Goal: Task Accomplishment & Management: Use online tool/utility

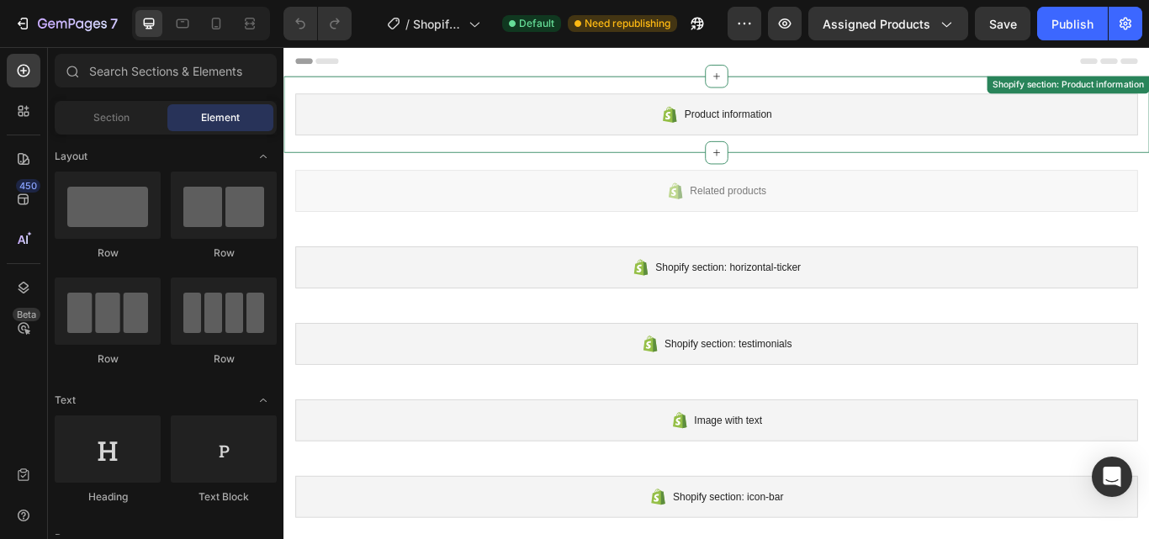
click at [1024, 90] on div "Product information Shopify section: Product information" at bounding box center [787, 126] width 1009 height 89
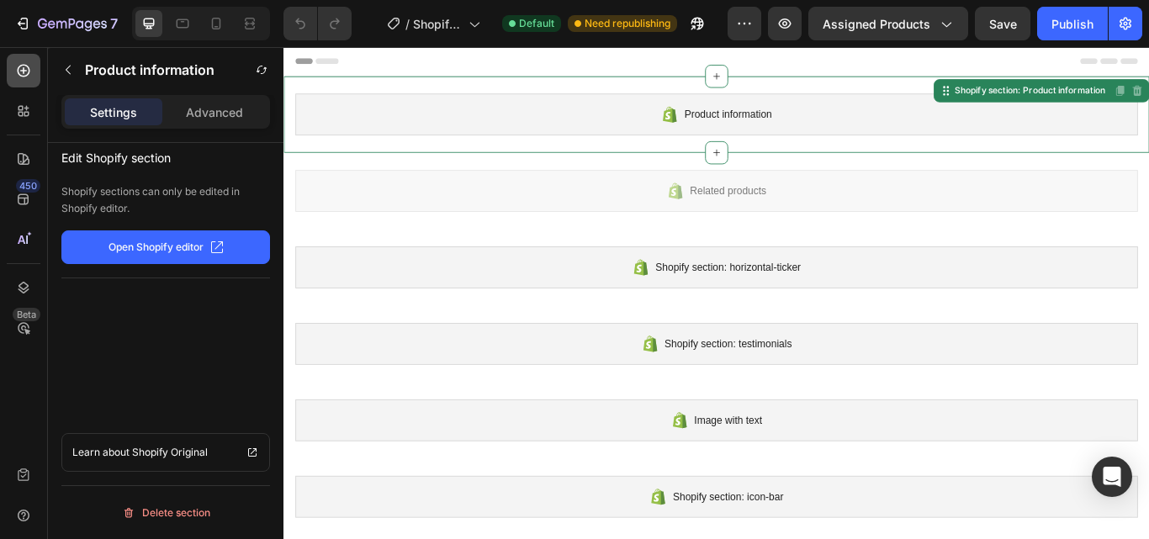
click at [28, 64] on icon at bounding box center [23, 70] width 17 height 17
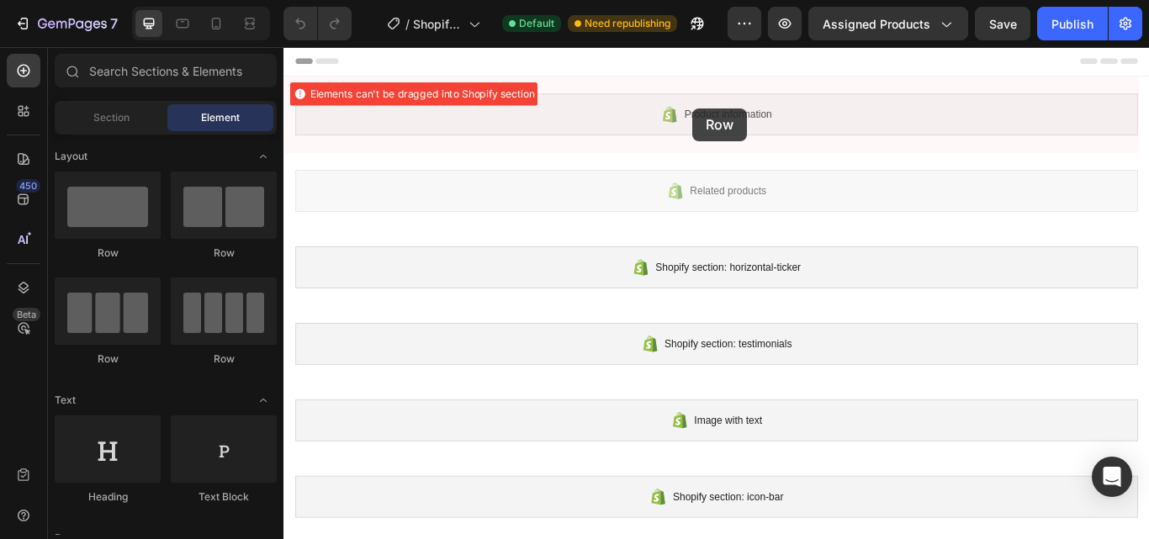
drag, startPoint x: 393, startPoint y: 235, endPoint x: 760, endPoint y: 127, distance: 383.0
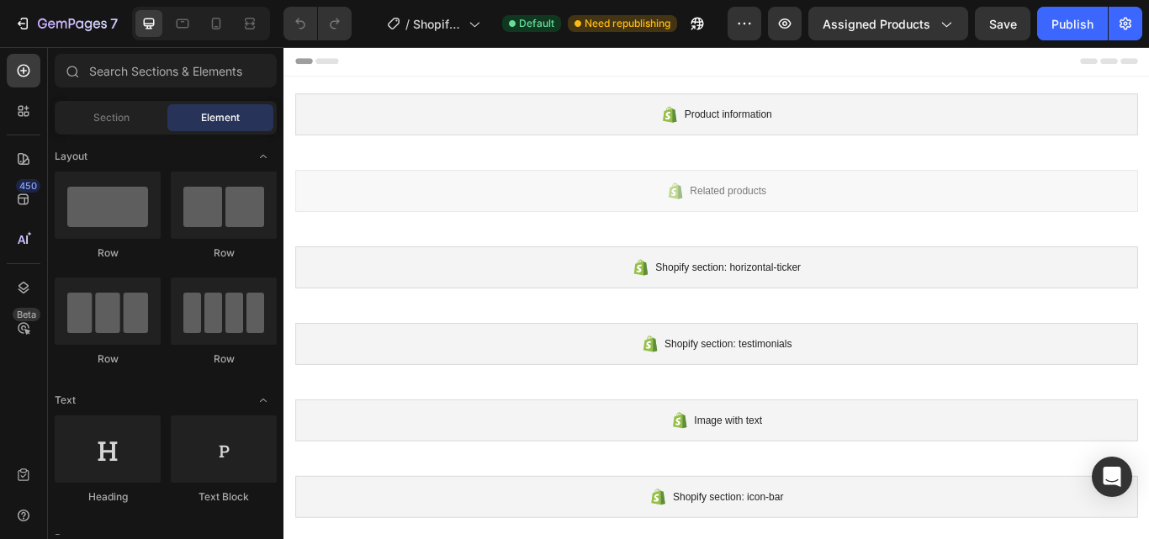
click at [338, 57] on div at bounding box center [788, 64] width 982 height 34
click at [322, 57] on div at bounding box center [788, 64] width 982 height 34
drag, startPoint x: 304, startPoint y: 61, endPoint x: 314, endPoint y: 62, distance: 9.4
click at [304, 61] on icon at bounding box center [307, 64] width 20 height 7
click at [350, 62] on div at bounding box center [788, 64] width 982 height 34
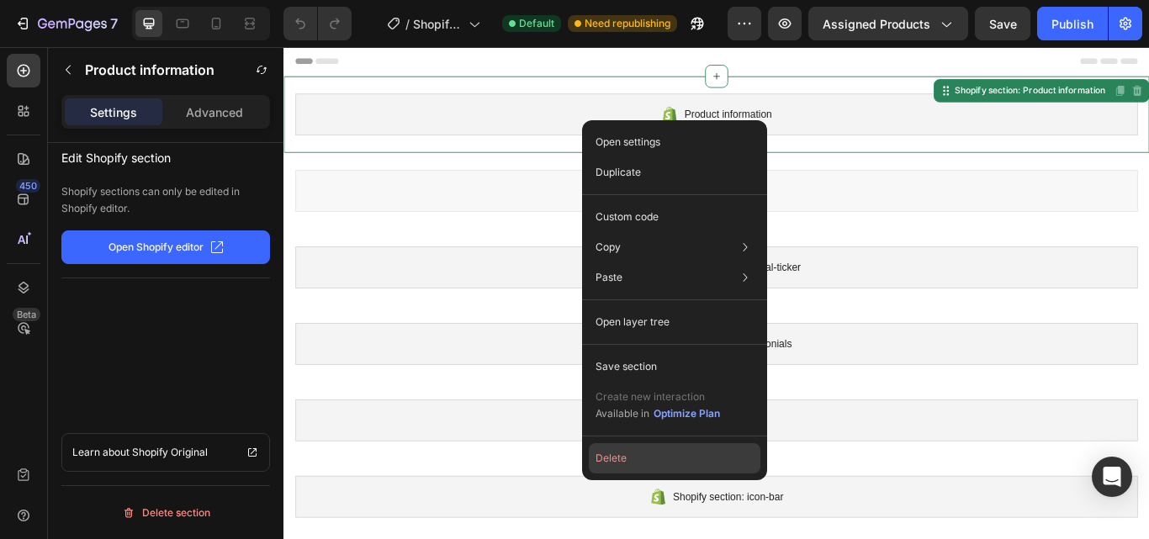
click at [644, 464] on button "Delete" at bounding box center [675, 458] width 172 height 30
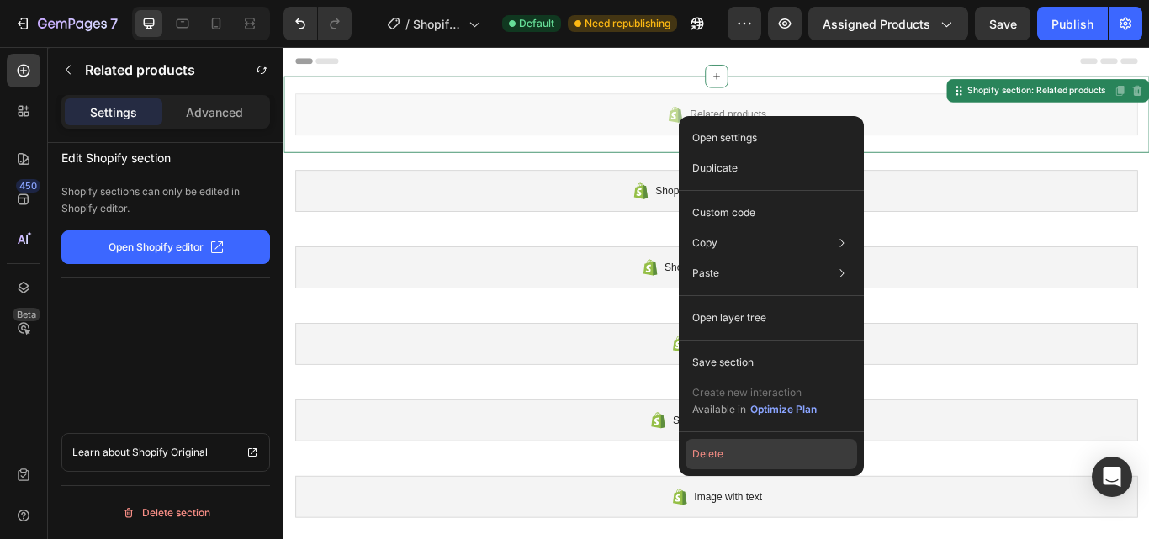
click at [702, 458] on button "Delete" at bounding box center [771, 454] width 172 height 30
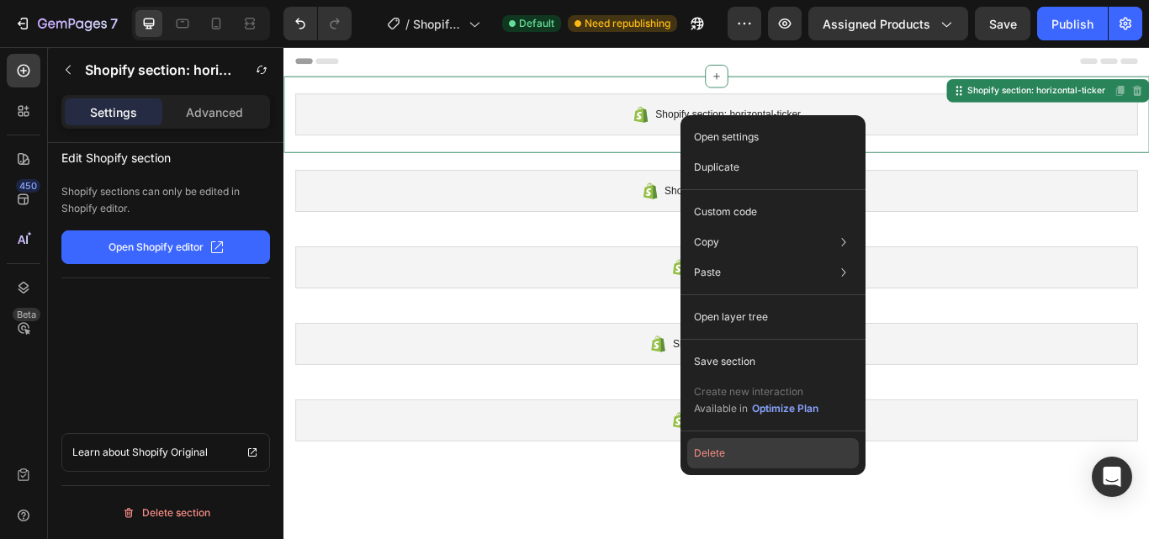
click at [722, 458] on button "Delete" at bounding box center [773, 453] width 172 height 30
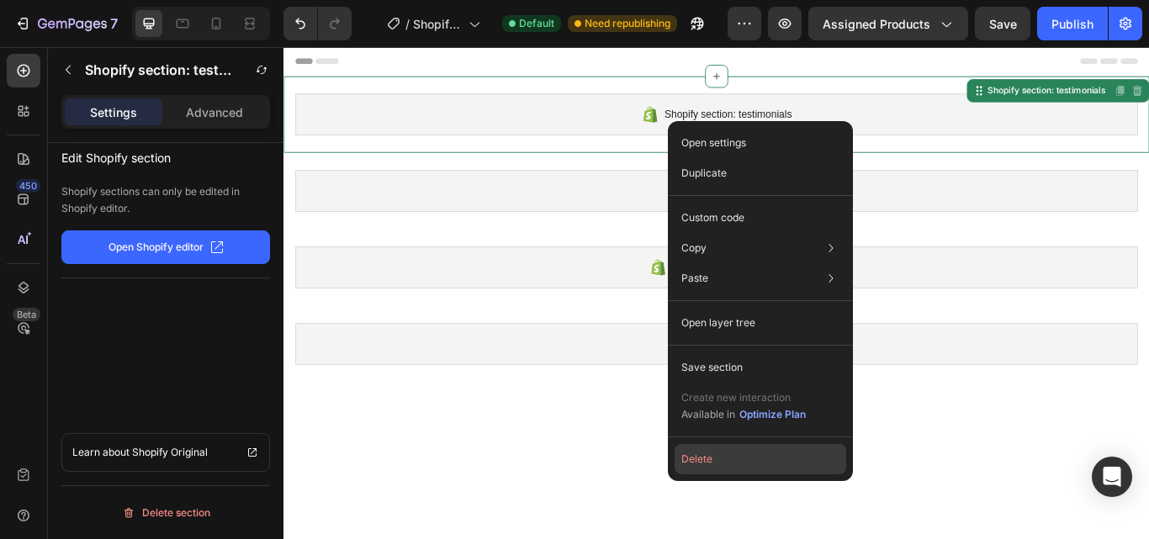
click at [727, 458] on button "Delete" at bounding box center [761, 459] width 172 height 30
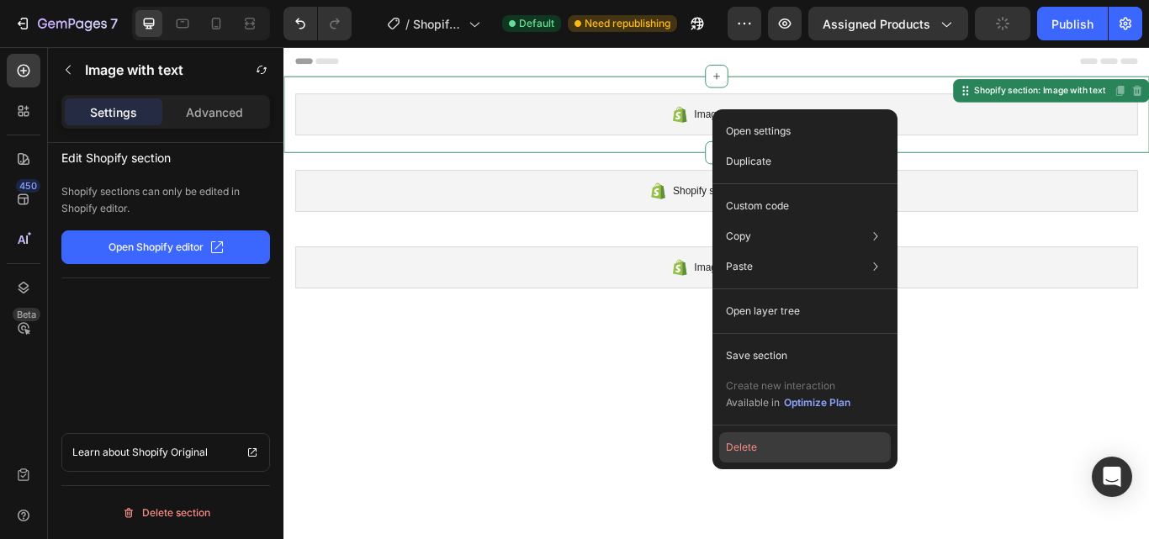
drag, startPoint x: 759, startPoint y: 447, endPoint x: 582, endPoint y: 111, distance: 379.2
click at [759, 447] on button "Delete" at bounding box center [805, 447] width 172 height 30
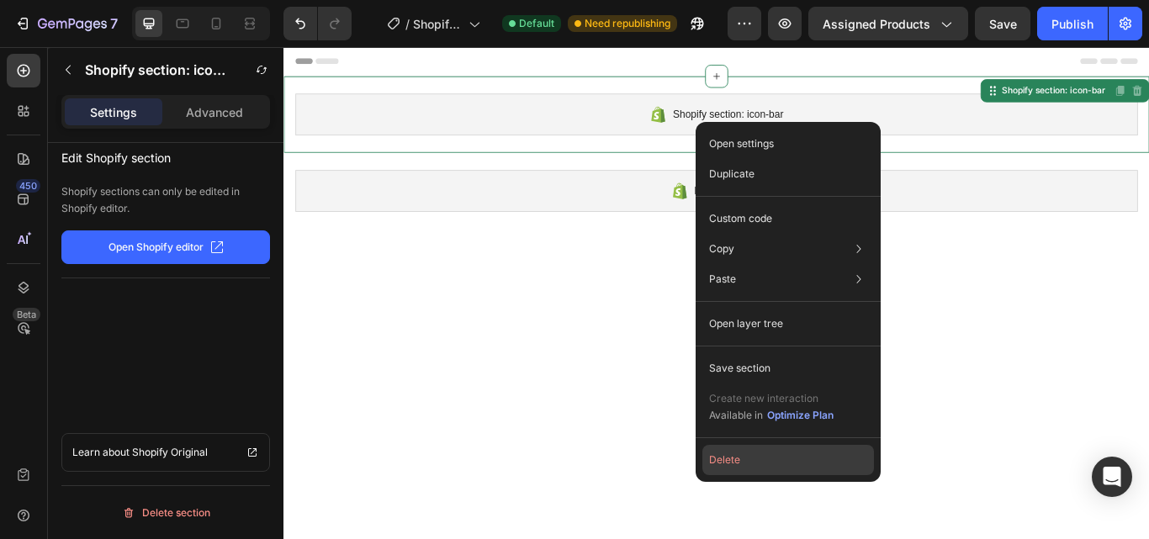
click at [744, 453] on button "Delete" at bounding box center [788, 460] width 172 height 30
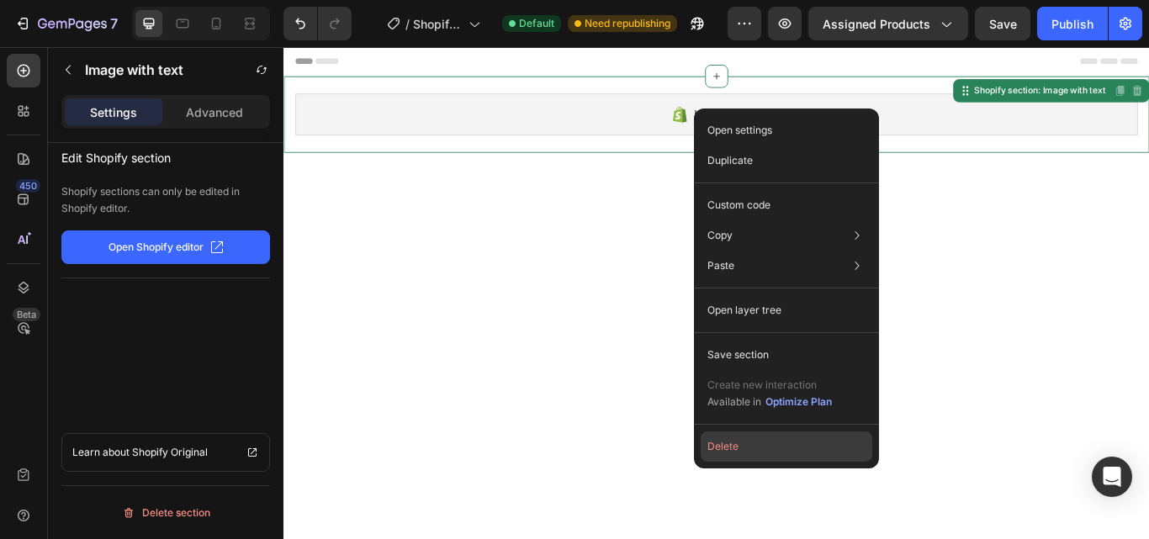
click at [756, 451] on button "Delete" at bounding box center [787, 446] width 172 height 30
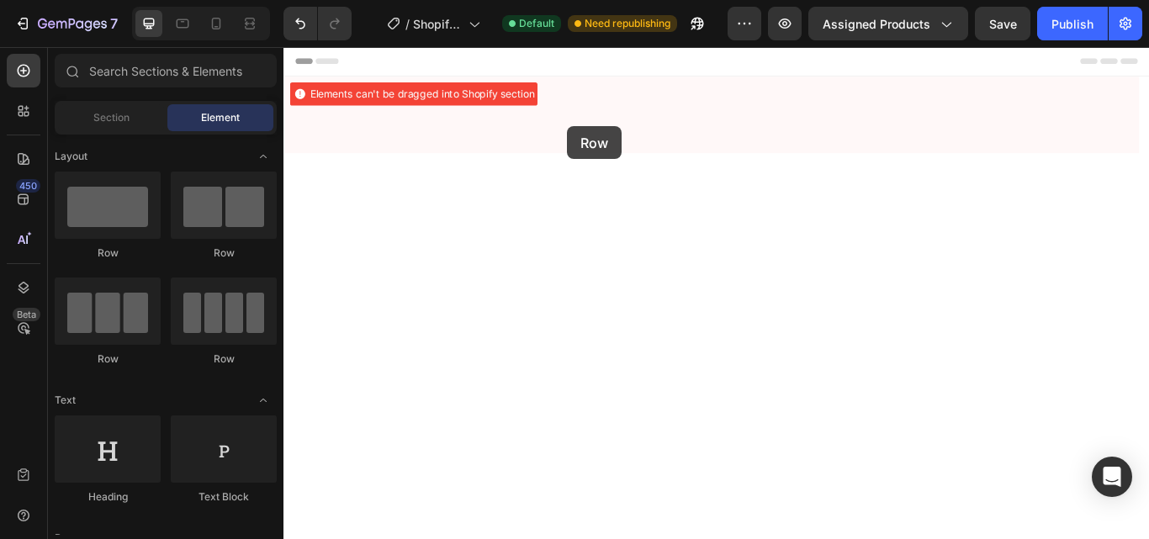
drag, startPoint x: 493, startPoint y: 248, endPoint x: 614, endPoint y: 140, distance: 162.6
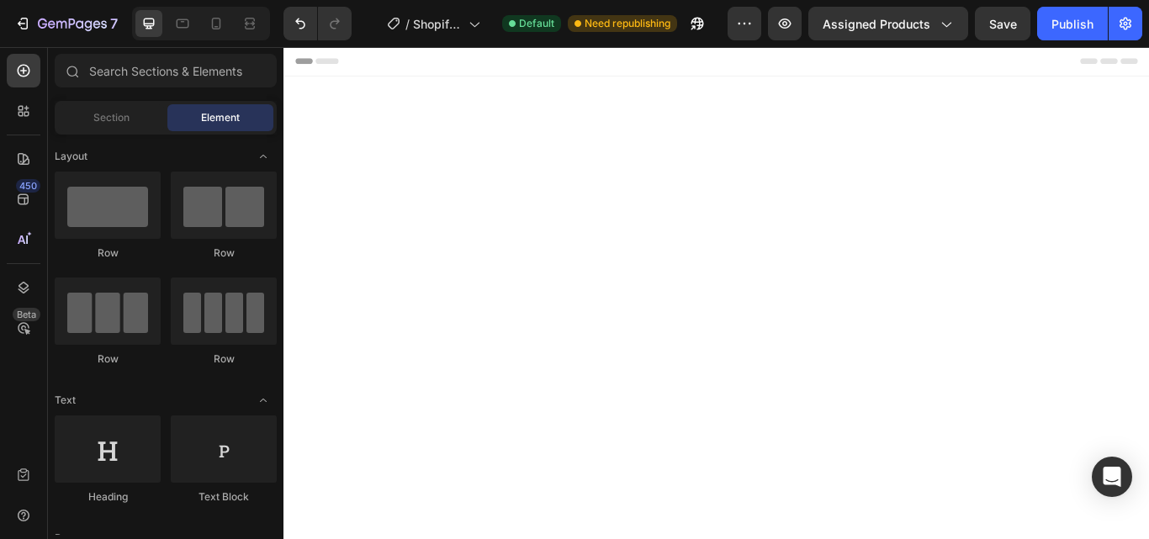
click at [695, 108] on div at bounding box center [788, 126] width 982 height 49
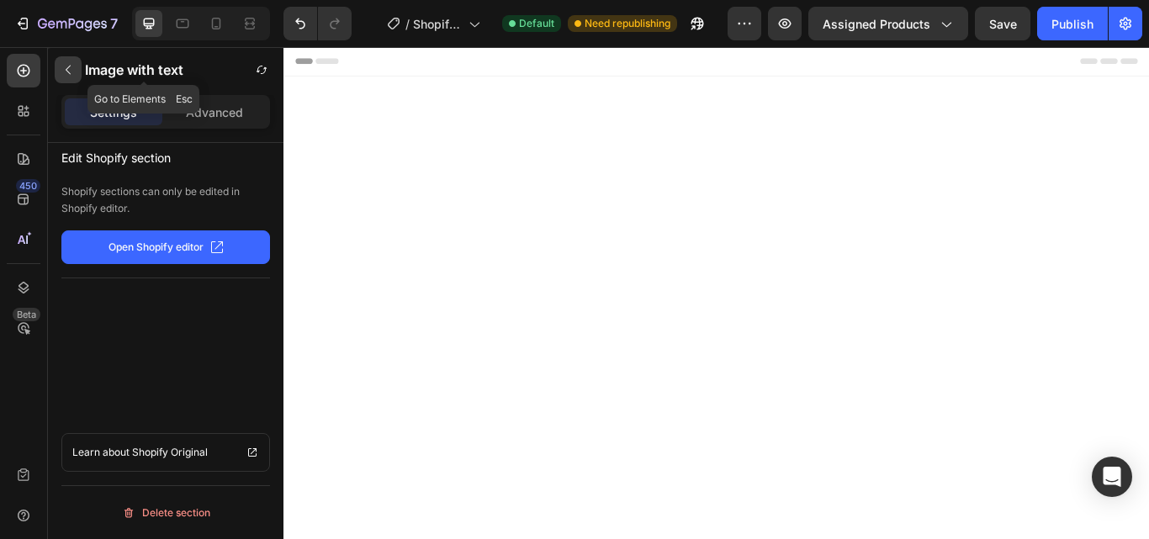
click at [71, 67] on icon "button" at bounding box center [67, 69] width 13 height 13
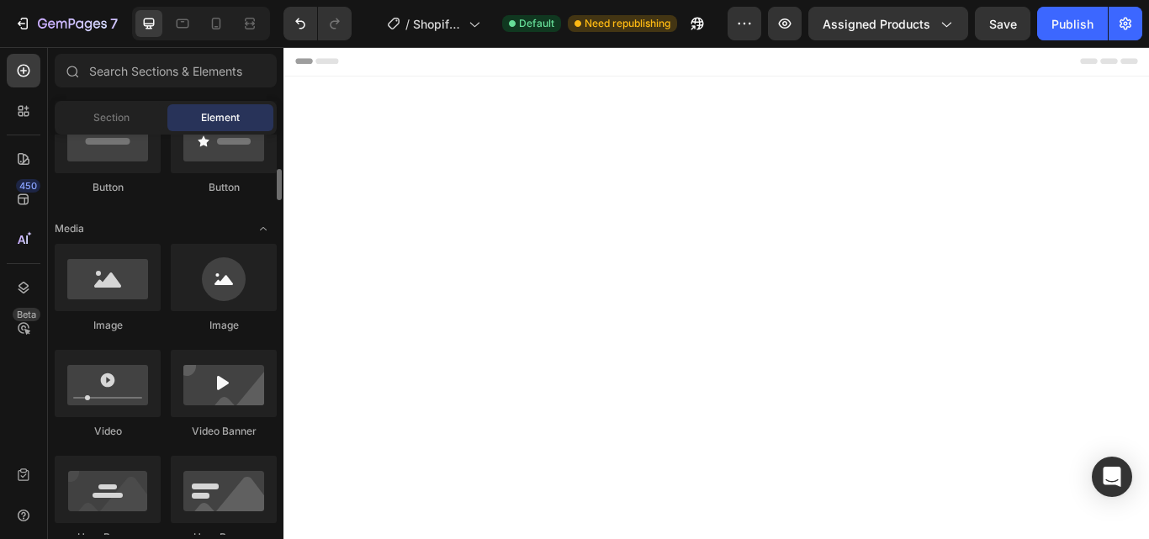
scroll to position [559, 0]
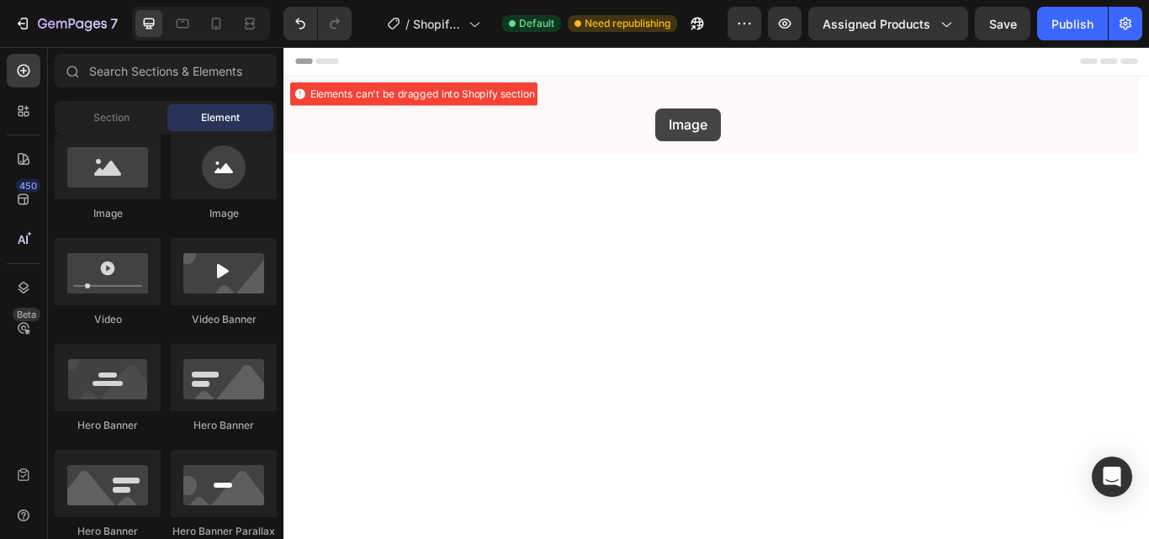
drag, startPoint x: 377, startPoint y: 209, endPoint x: 717, endPoint y: 119, distance: 351.7
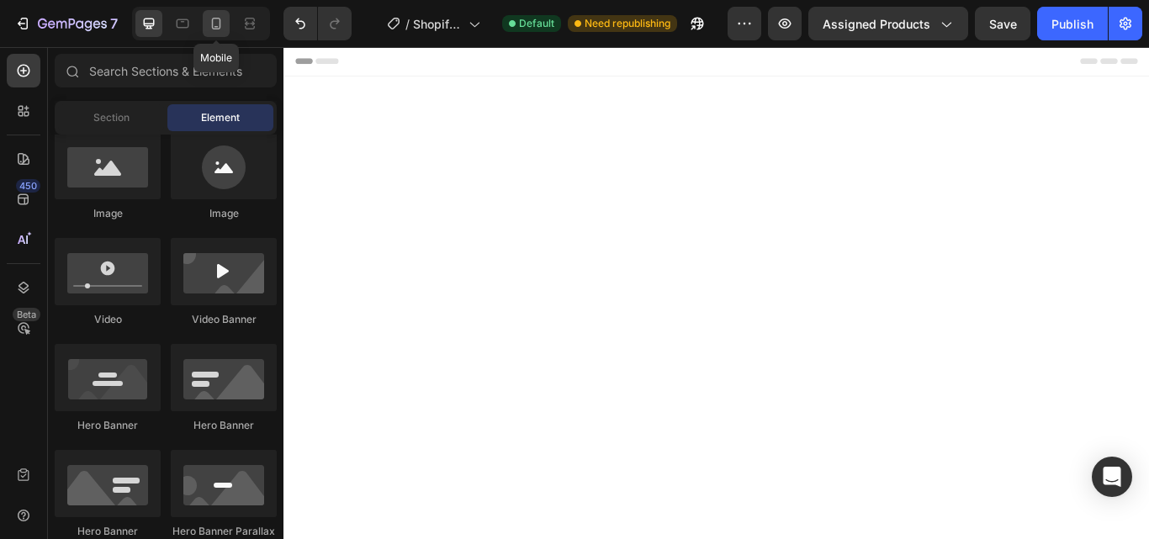
click at [211, 20] on icon at bounding box center [216, 23] width 17 height 17
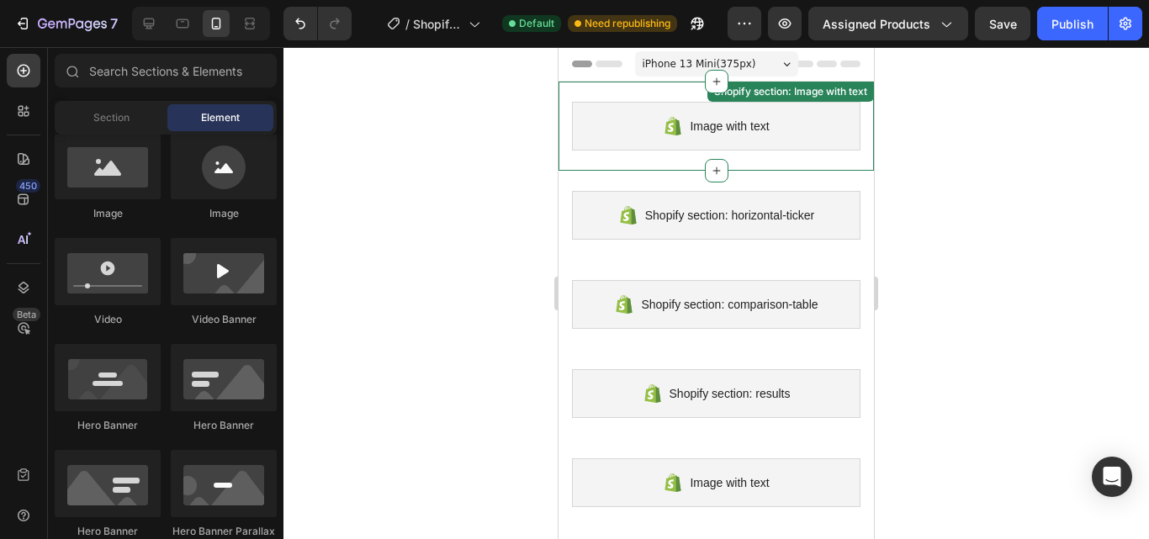
click at [736, 119] on span "Image with text" at bounding box center [729, 126] width 79 height 20
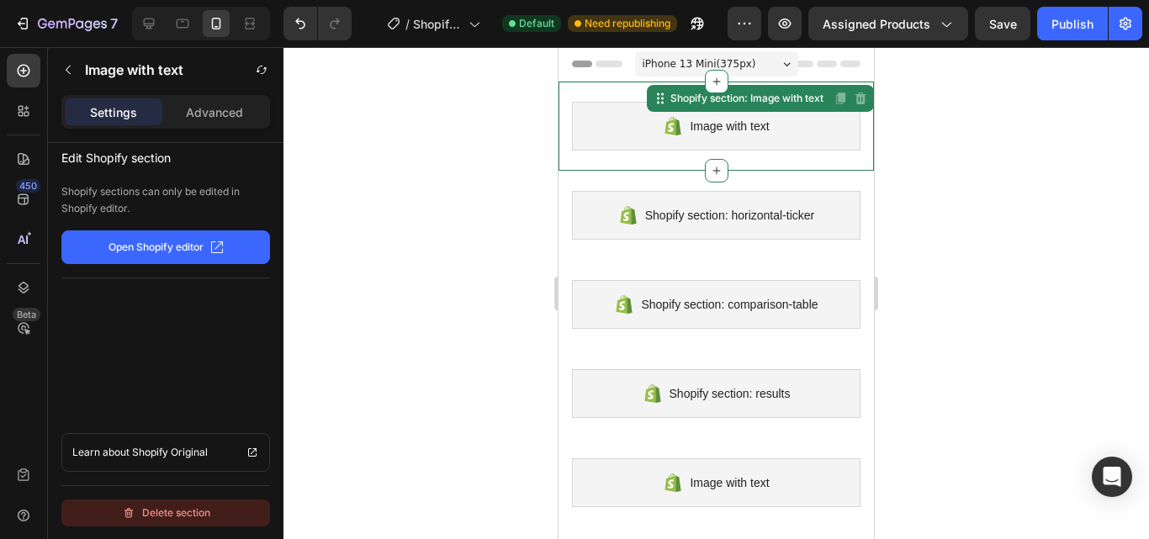
click at [190, 504] on div "Delete section" at bounding box center [166, 513] width 88 height 20
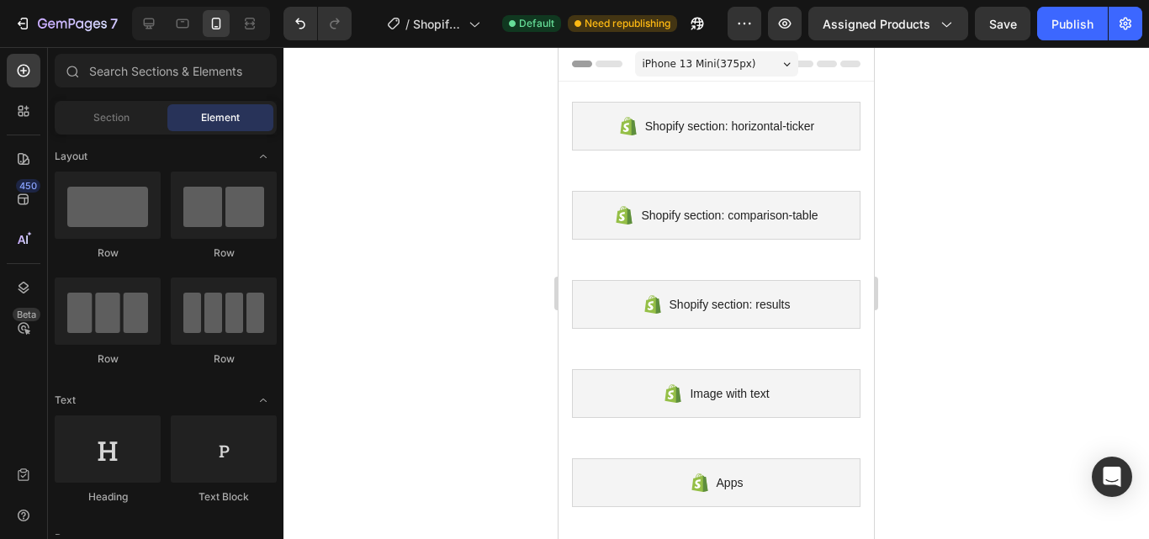
scroll to position [559, 0]
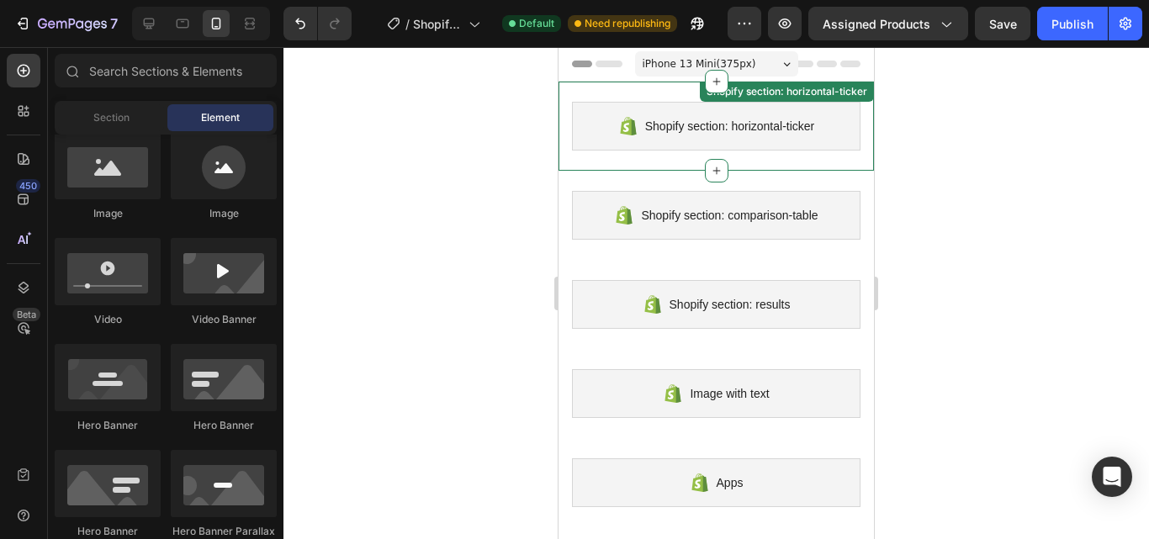
click at [703, 131] on span "Shopify section: horizontal-ticker" at bounding box center [730, 126] width 170 height 20
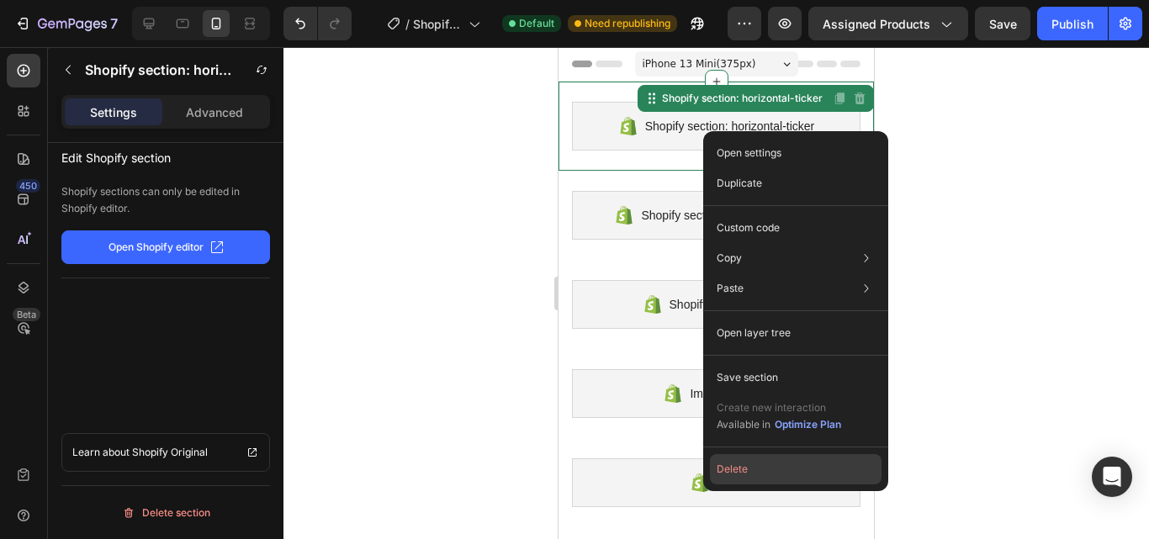
click at [762, 469] on button "Delete" at bounding box center [796, 469] width 172 height 30
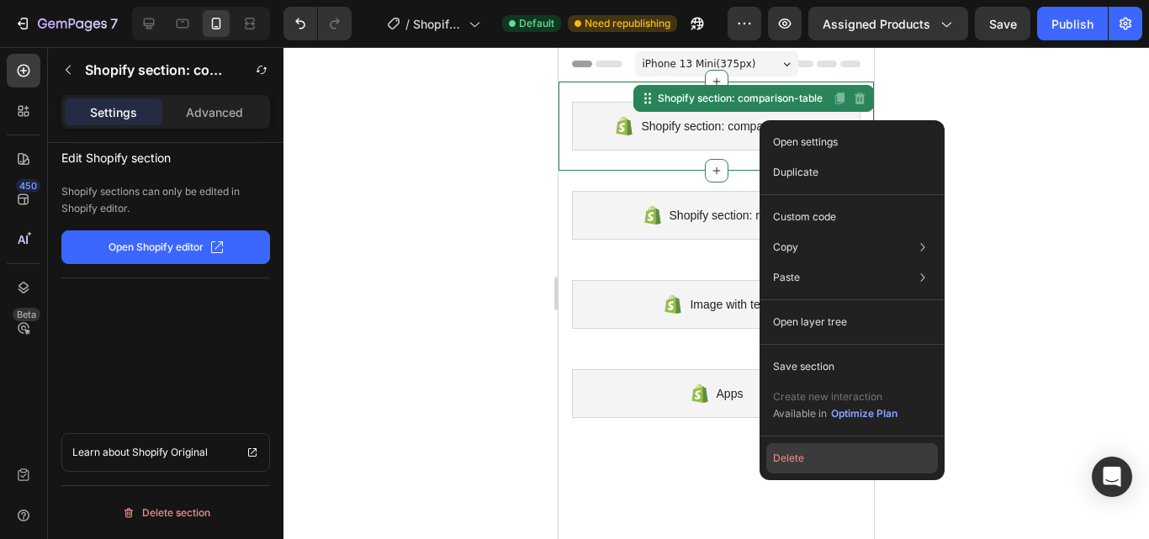
click at [823, 445] on button "Delete" at bounding box center [852, 458] width 172 height 30
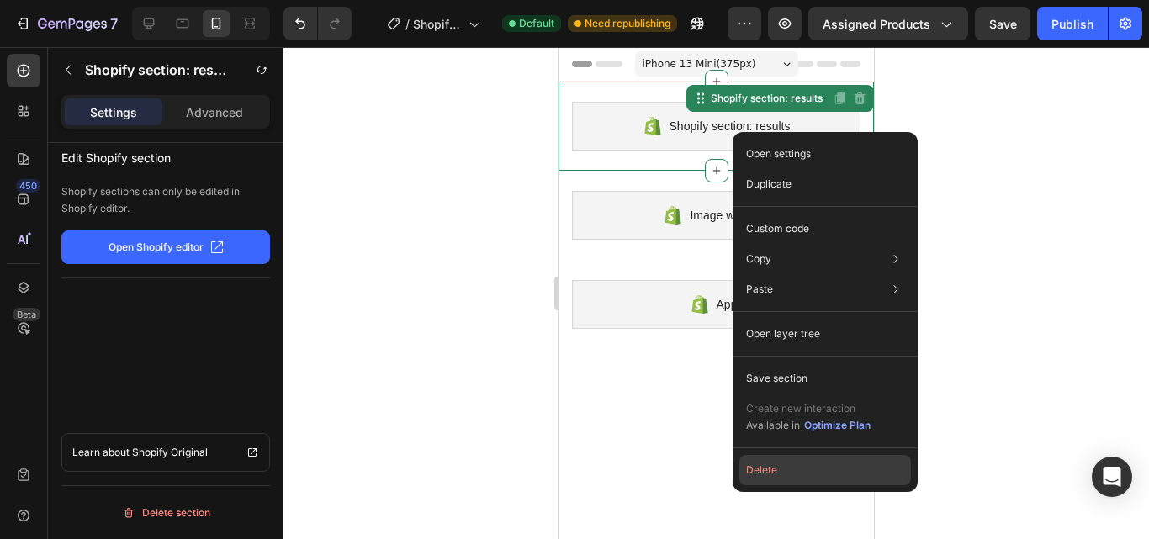
click at [783, 463] on button "Delete" at bounding box center [825, 470] width 172 height 30
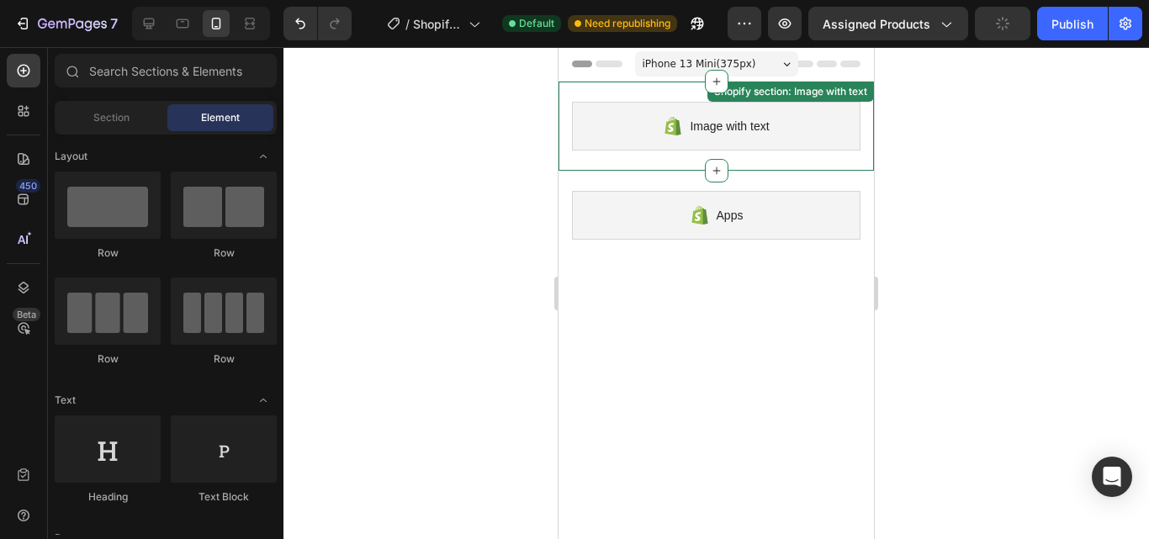
scroll to position [0, 0]
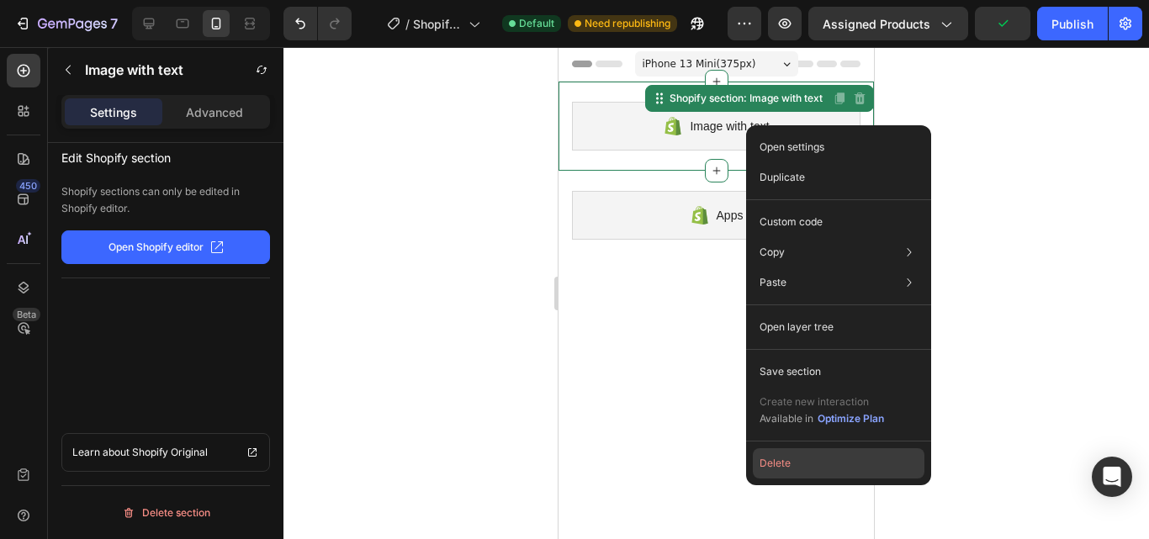
click at [806, 467] on button "Delete" at bounding box center [839, 463] width 172 height 30
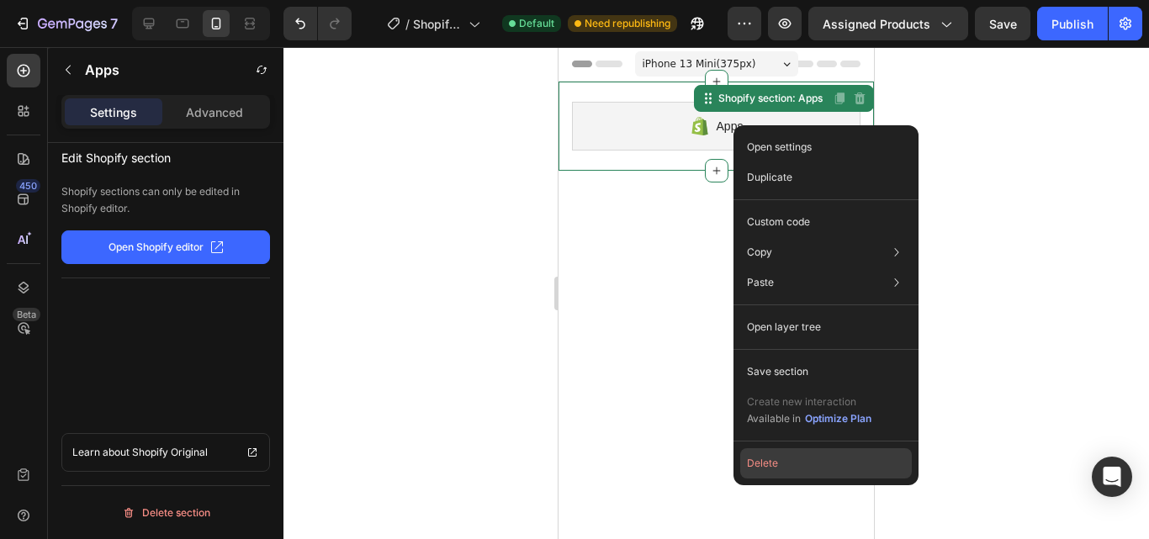
click at [785, 458] on button "Delete" at bounding box center [826, 463] width 172 height 30
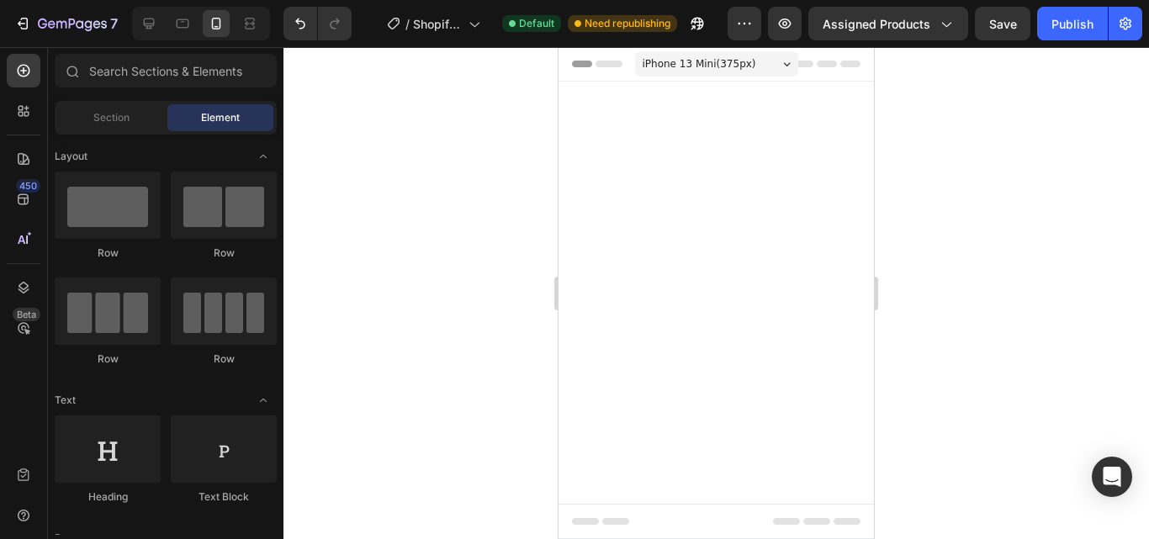
scroll to position [559, 0]
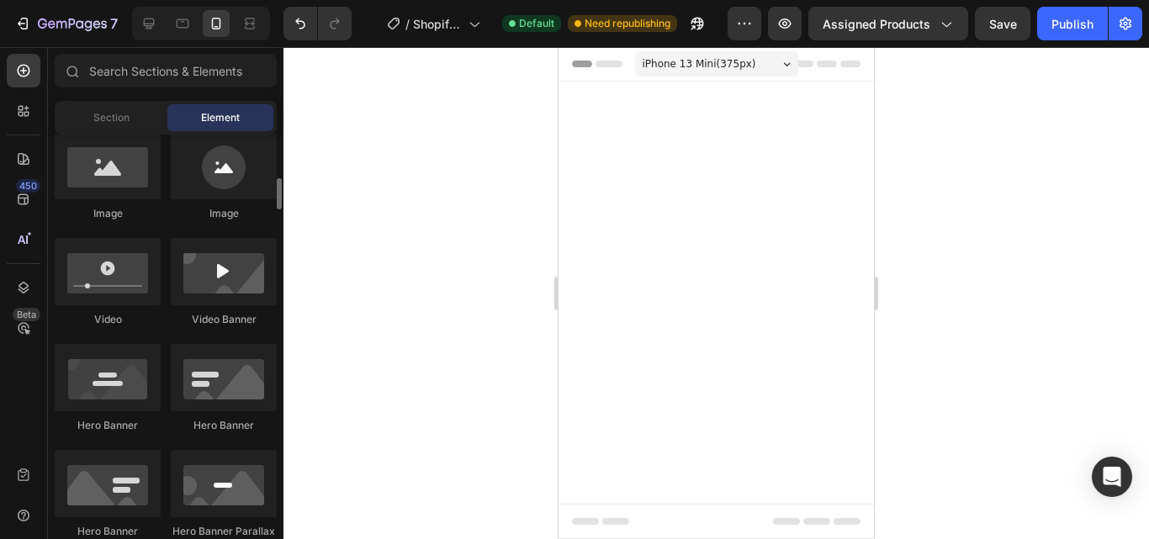
click at [772, 62] on div "iPhone 13 Mini ( 375 px)" at bounding box center [716, 63] width 163 height 25
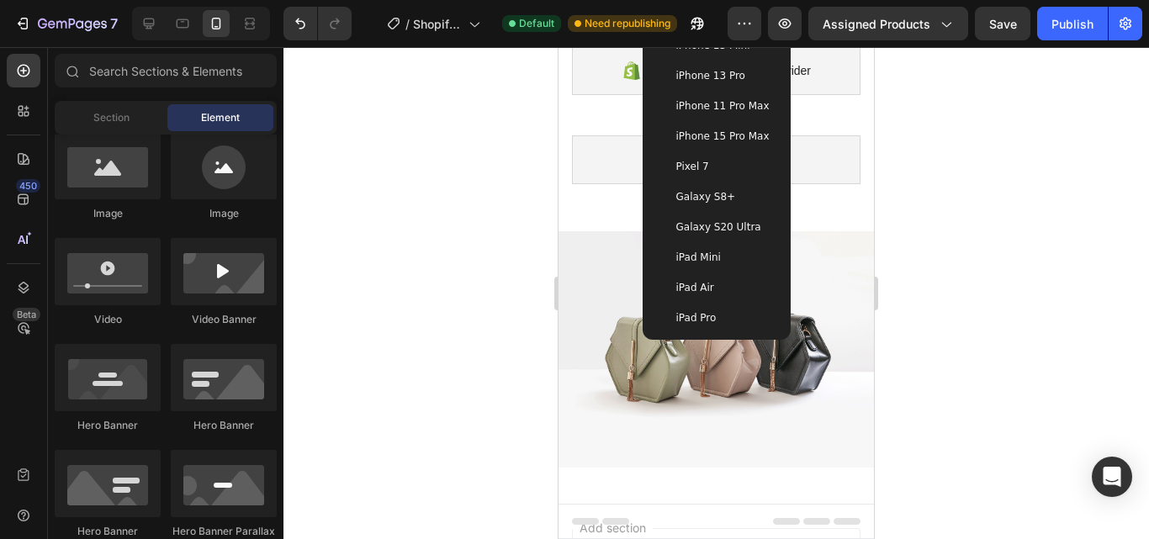
scroll to position [0, 0]
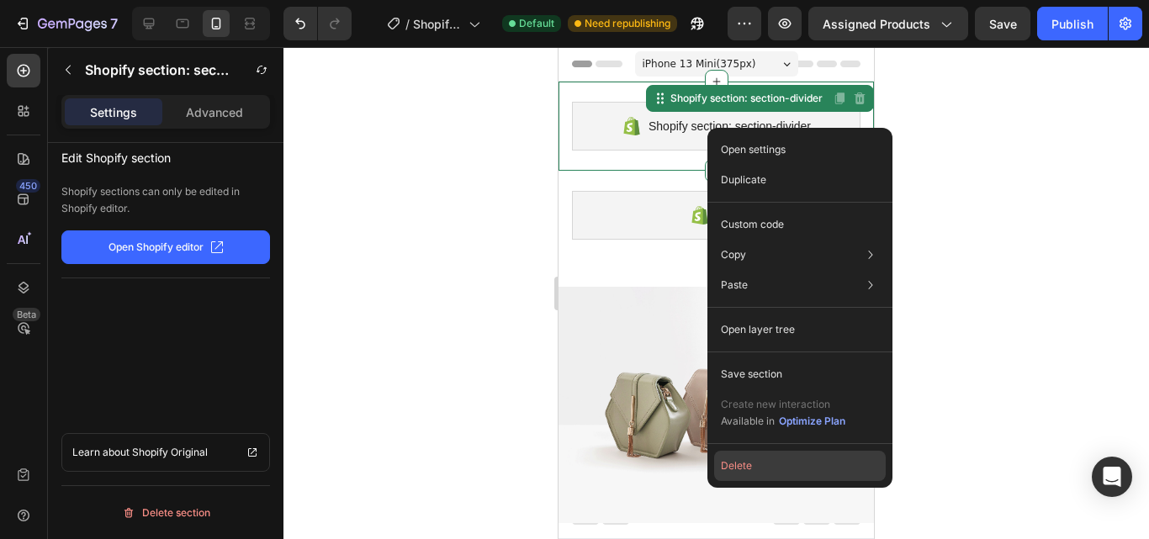
click at [761, 469] on button "Delete" at bounding box center [800, 466] width 172 height 30
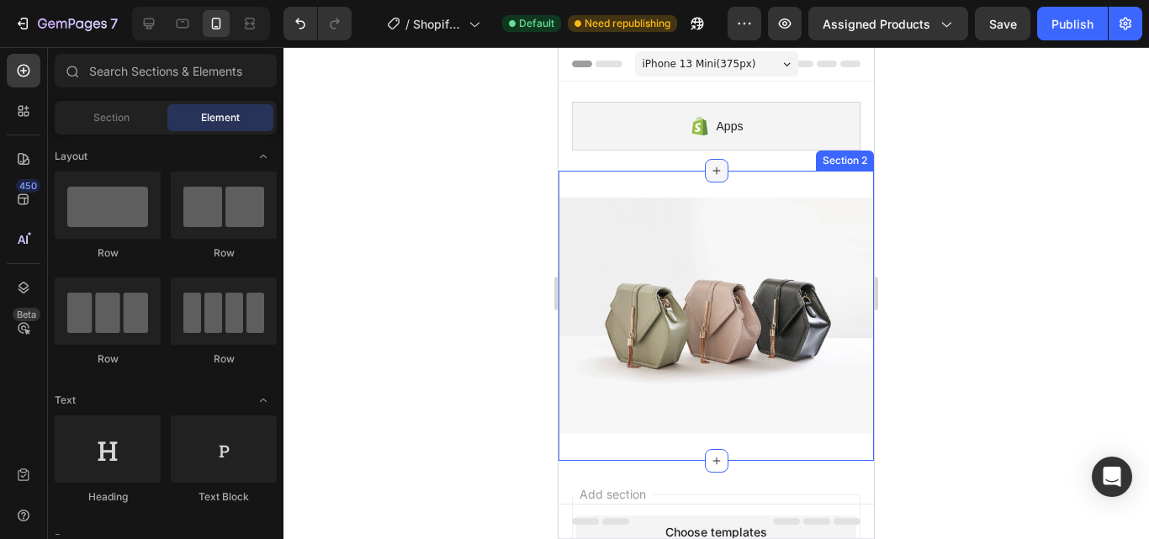
scroll to position [559, 0]
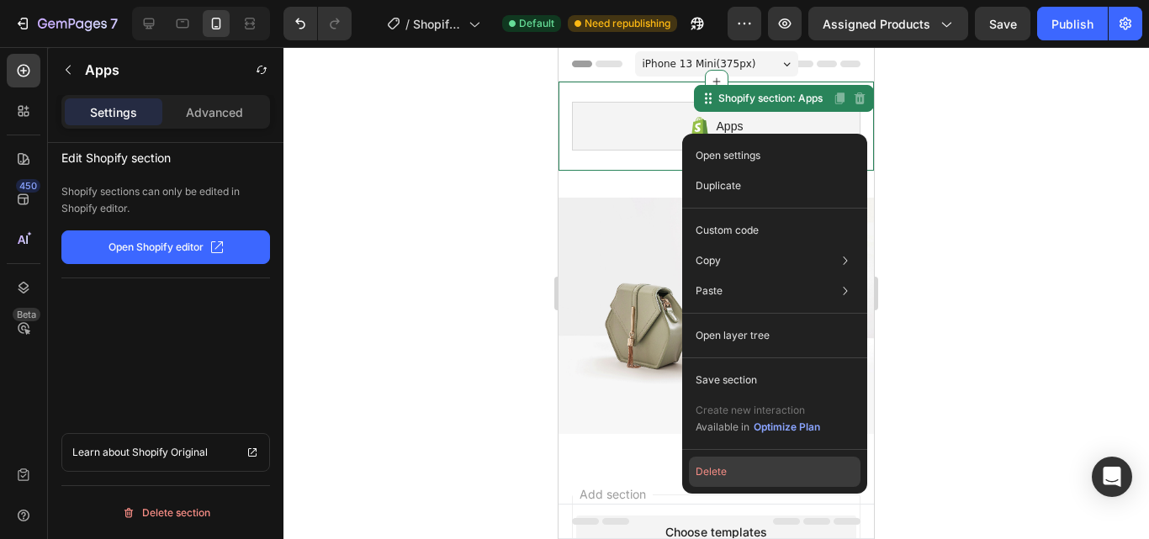
click at [735, 462] on button "Delete" at bounding box center [775, 472] width 172 height 30
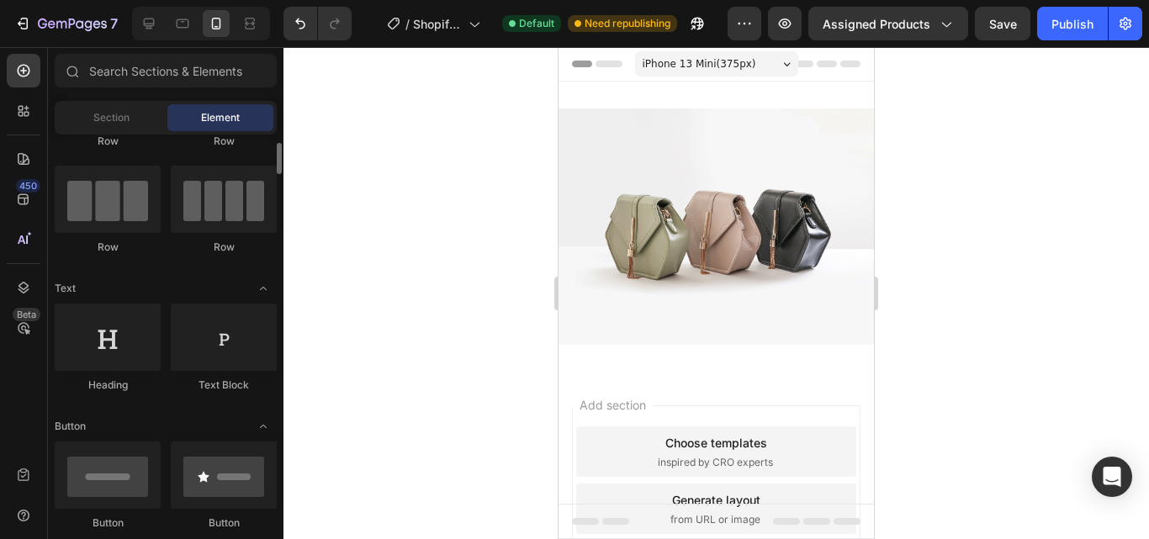
scroll to position [0, 0]
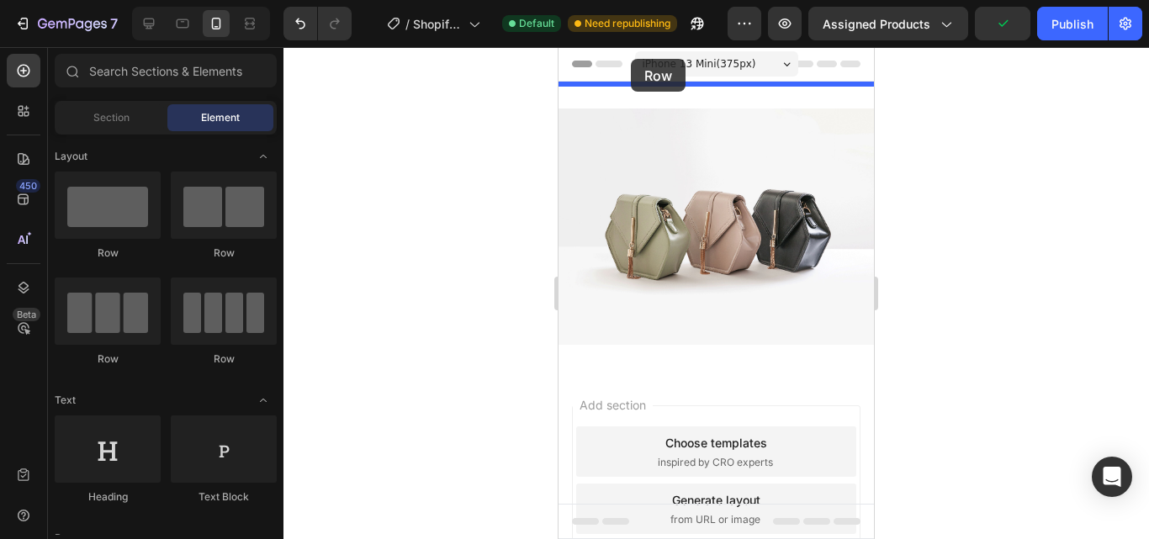
drag, startPoint x: 1072, startPoint y: 187, endPoint x: 631, endPoint y: 59, distance: 459.7
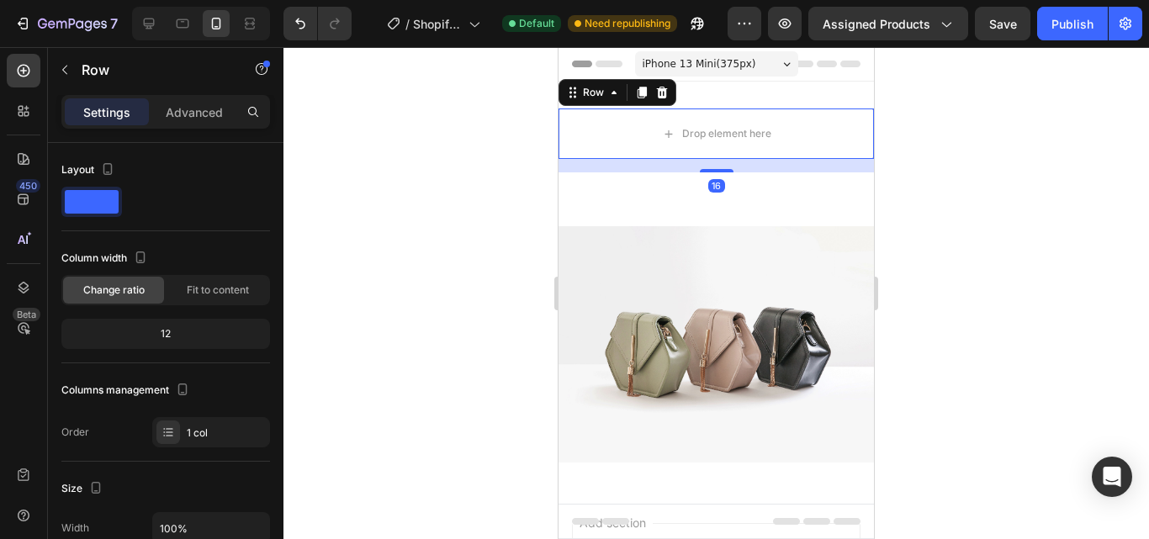
click at [840, 61] on icon at bounding box center [850, 64] width 20 height 7
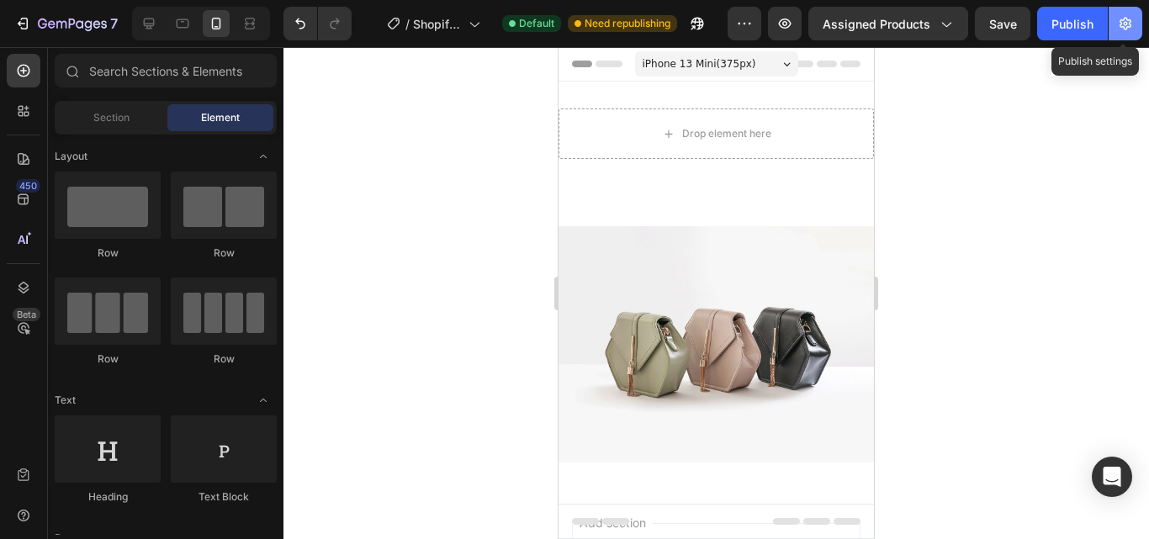
click at [1132, 15] on icon "button" at bounding box center [1125, 23] width 17 height 17
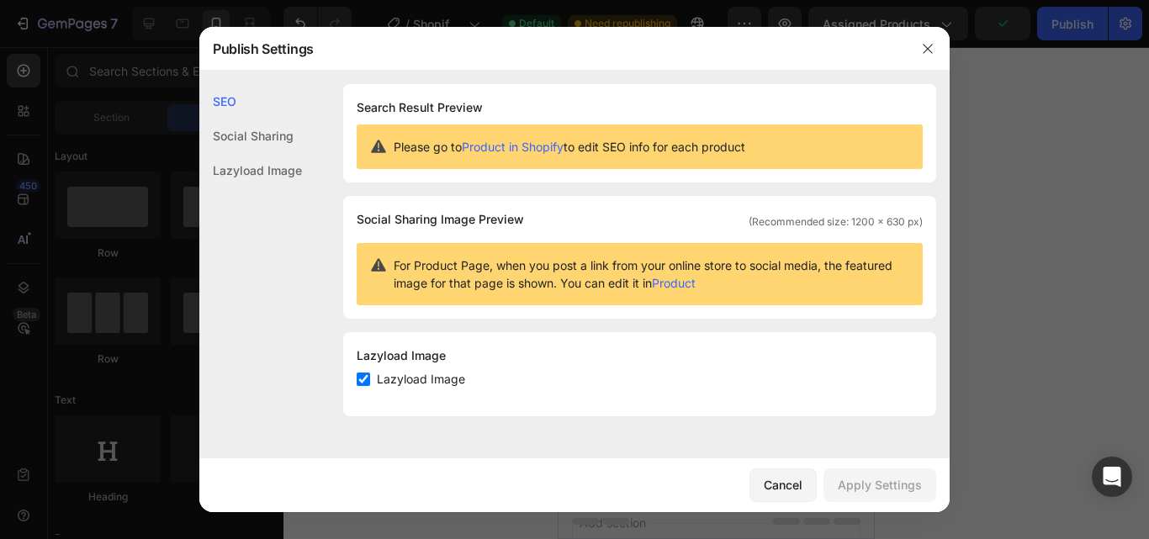
click at [284, 153] on div "Social Sharing" at bounding box center [250, 170] width 103 height 34
click at [273, 173] on div "Lazyload Image" at bounding box center [250, 170] width 103 height 34
click at [505, 146] on link "Product in Shopify" at bounding box center [513, 147] width 102 height 14
click at [925, 53] on icon "button" at bounding box center [927, 48] width 13 height 13
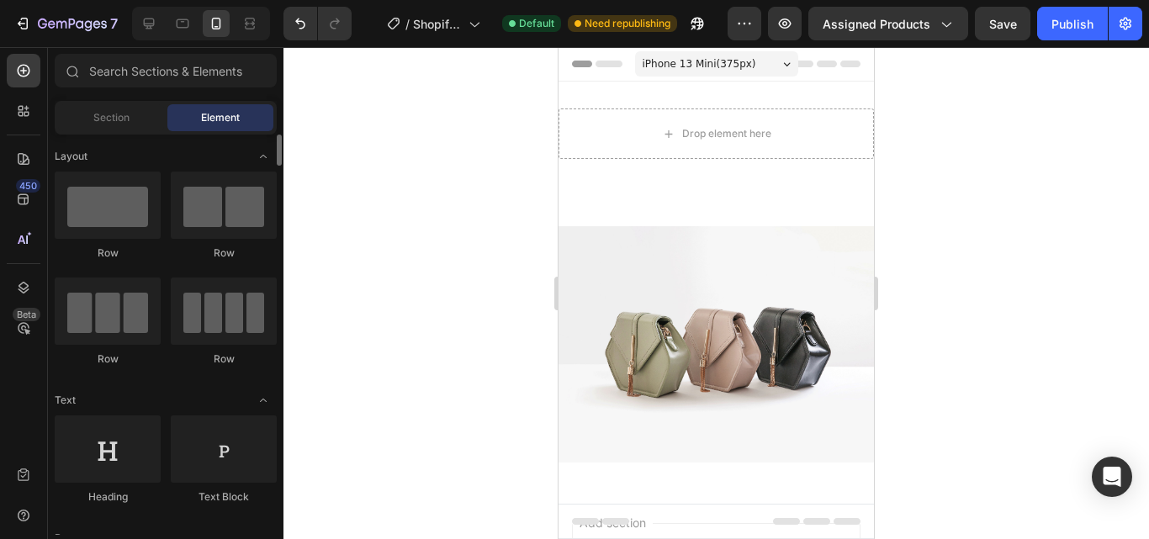
scroll to position [224, 0]
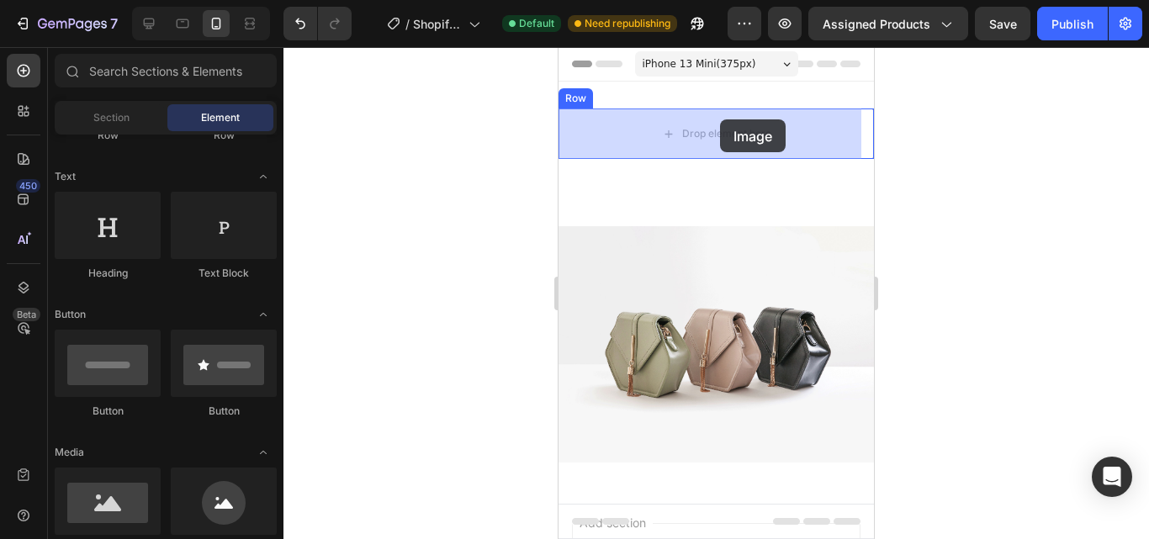
drag, startPoint x: 679, startPoint y: 556, endPoint x: 706, endPoint y: 146, distance: 410.5
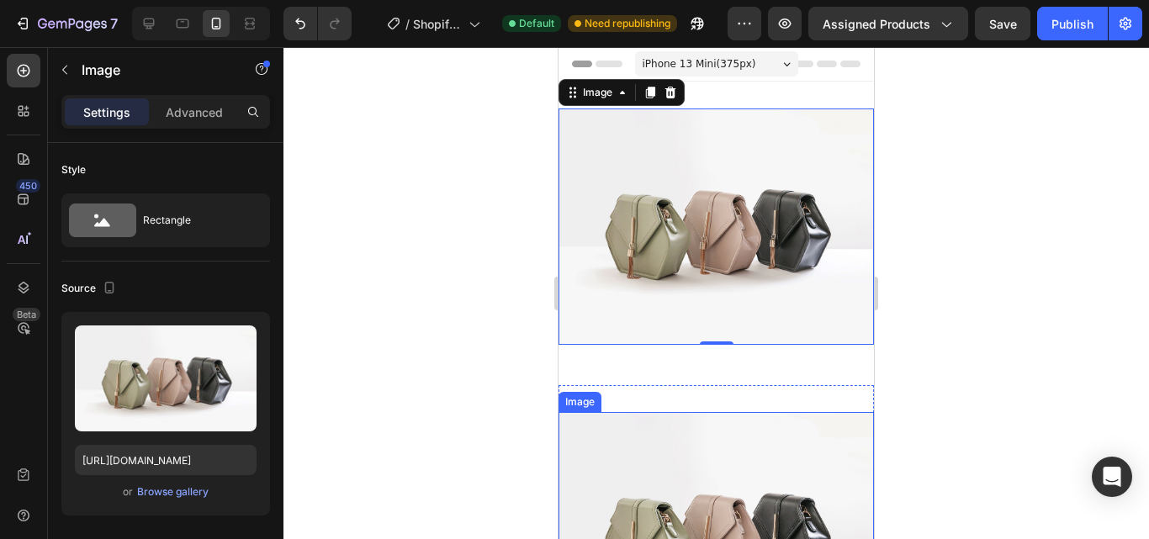
click at [717, 426] on img at bounding box center [715, 530] width 315 height 236
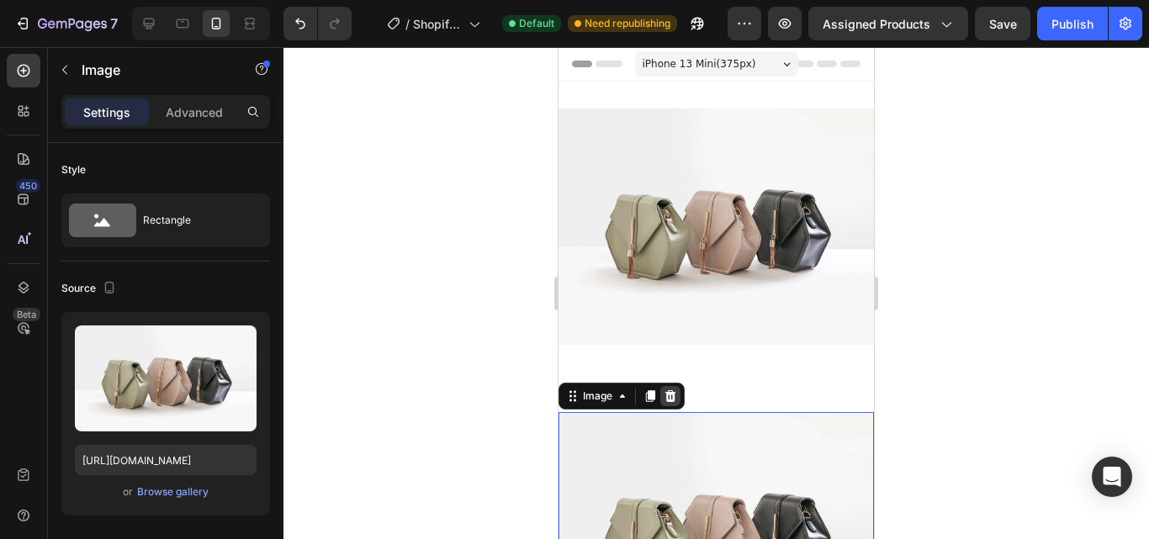
click at [666, 389] on icon at bounding box center [670, 395] width 13 height 13
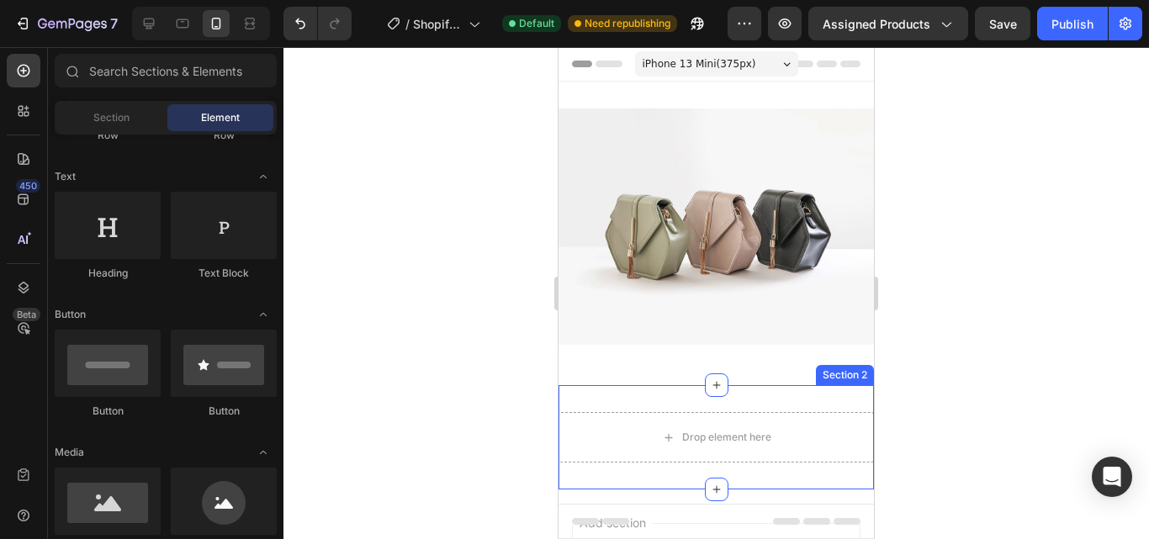
click at [746, 385] on div "Drop element here Section 2" at bounding box center [715, 437] width 315 height 104
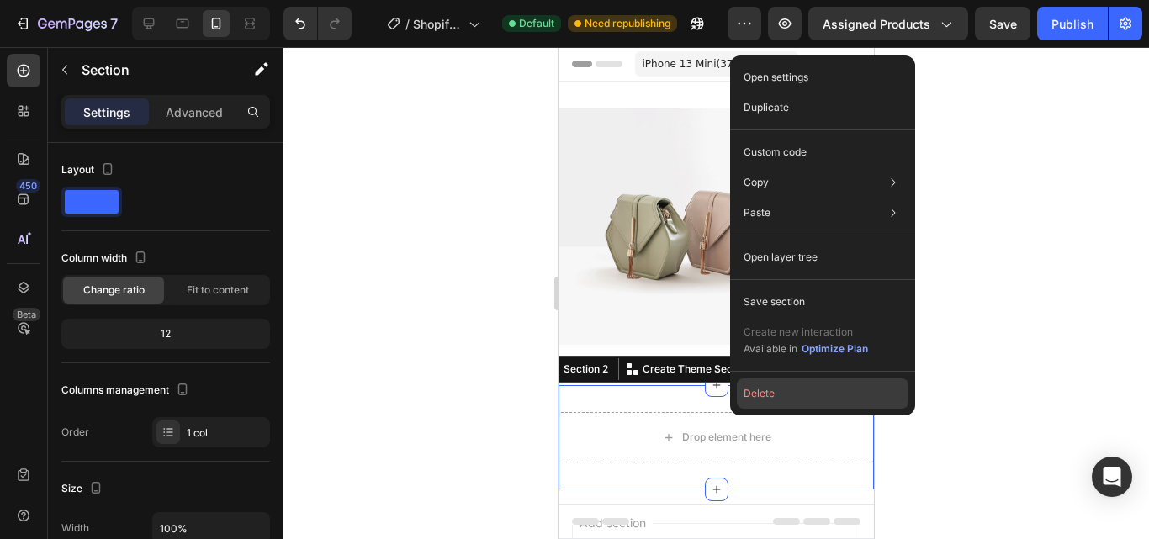
click at [774, 392] on button "Delete" at bounding box center [823, 393] width 172 height 30
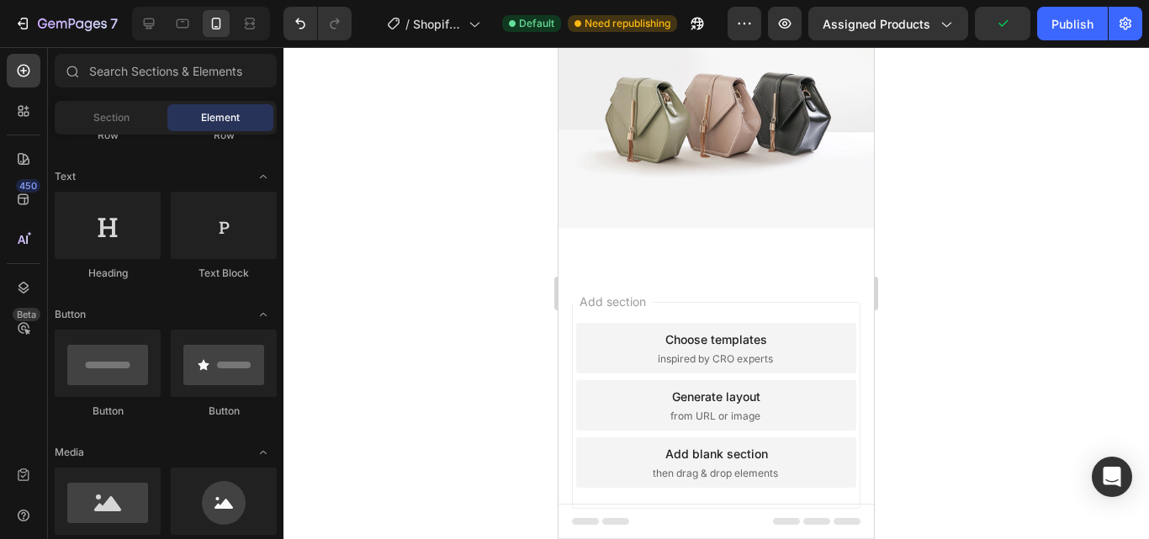
scroll to position [118, 0]
drag, startPoint x: 833, startPoint y: 282, endPoint x: 755, endPoint y: 309, distance: 82.2
click at [758, 309] on div "Add section Choose templates inspired by CRO experts Generate layout from URL o…" at bounding box center [716, 404] width 288 height 207
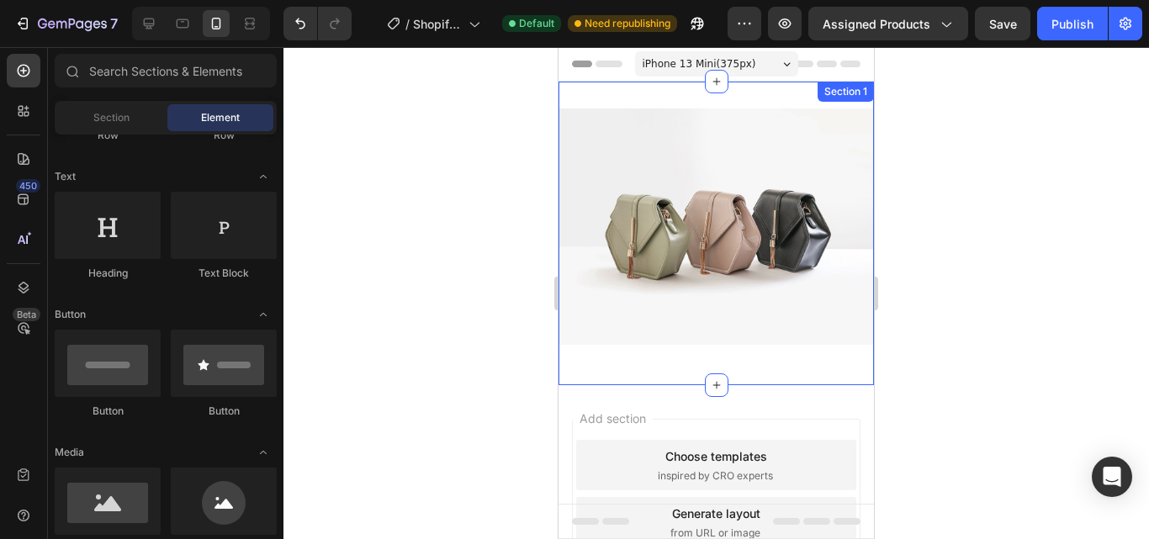
click at [689, 90] on div "Image Row Section 1" at bounding box center [715, 234] width 315 height 304
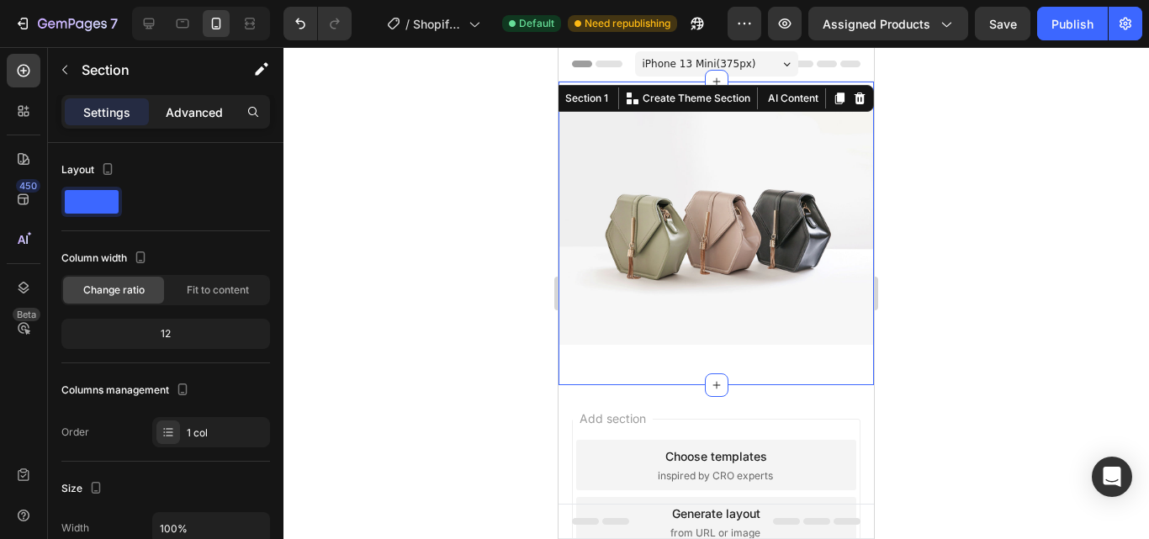
click at [187, 111] on p "Advanced" at bounding box center [194, 112] width 57 height 18
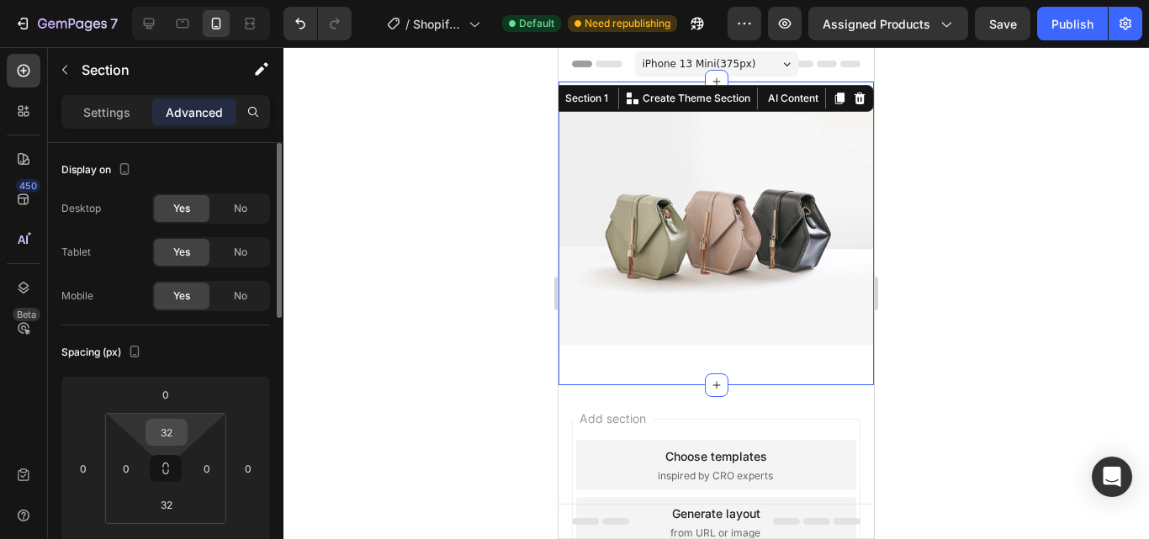
click at [164, 441] on input "32" at bounding box center [167, 432] width 34 height 25
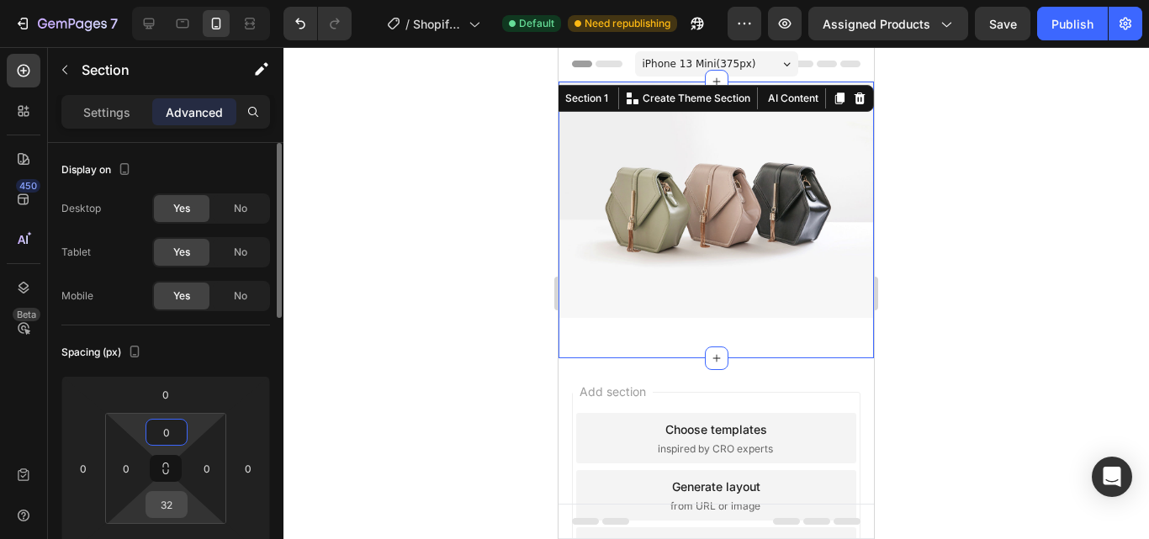
type input "0"
click at [161, 516] on input "32" at bounding box center [167, 504] width 34 height 25
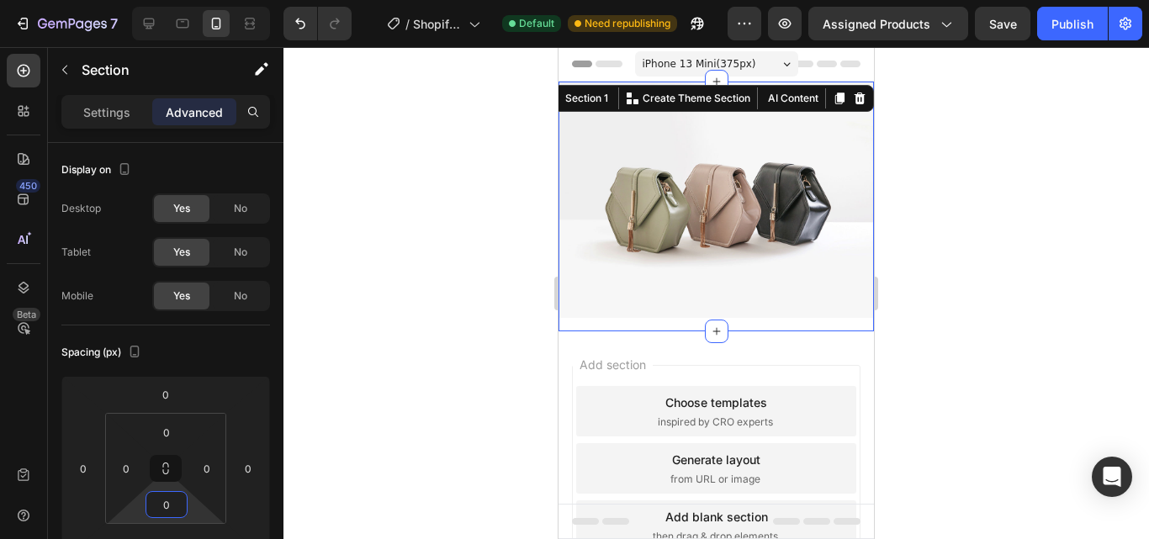
type input "0"
click at [912, 94] on div at bounding box center [715, 293] width 865 height 492
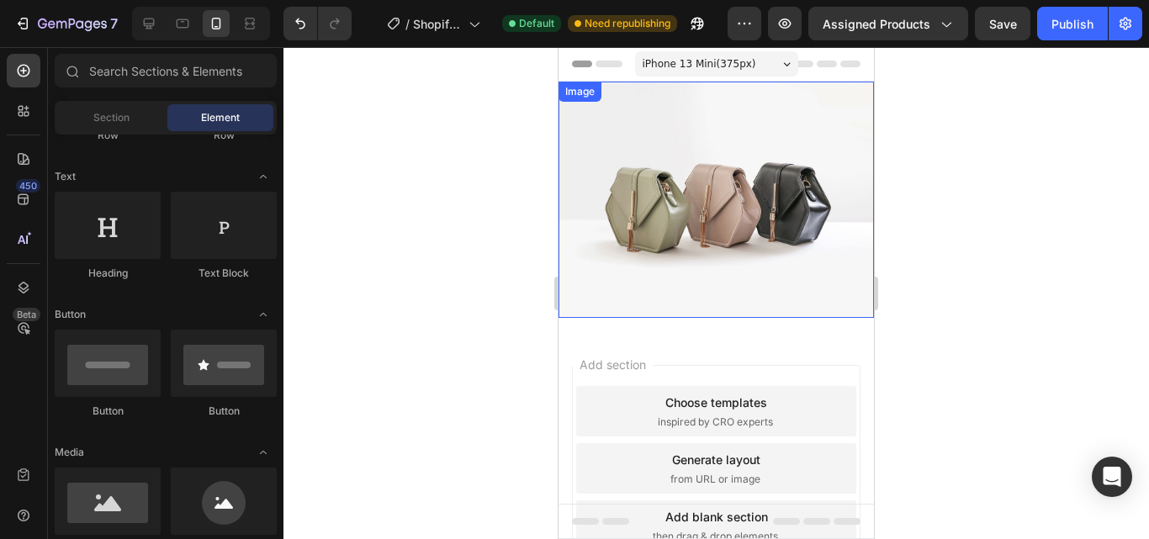
click at [754, 178] on img at bounding box center [715, 200] width 315 height 236
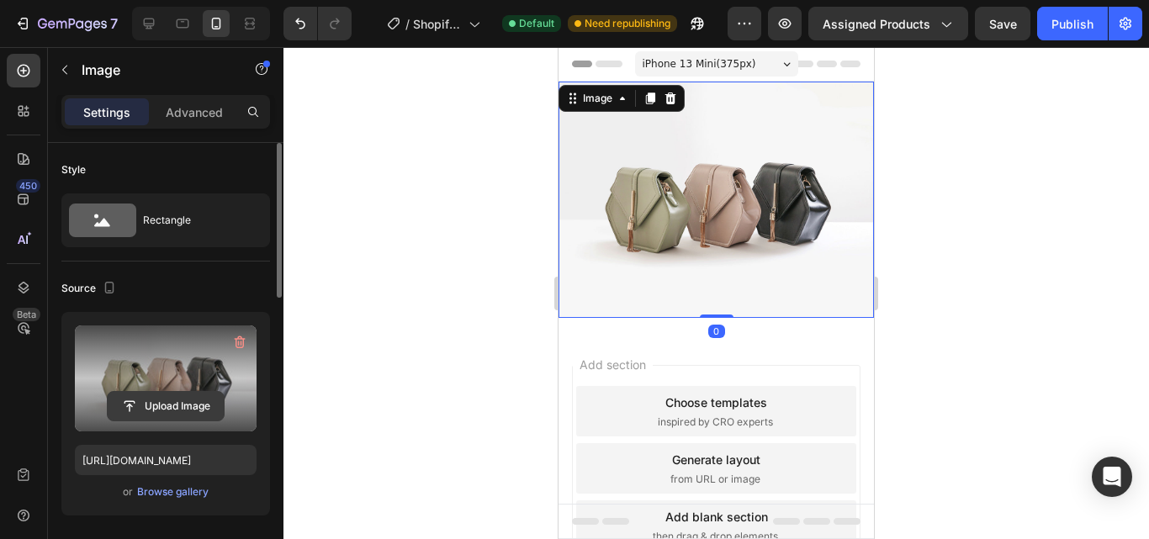
click at [176, 394] on input "file" at bounding box center [166, 406] width 116 height 29
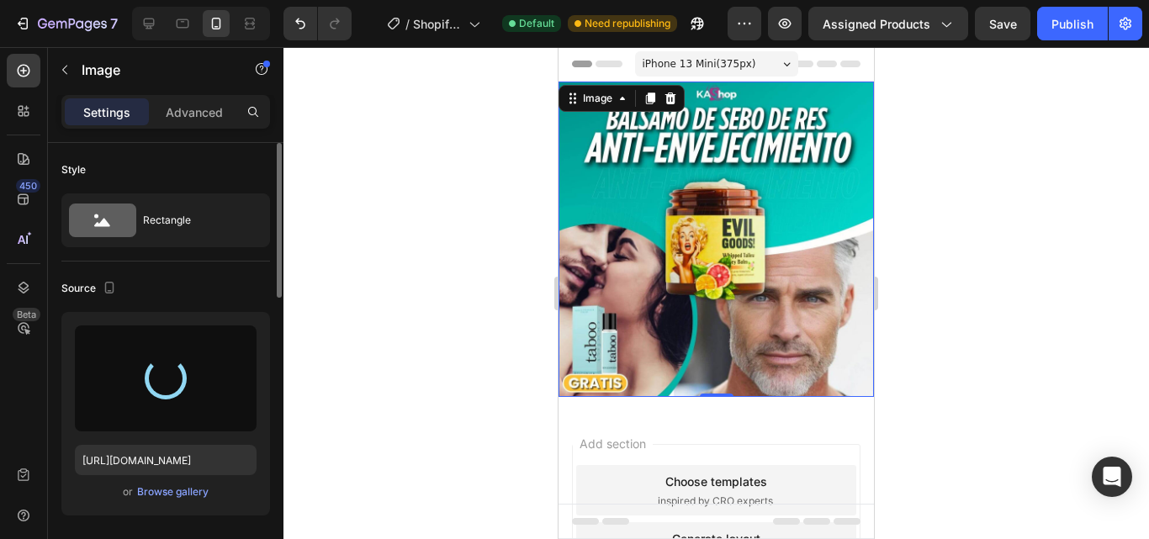
type input "[URL][DOMAIN_NAME]"
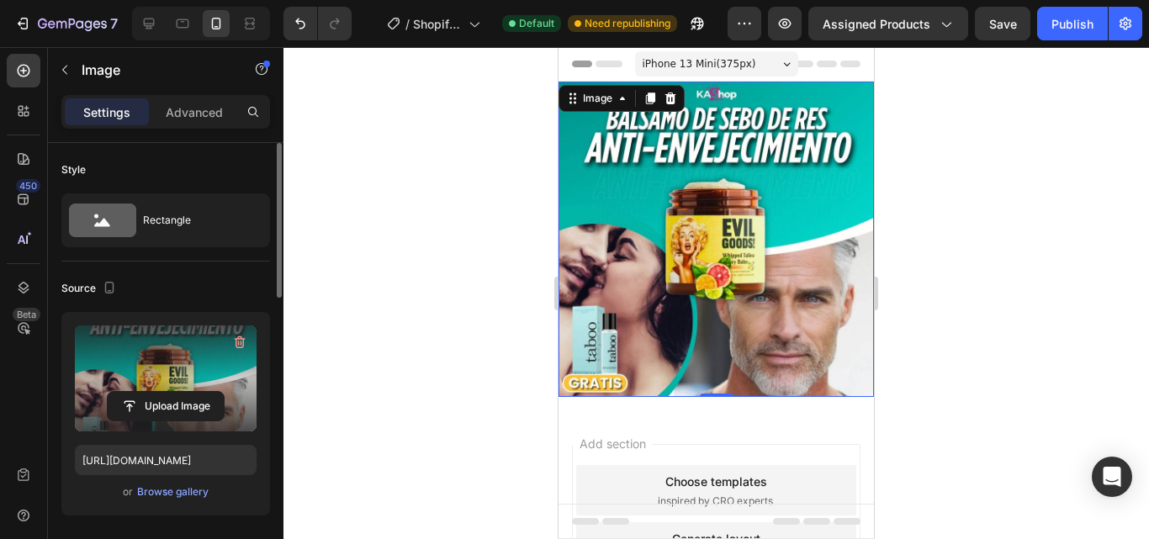
click at [436, 318] on div at bounding box center [715, 293] width 865 height 492
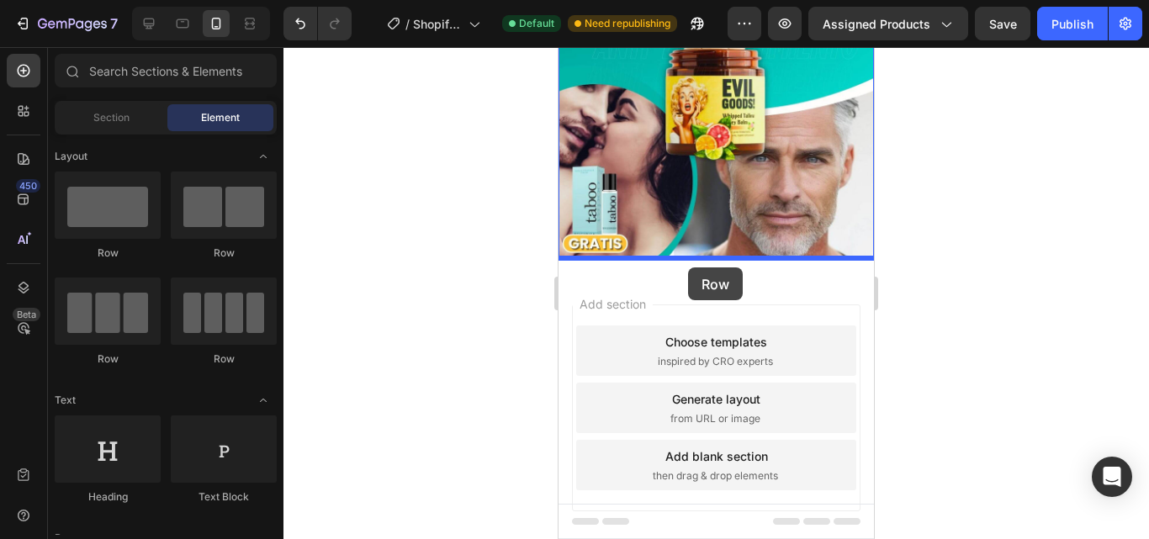
drag, startPoint x: 849, startPoint y: 258, endPoint x: 688, endPoint y: 267, distance: 160.9
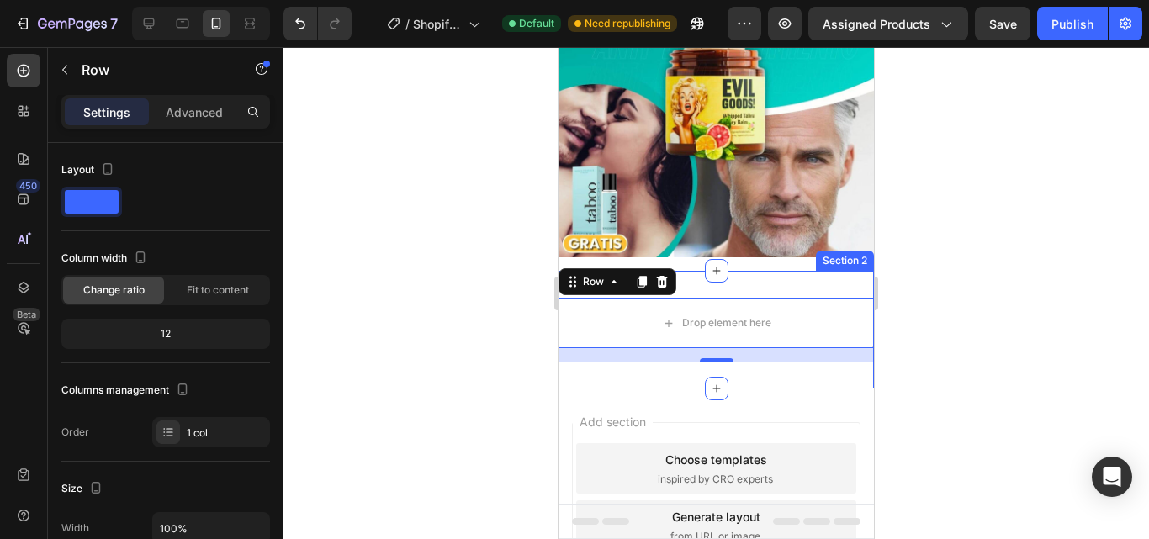
click at [727, 276] on div "Drop element here Row 16 Section 2" at bounding box center [715, 330] width 315 height 118
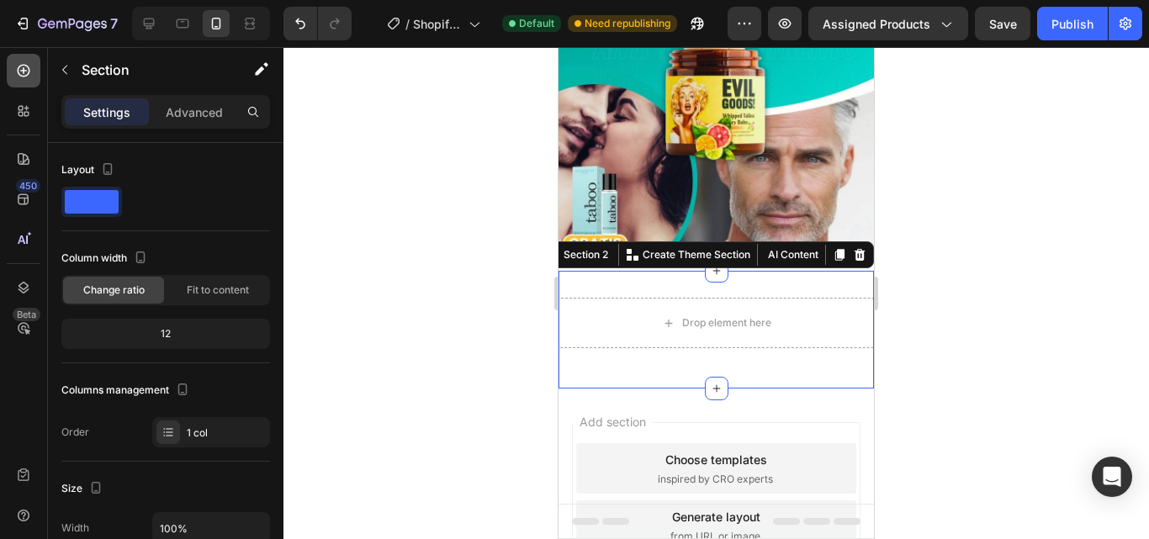
click at [19, 73] on icon at bounding box center [23, 70] width 17 height 17
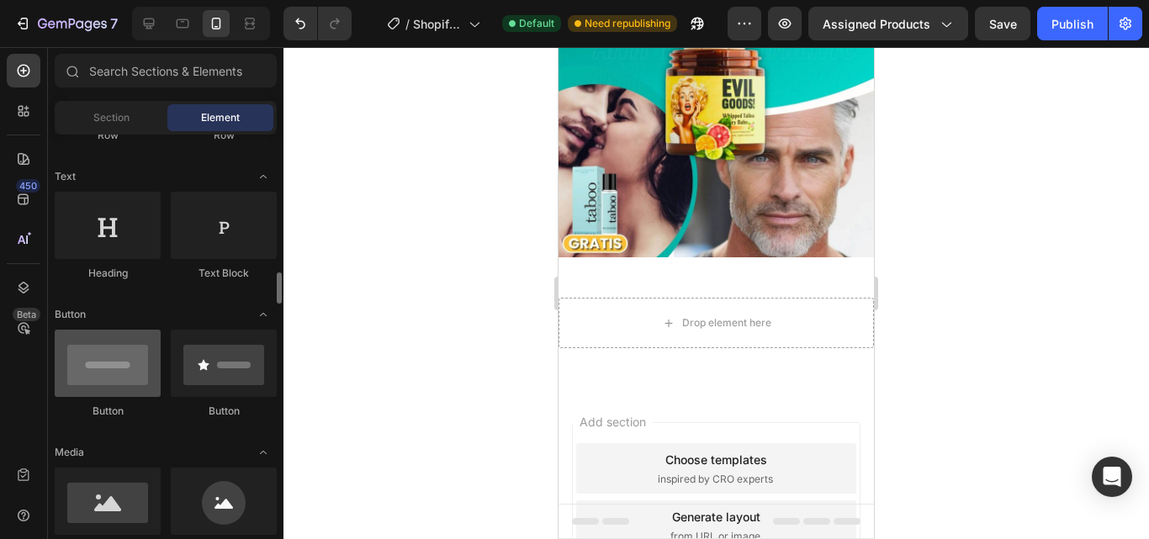
scroll to position [336, 0]
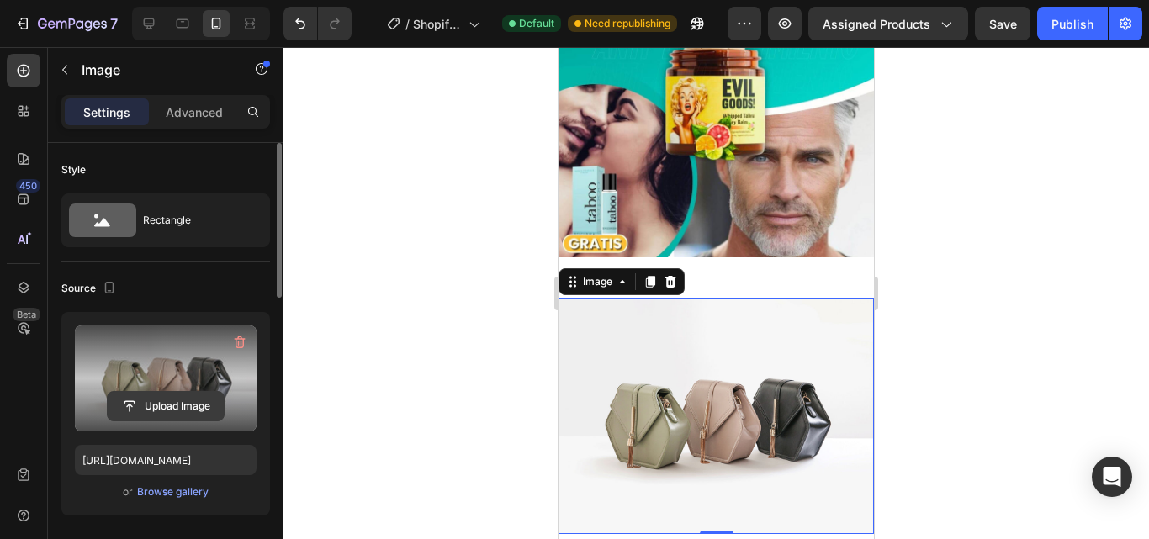
click at [162, 398] on input "file" at bounding box center [166, 406] width 116 height 29
click at [169, 399] on input "file" at bounding box center [166, 406] width 116 height 29
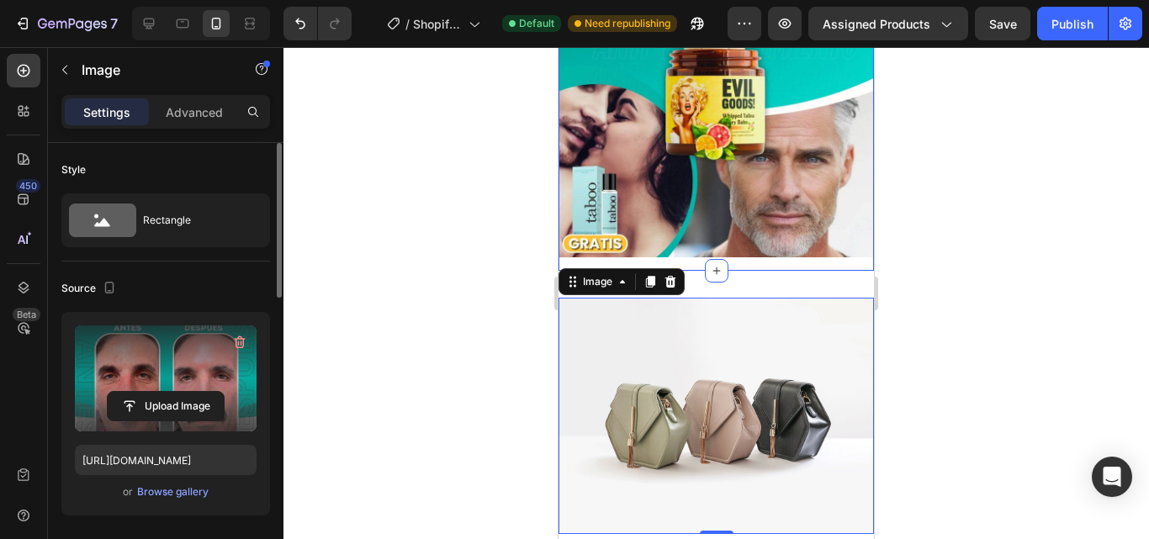
type input "[URL][DOMAIN_NAME]"
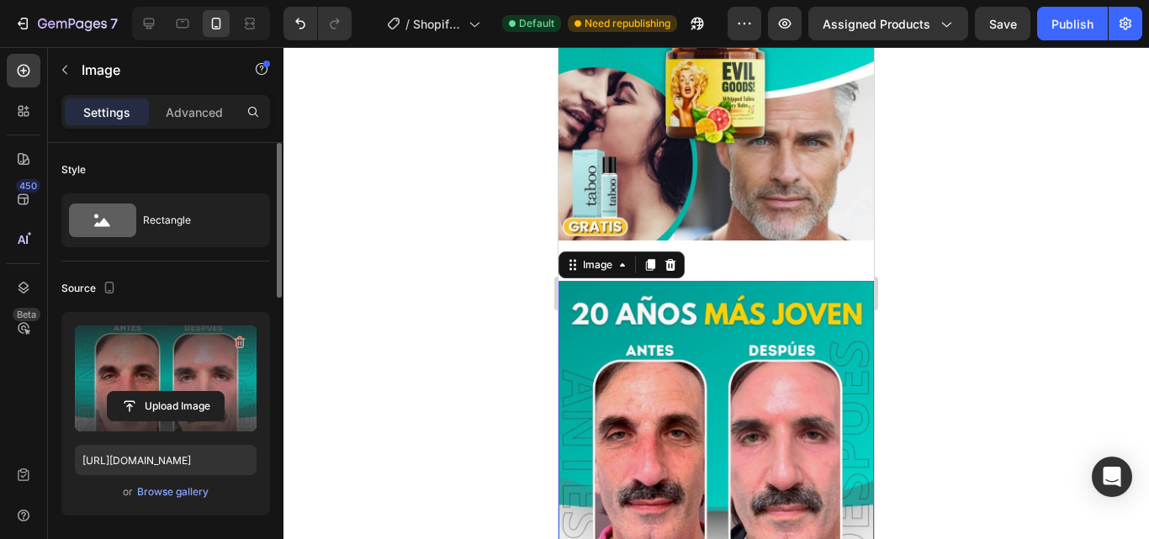
scroll to position [476, 0]
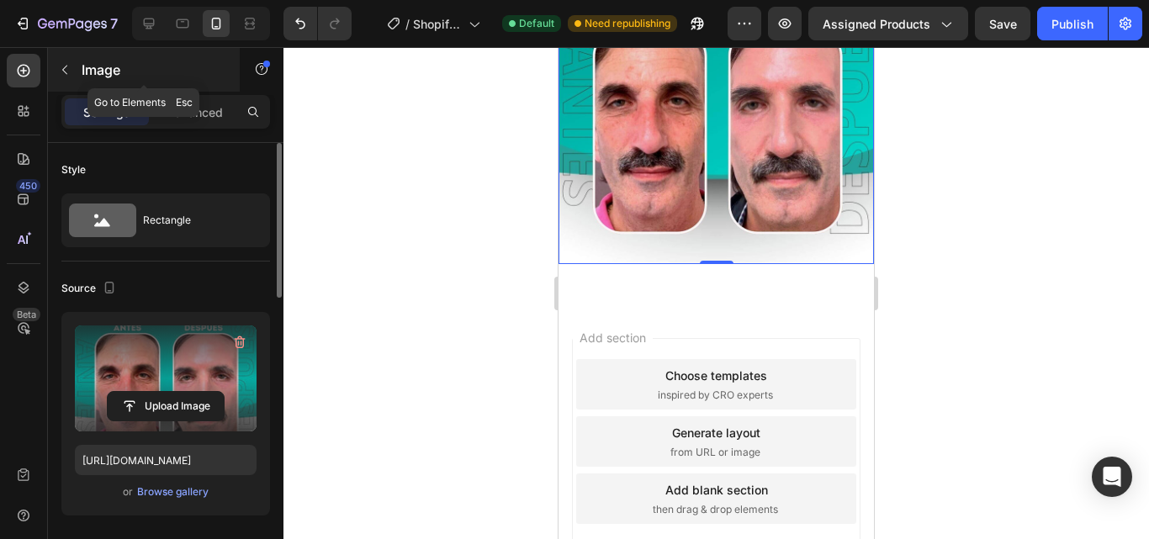
click at [69, 70] on icon "button" at bounding box center [64, 69] width 13 height 13
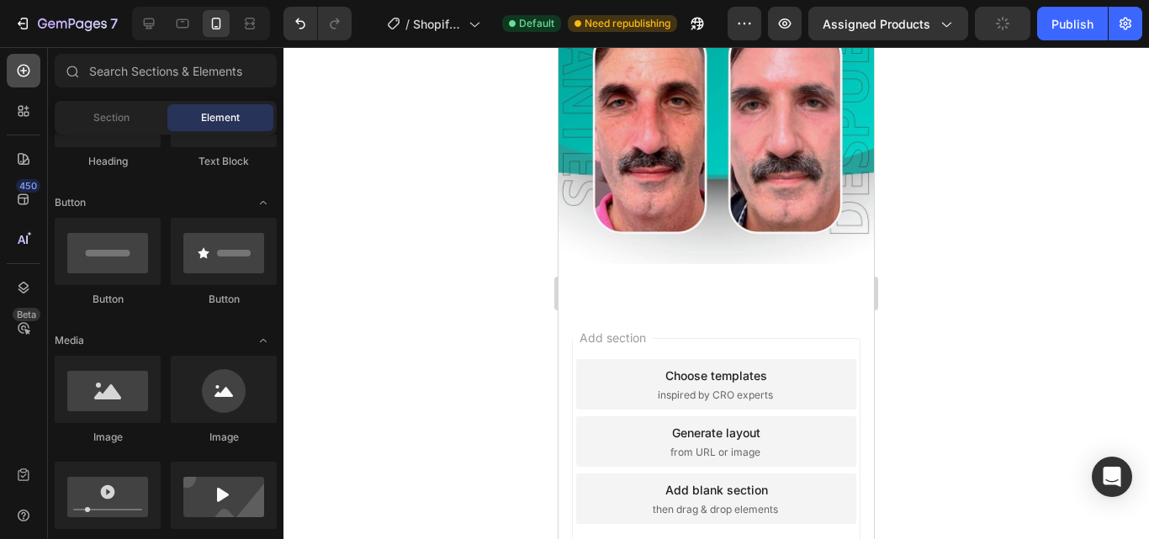
click at [36, 68] on div at bounding box center [24, 71] width 34 height 34
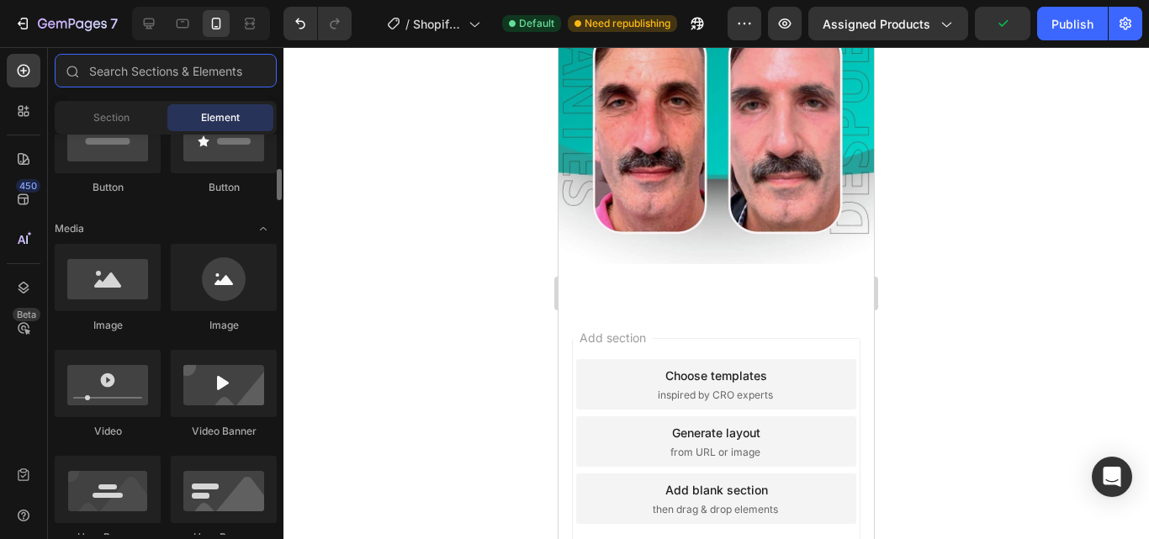
scroll to position [0, 0]
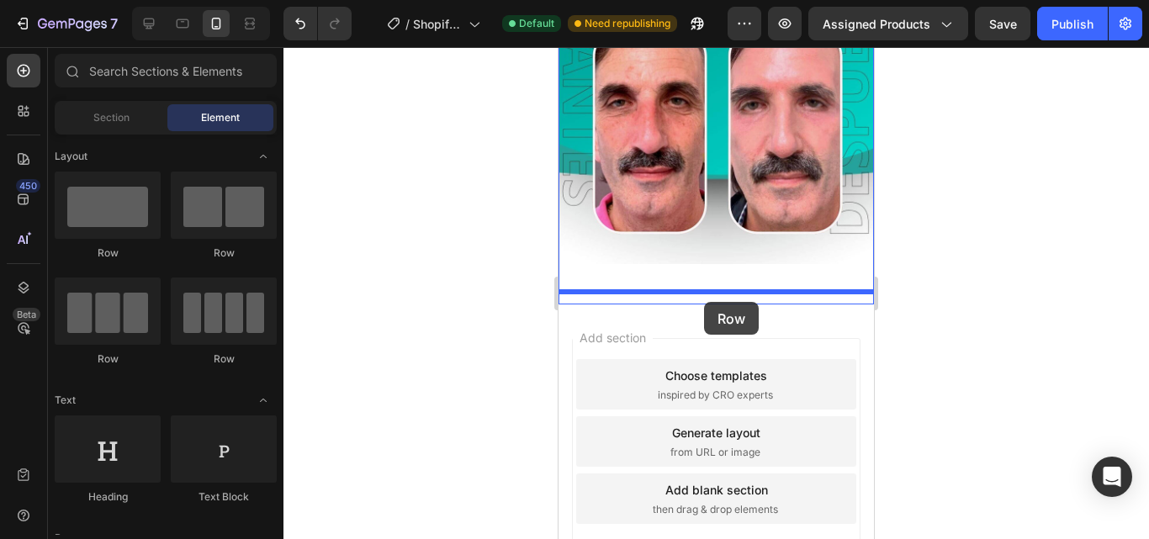
drag, startPoint x: 730, startPoint y: 267, endPoint x: 704, endPoint y: 302, distance: 43.2
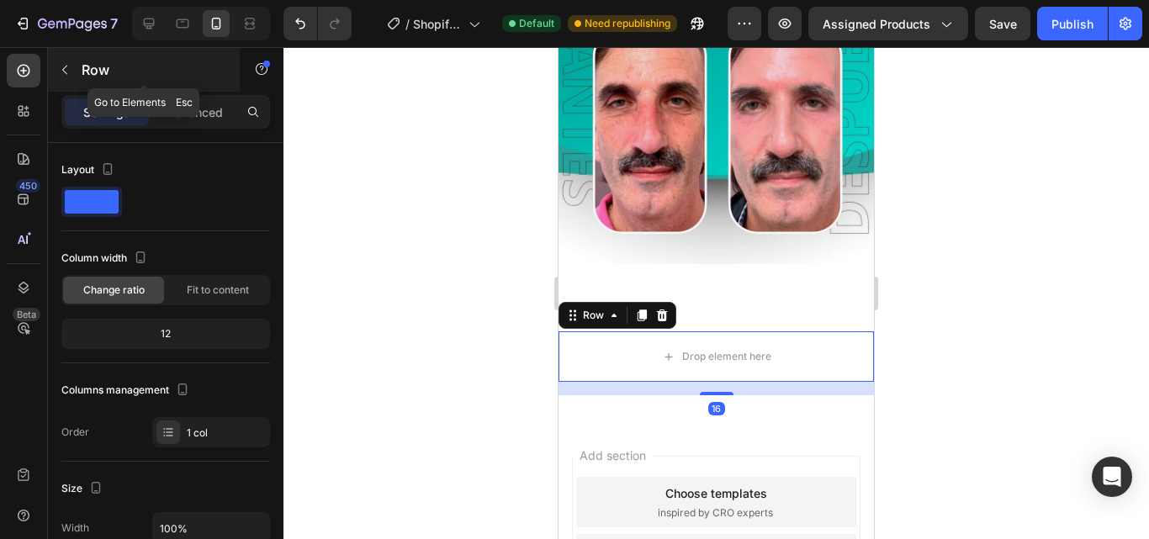
click at [66, 71] on icon "button" at bounding box center [64, 69] width 13 height 13
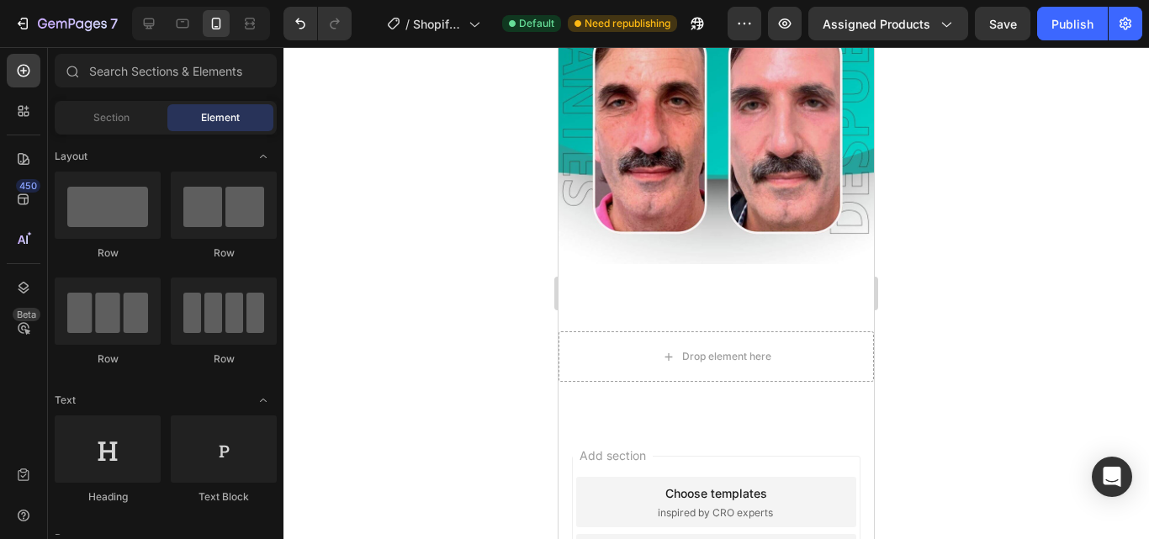
scroll to position [336, 0]
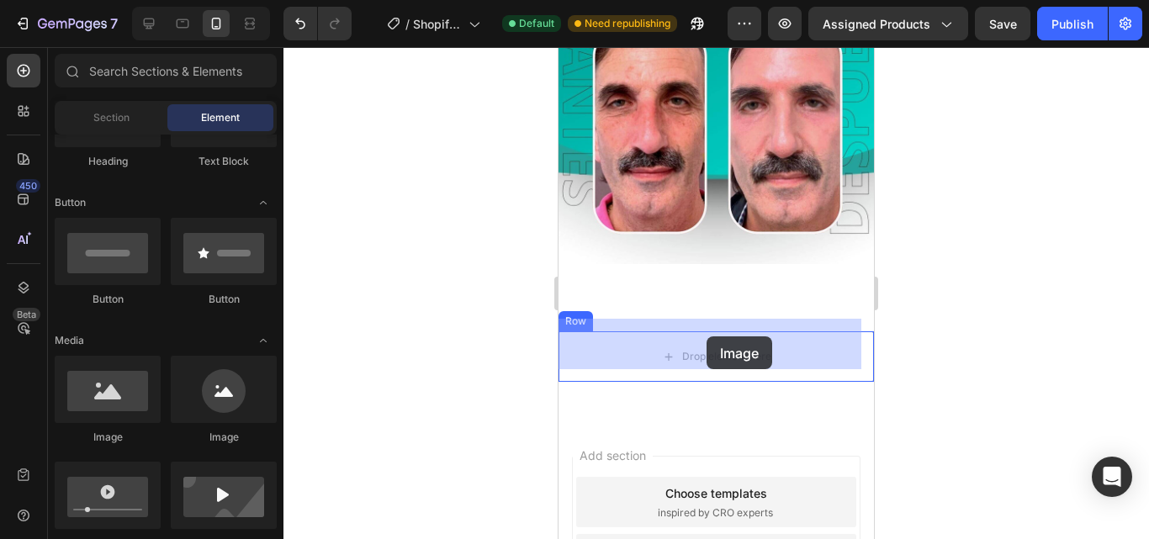
drag, startPoint x: 682, startPoint y: 452, endPoint x: 706, endPoint y: 337, distance: 116.8
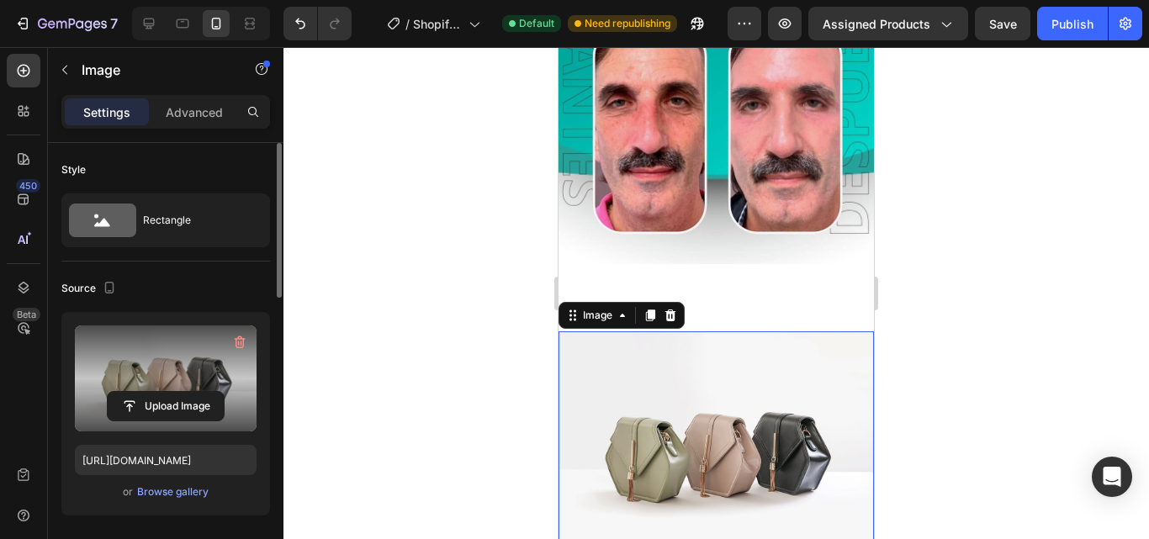
click at [186, 373] on label at bounding box center [166, 378] width 182 height 106
click at [186, 392] on input "file" at bounding box center [166, 406] width 116 height 29
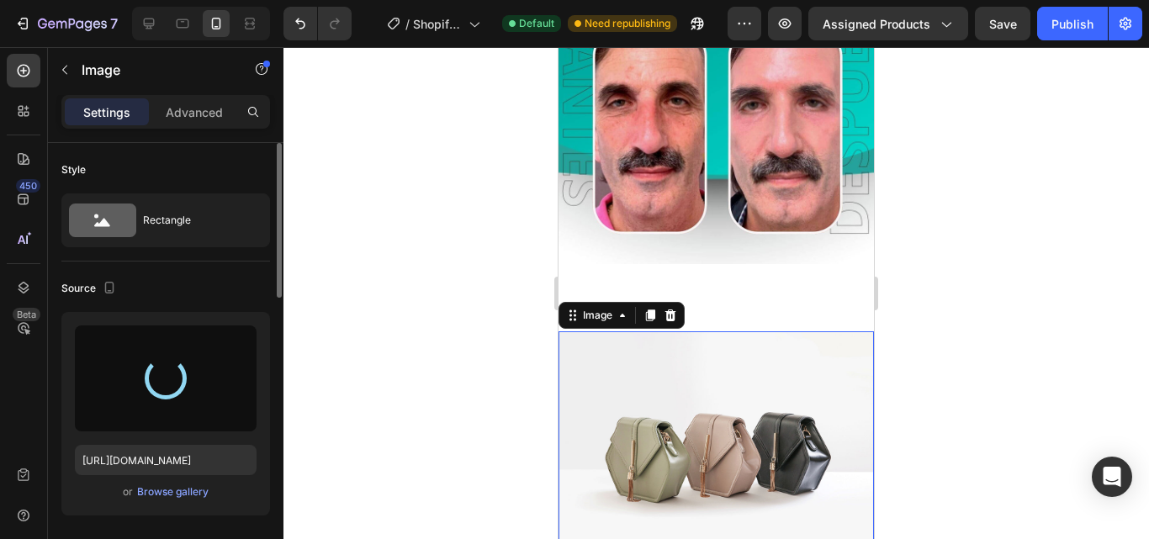
type input "[URL][DOMAIN_NAME]"
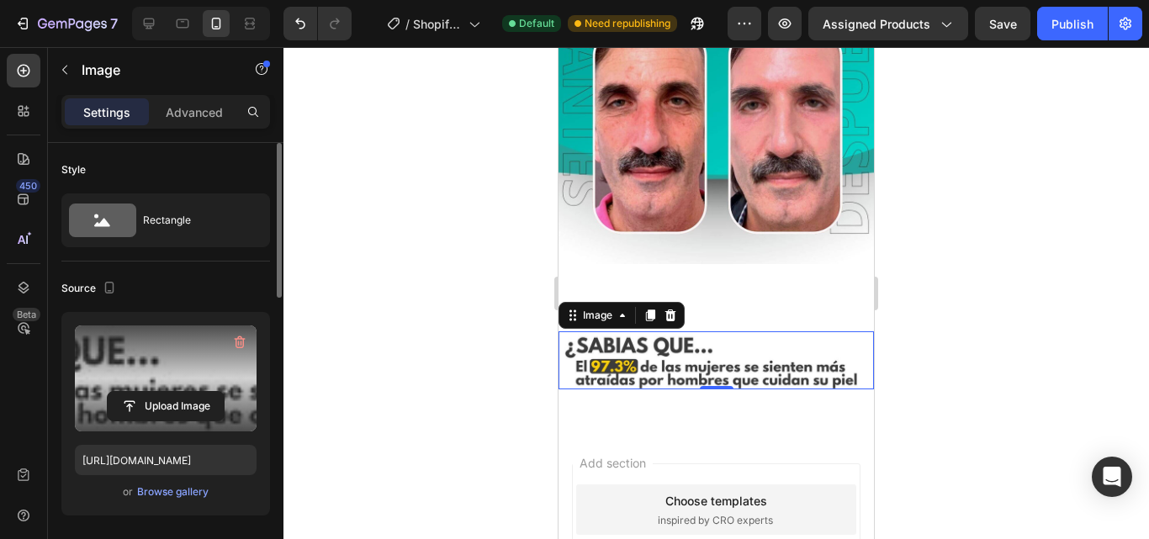
click at [1003, 283] on div at bounding box center [715, 293] width 865 height 492
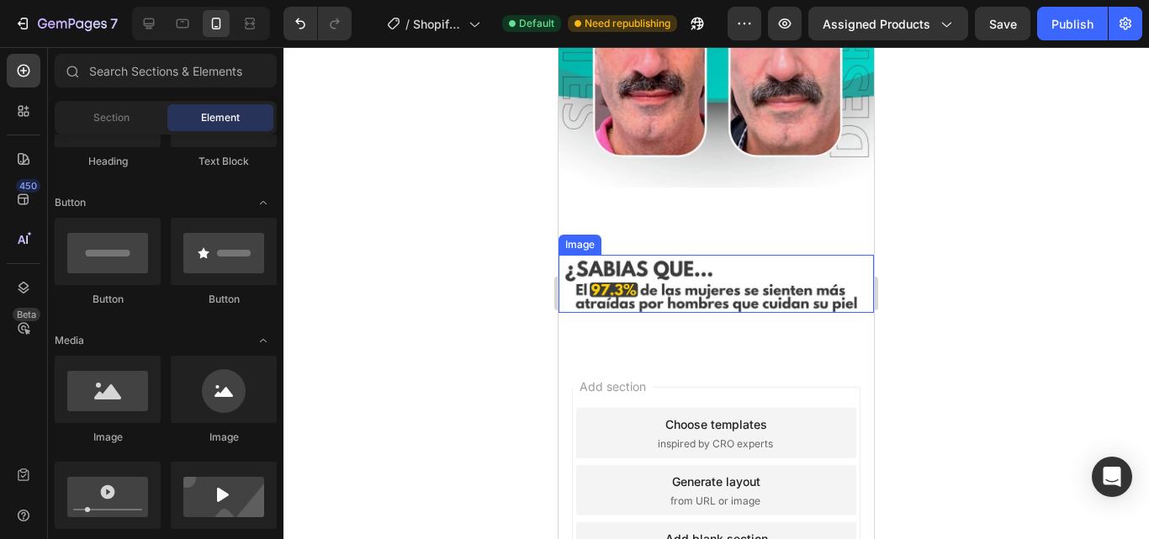
scroll to position [588, 0]
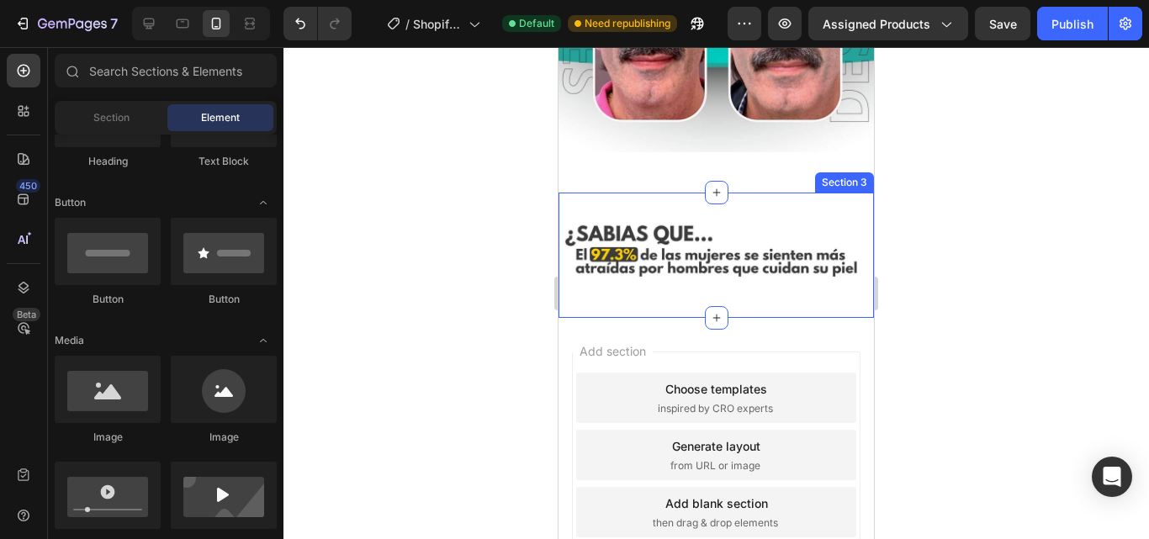
click at [731, 194] on div "Image Row Section 3" at bounding box center [715, 255] width 315 height 125
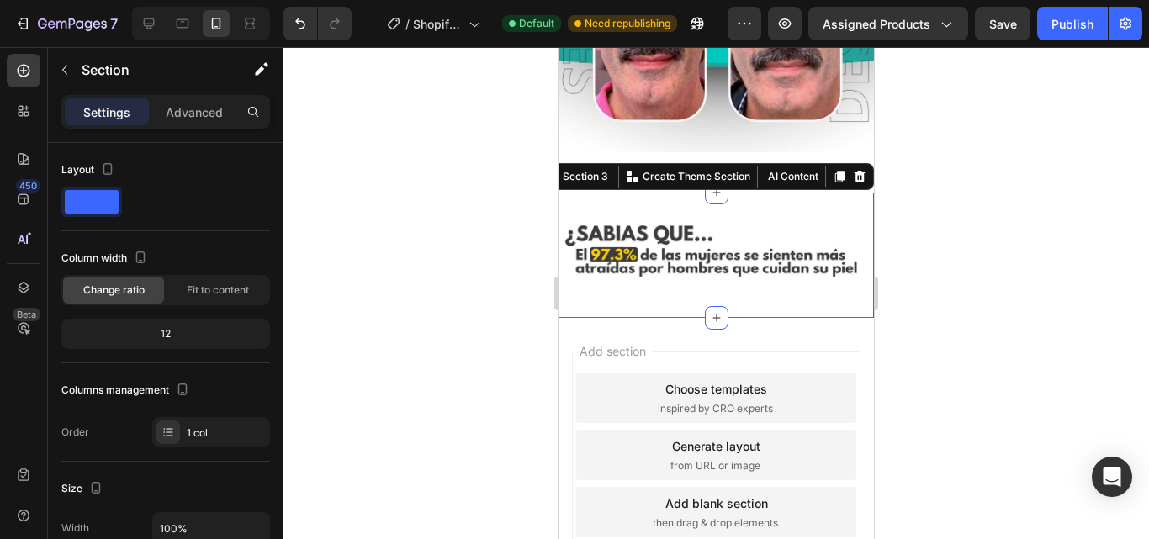
scroll to position [447, 0]
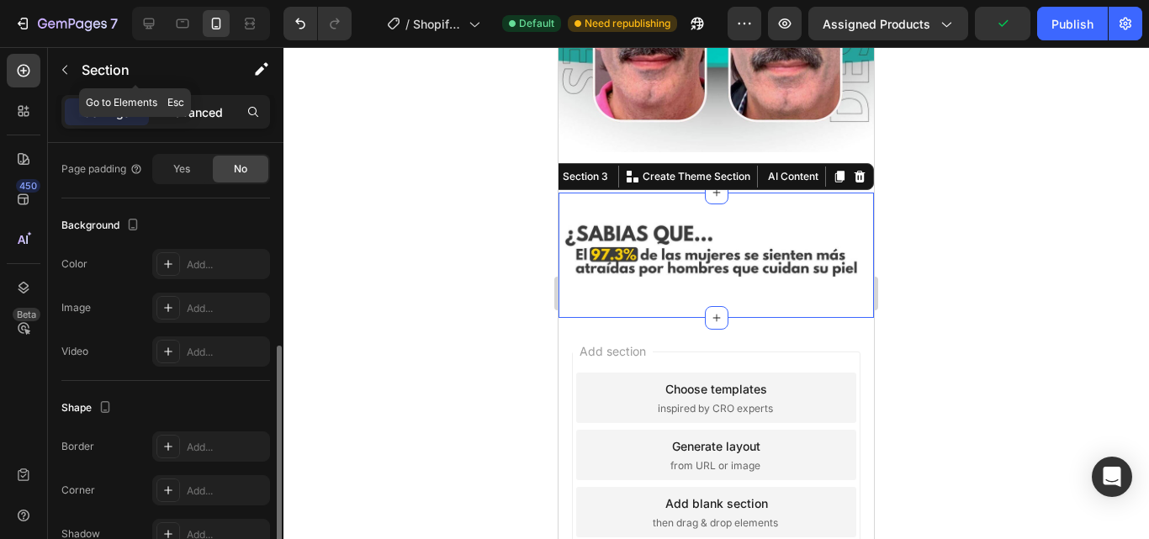
click at [209, 117] on p "Advanced" at bounding box center [194, 112] width 57 height 18
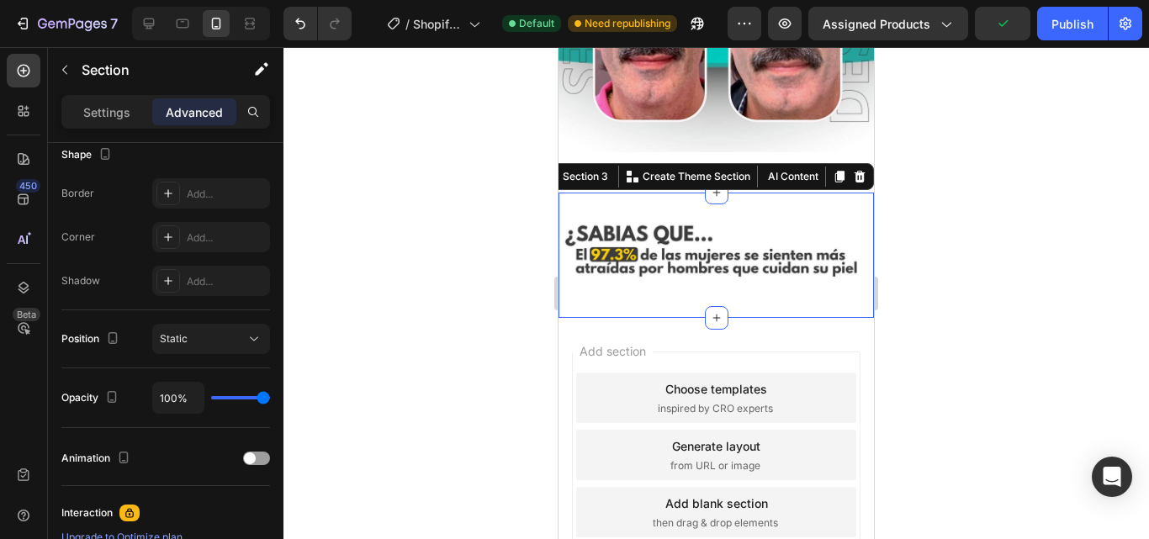
scroll to position [678, 0]
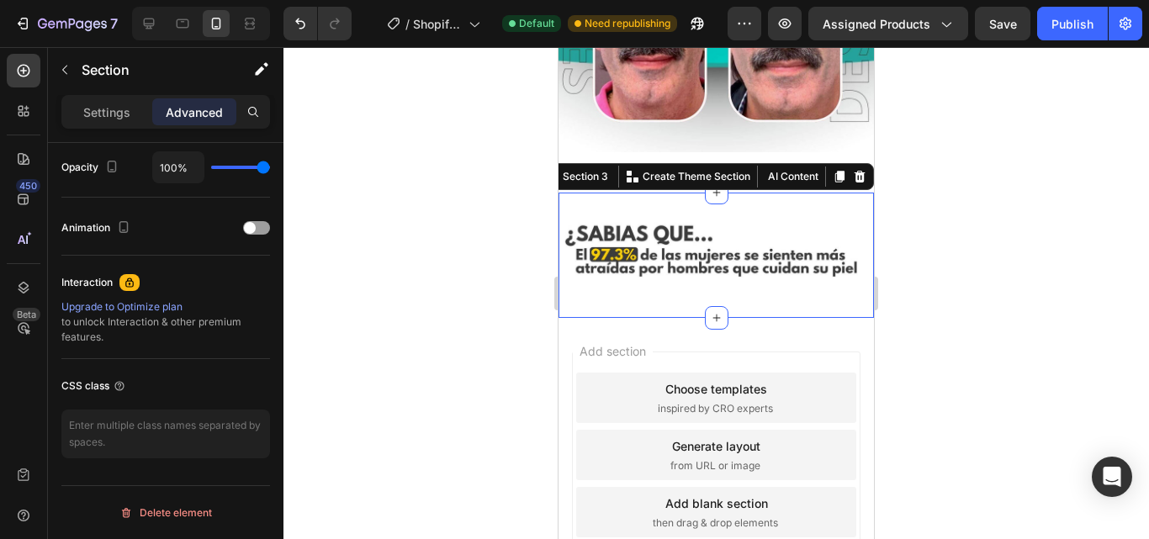
click at [733, 199] on div "Image Row Section 3 You can create reusable sections Create Theme Section AI Co…" at bounding box center [715, 255] width 315 height 125
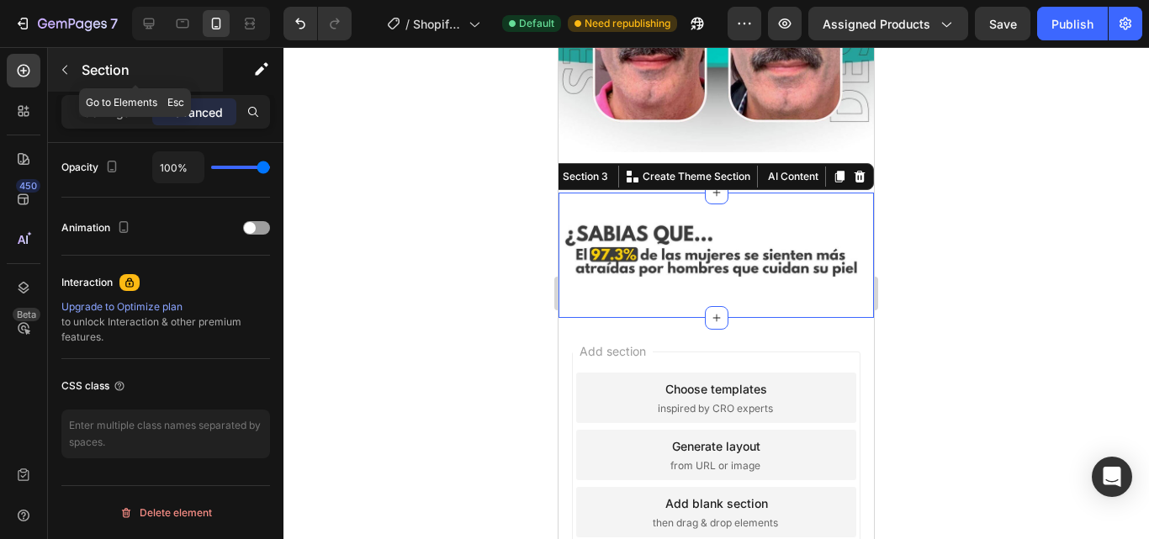
click at [65, 68] on icon "button" at bounding box center [64, 70] width 5 height 9
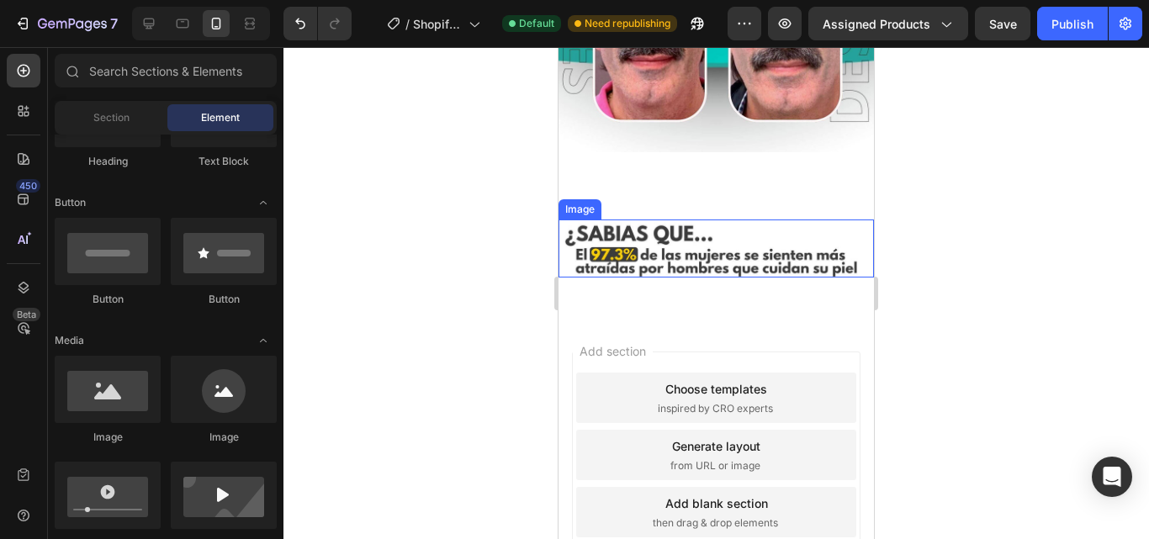
click at [749, 257] on img at bounding box center [715, 249] width 315 height 58
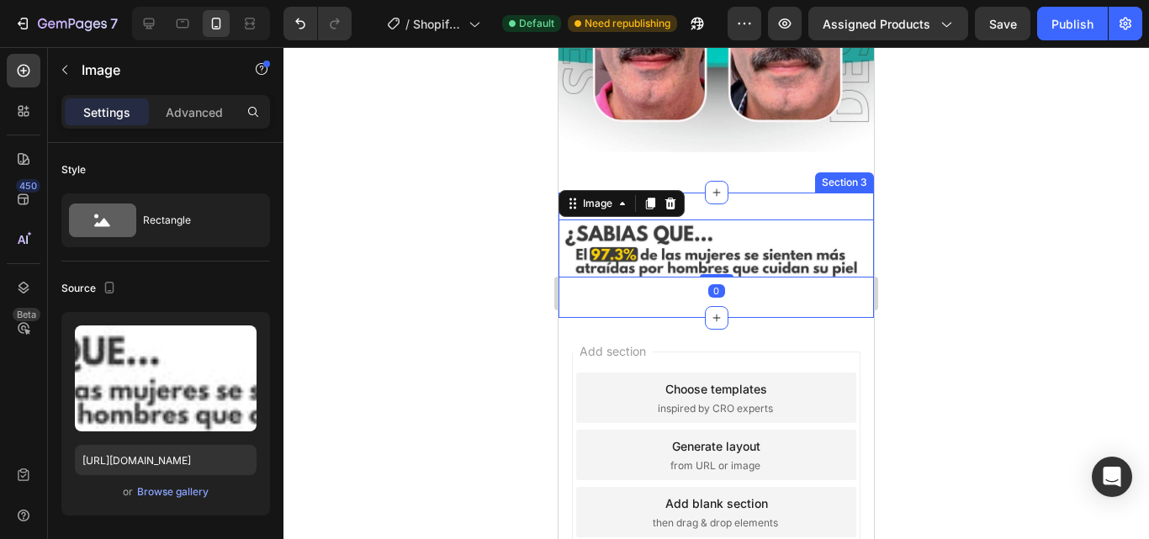
click at [743, 288] on div "Image 0 Row Section 3" at bounding box center [715, 255] width 315 height 125
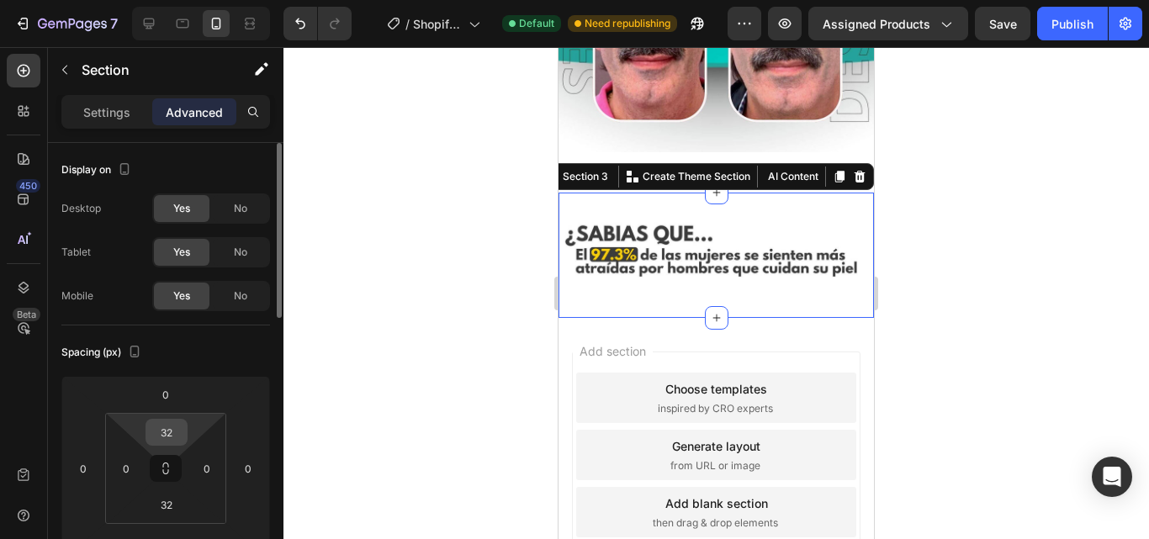
click at [163, 431] on input "32" at bounding box center [167, 432] width 34 height 25
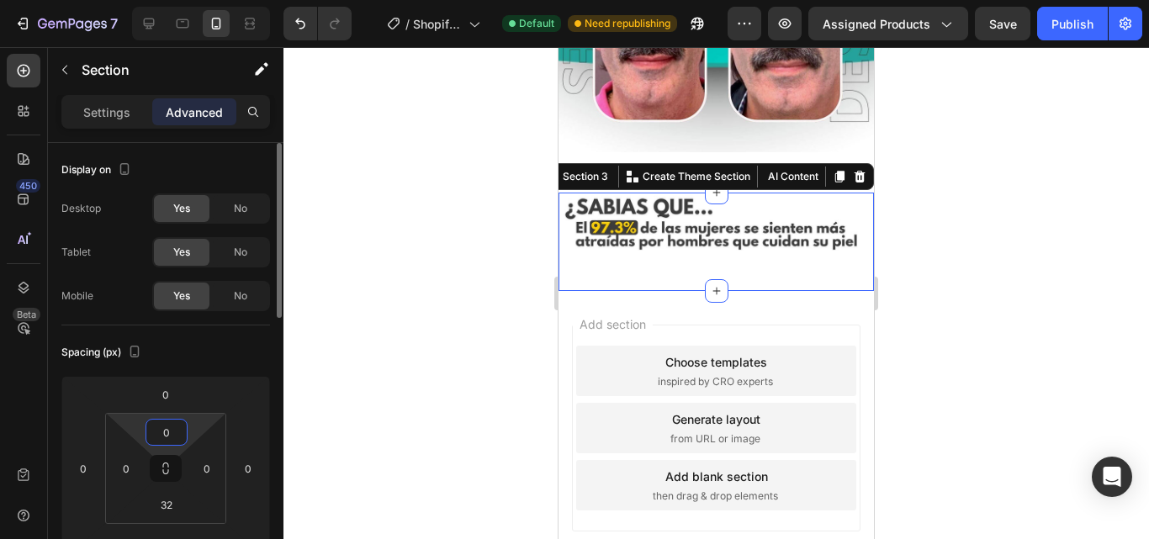
type input "0"
click at [166, 498] on input "32" at bounding box center [167, 504] width 34 height 25
type input "0"
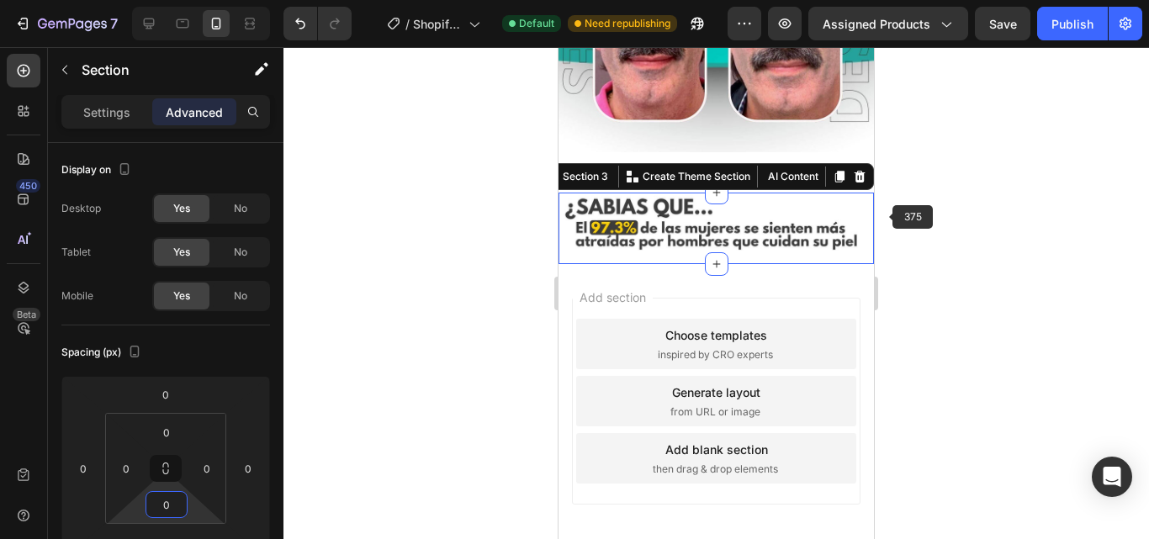
click at [914, 225] on div at bounding box center [715, 293] width 865 height 492
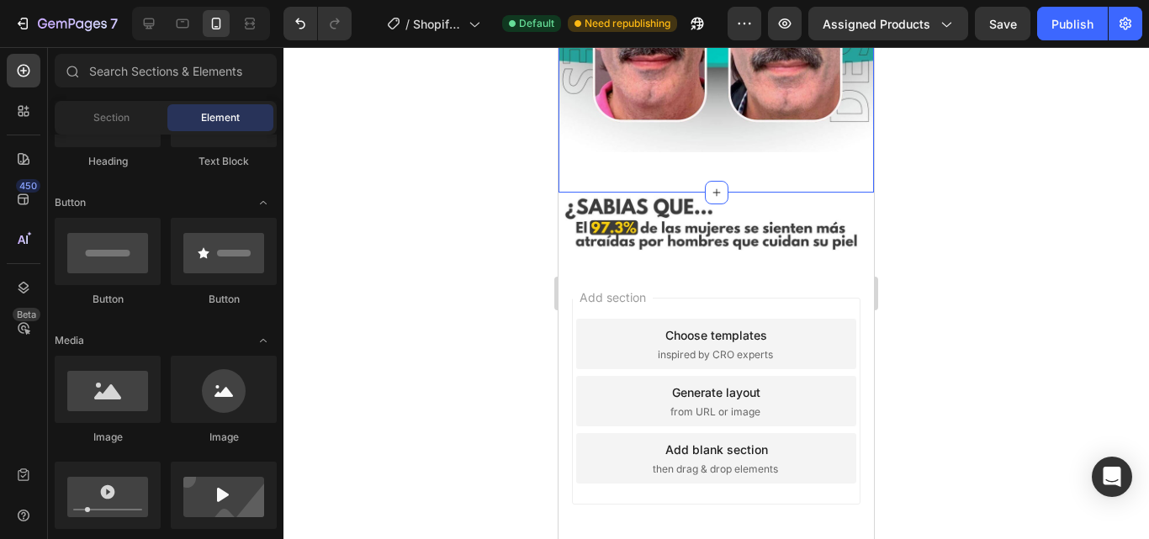
drag, startPoint x: 744, startPoint y: 140, endPoint x: 722, endPoint y: 160, distance: 29.8
click at [743, 140] on div "Image Row" at bounding box center [715, 1] width 315 height 329
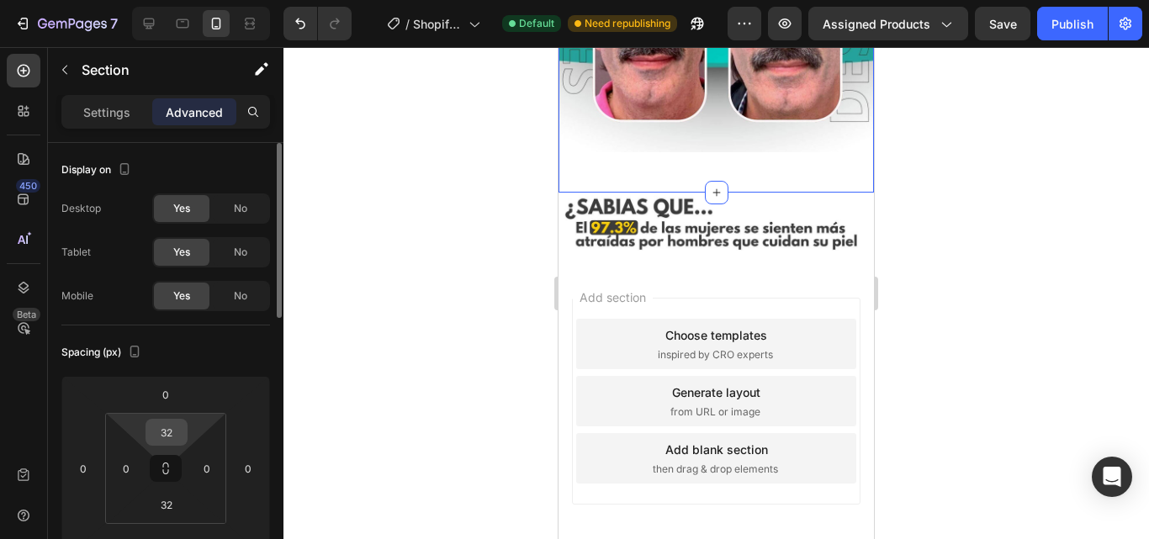
click at [172, 431] on input "32" at bounding box center [167, 432] width 34 height 25
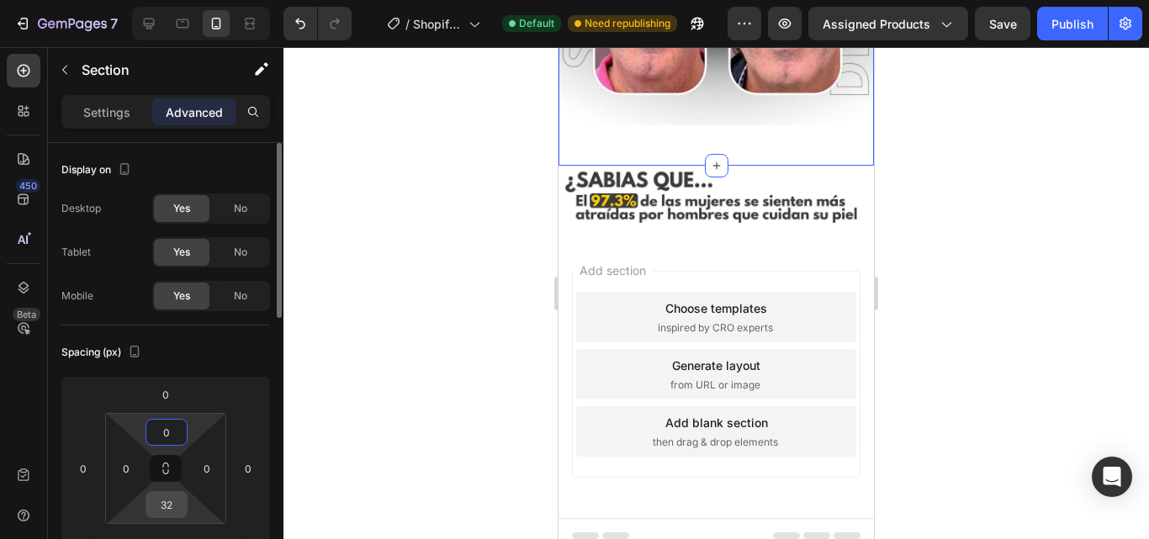
type input "0"
click at [165, 504] on input "32" at bounding box center [167, 504] width 34 height 25
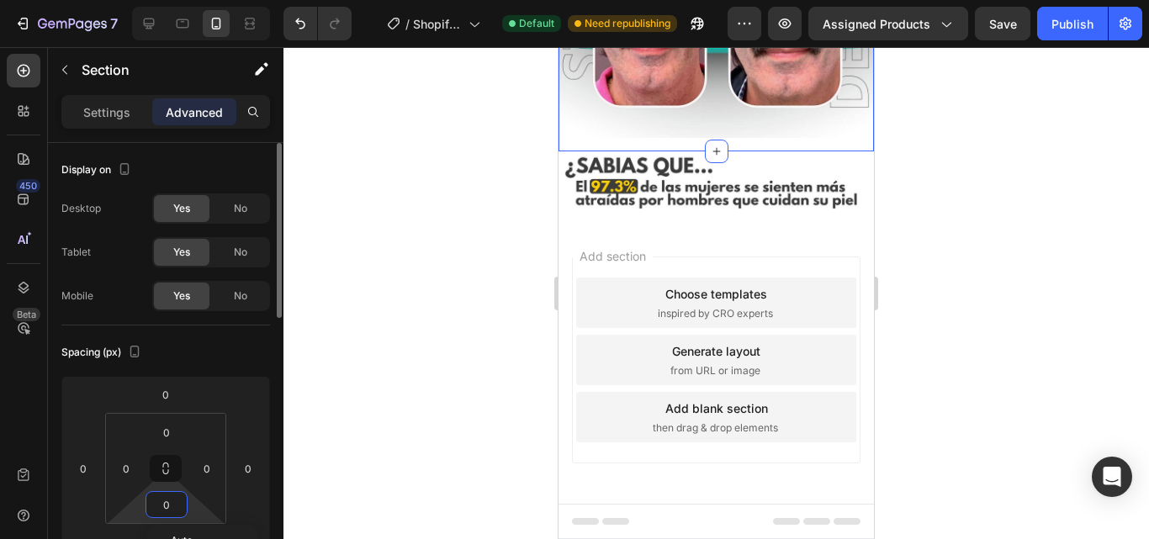
scroll to position [561, 0]
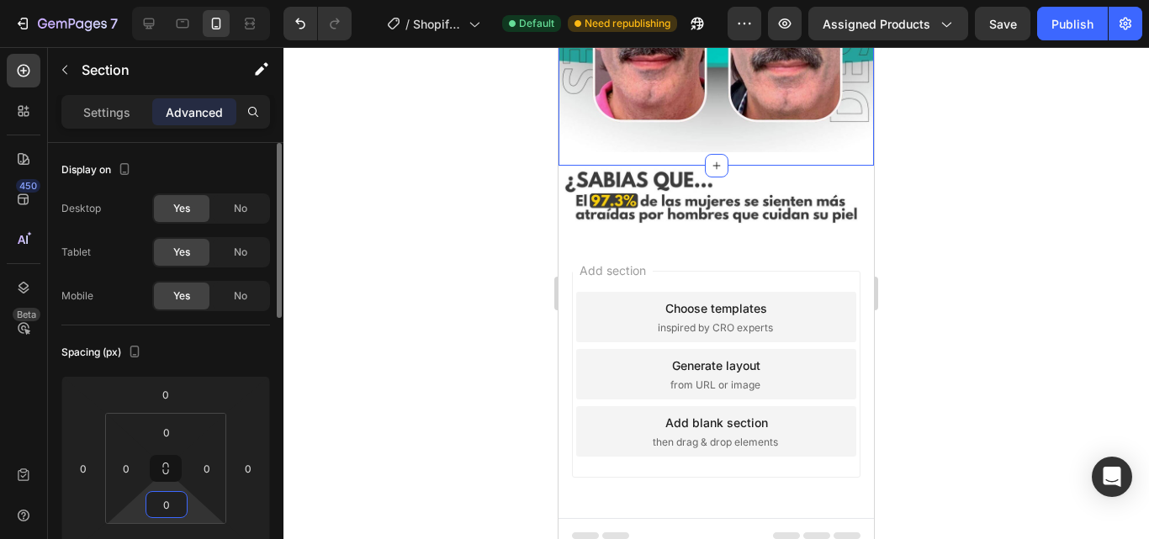
type input "0"
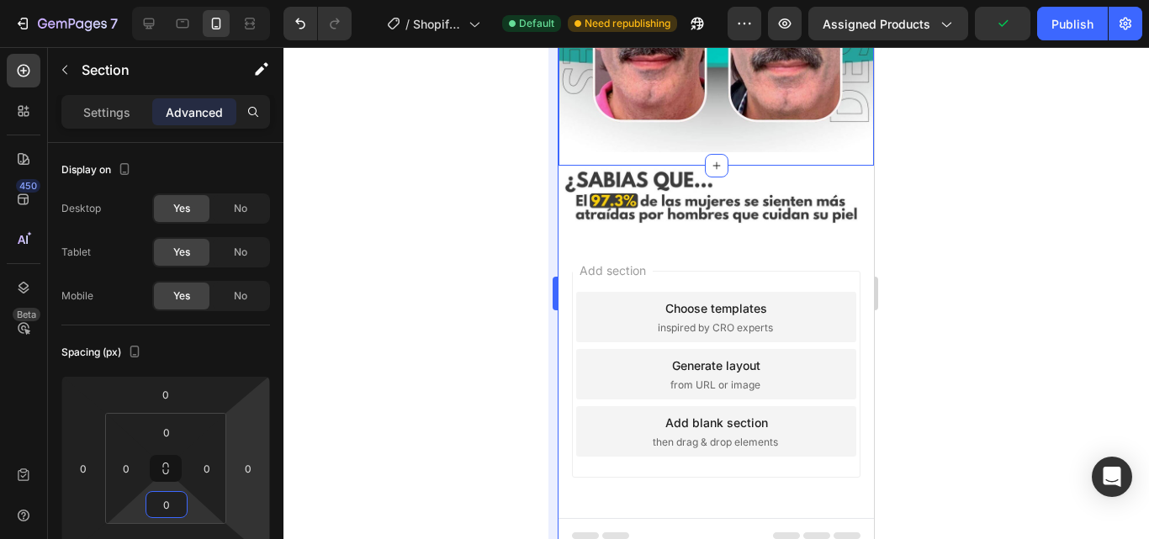
drag, startPoint x: 48, startPoint y: 177, endPoint x: 554, endPoint y: 230, distance: 509.1
click at [384, 232] on div at bounding box center [715, 293] width 865 height 492
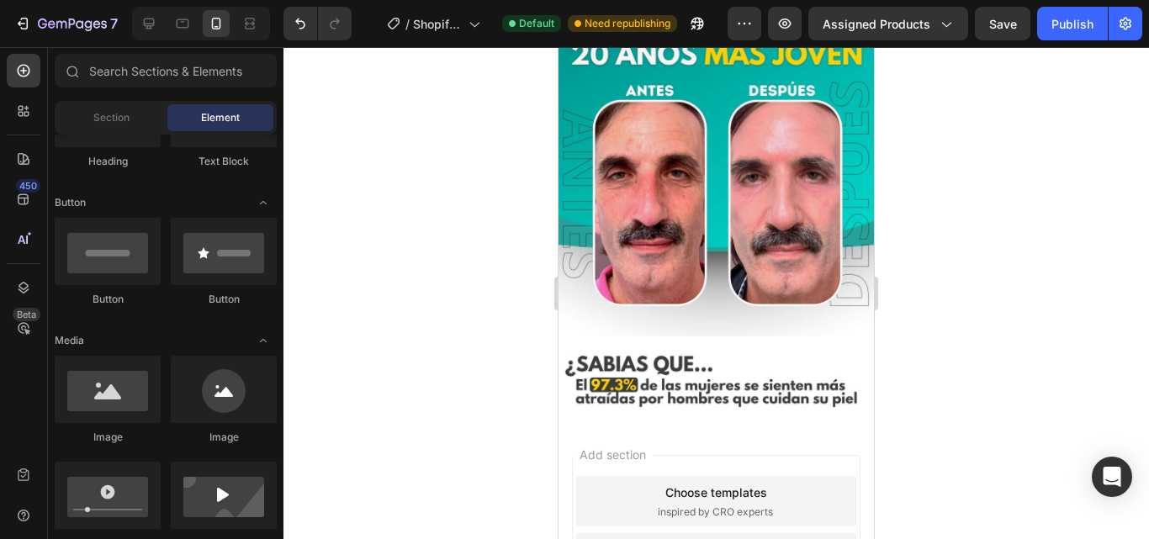
scroll to position [0, 0]
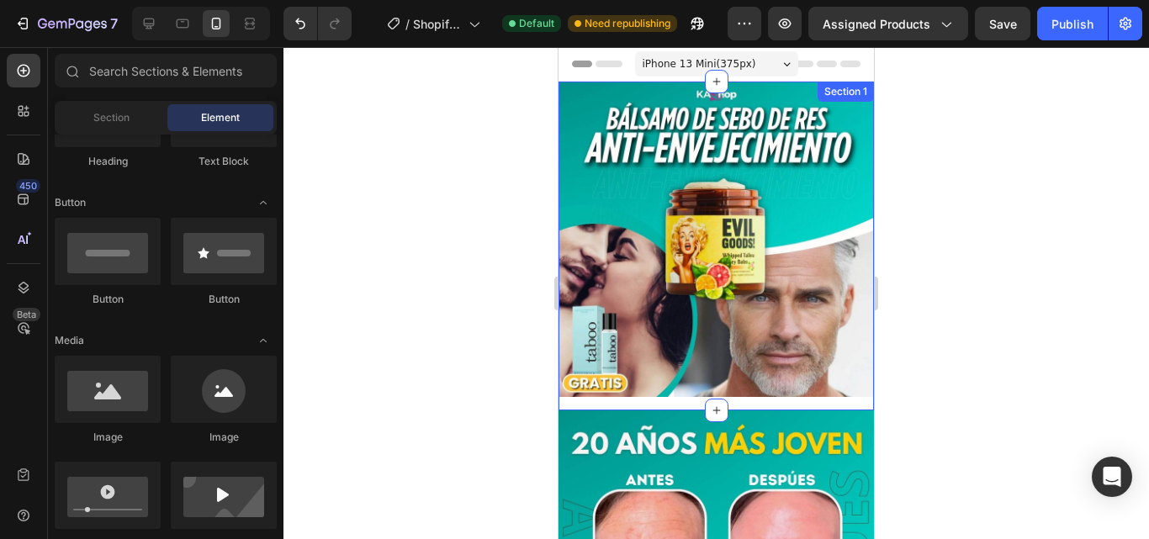
click at [723, 393] on div "Image Row" at bounding box center [715, 246] width 315 height 329
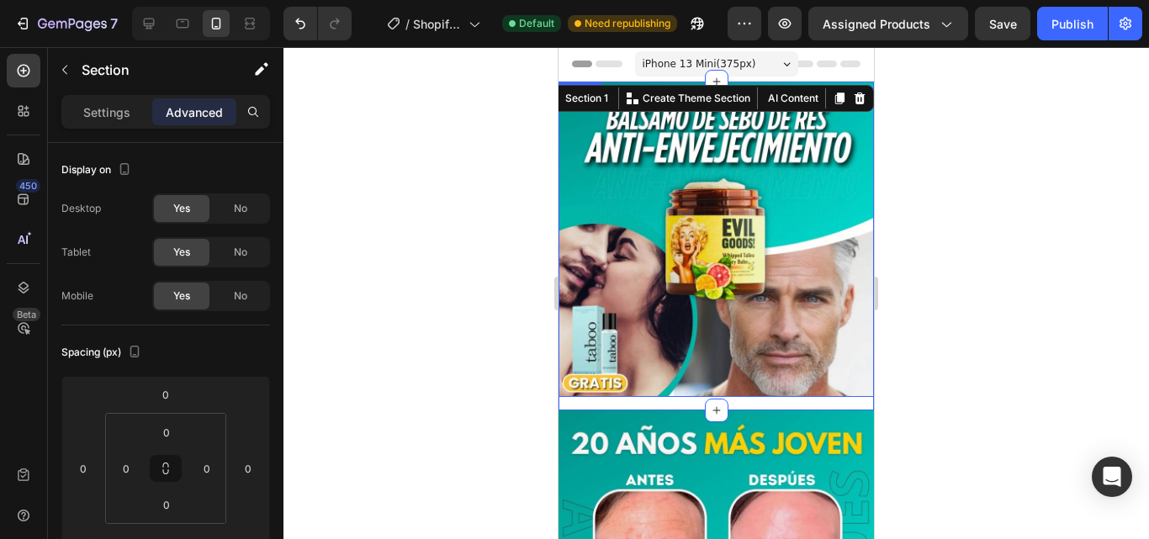
click at [740, 298] on img at bounding box center [715, 239] width 315 height 315
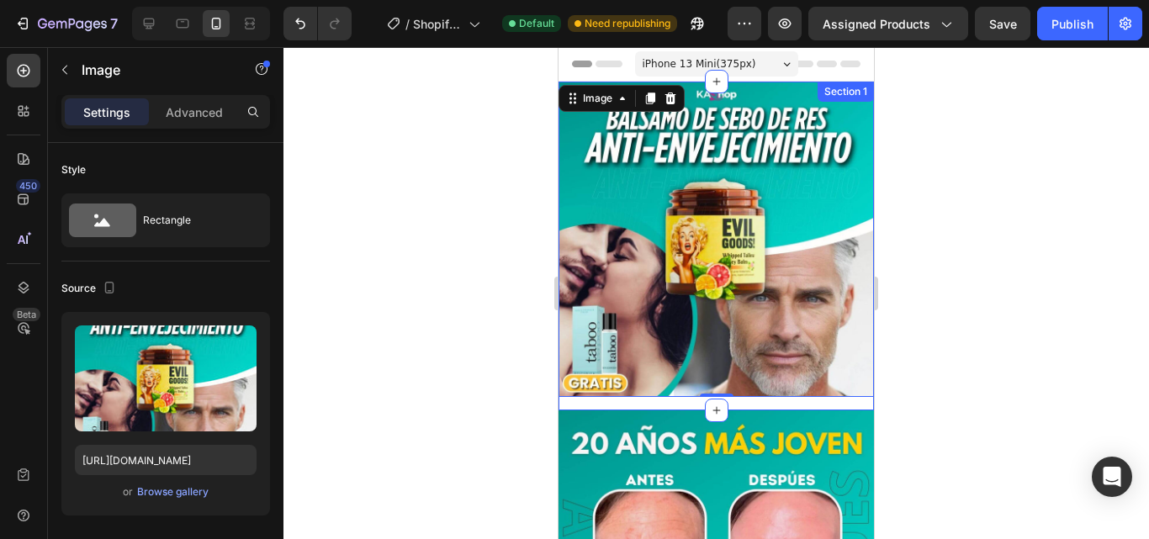
click at [772, 395] on div "Image 0 Row" at bounding box center [715, 246] width 315 height 329
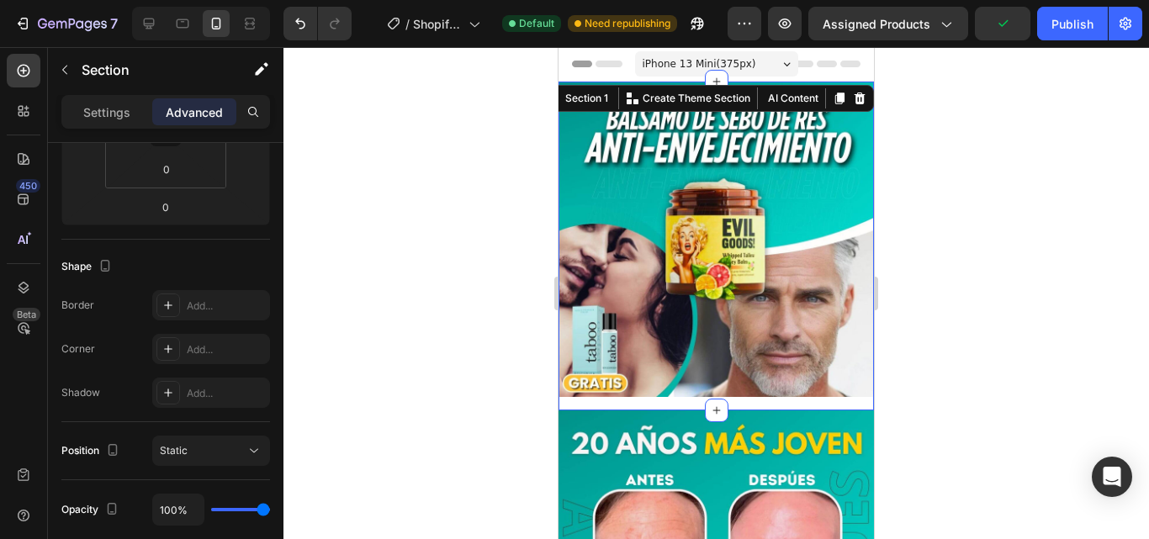
scroll to position [678, 0]
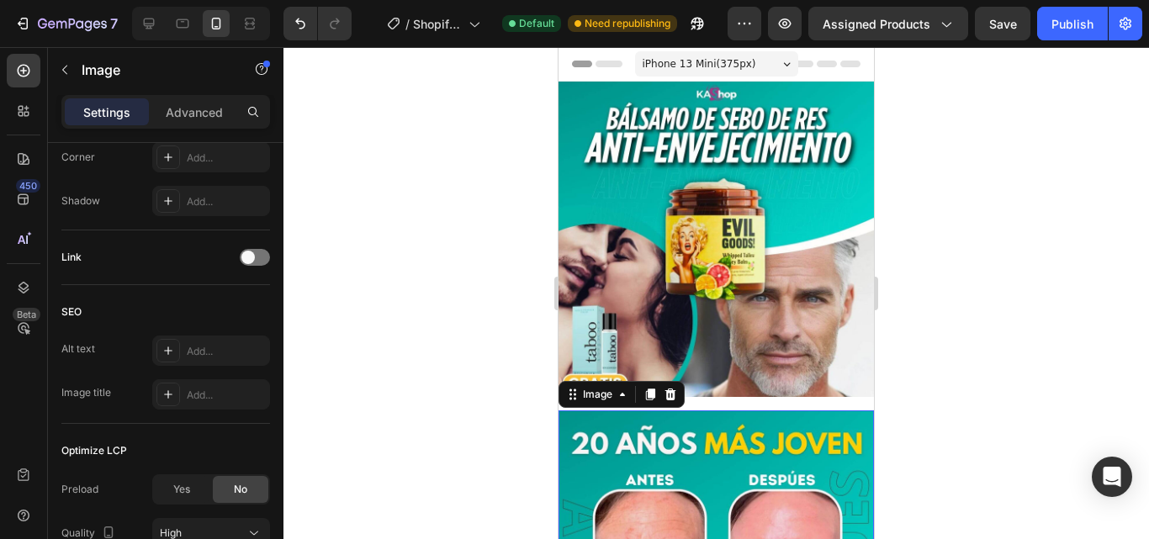
scroll to position [0, 0]
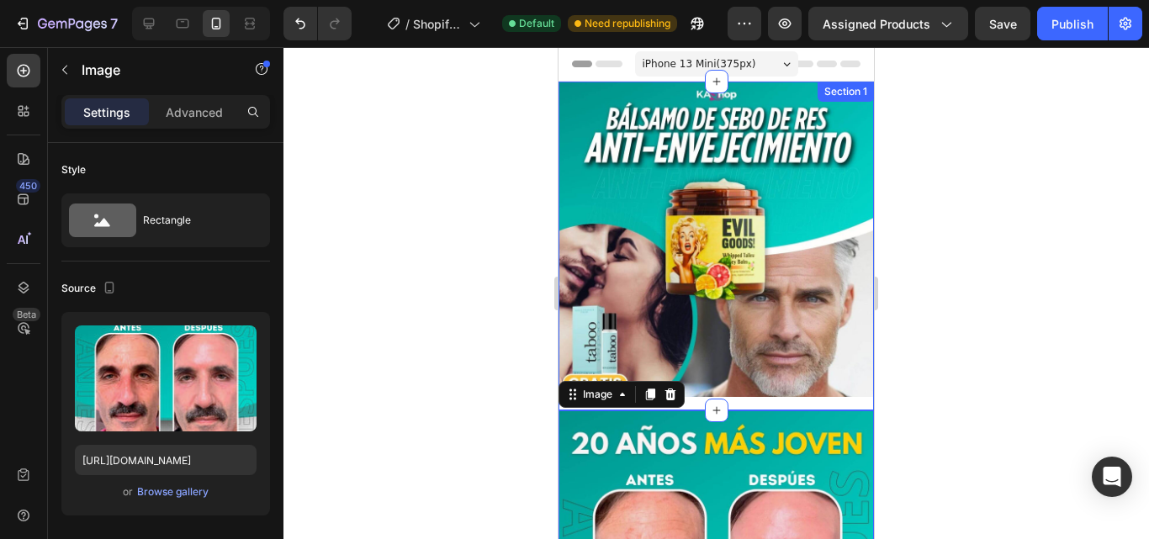
click at [750, 391] on div "Image Row" at bounding box center [715, 246] width 315 height 329
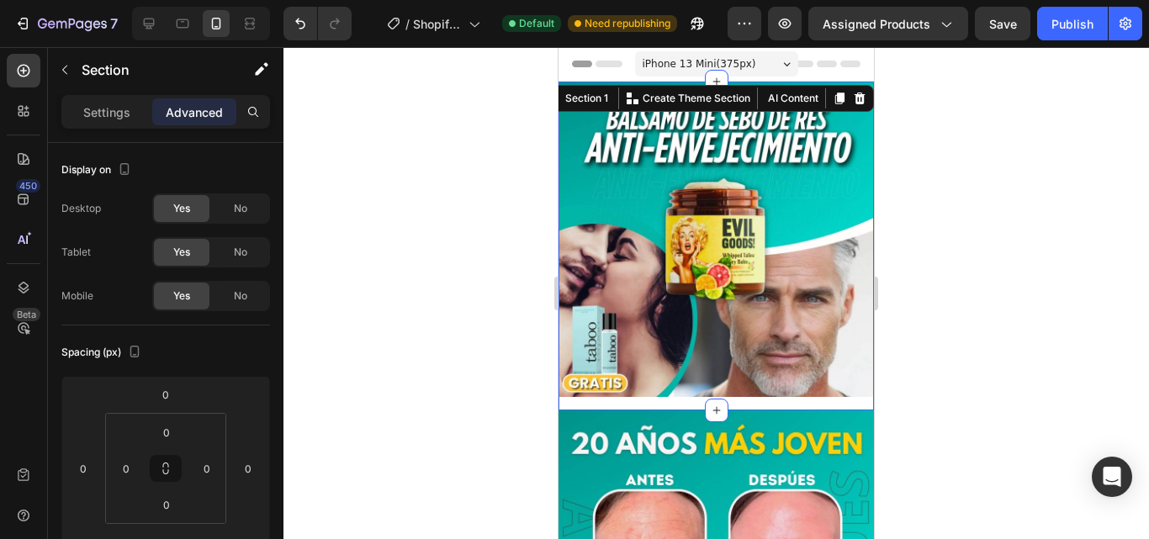
click at [825, 73] on div at bounding box center [716, 64] width 288 height 34
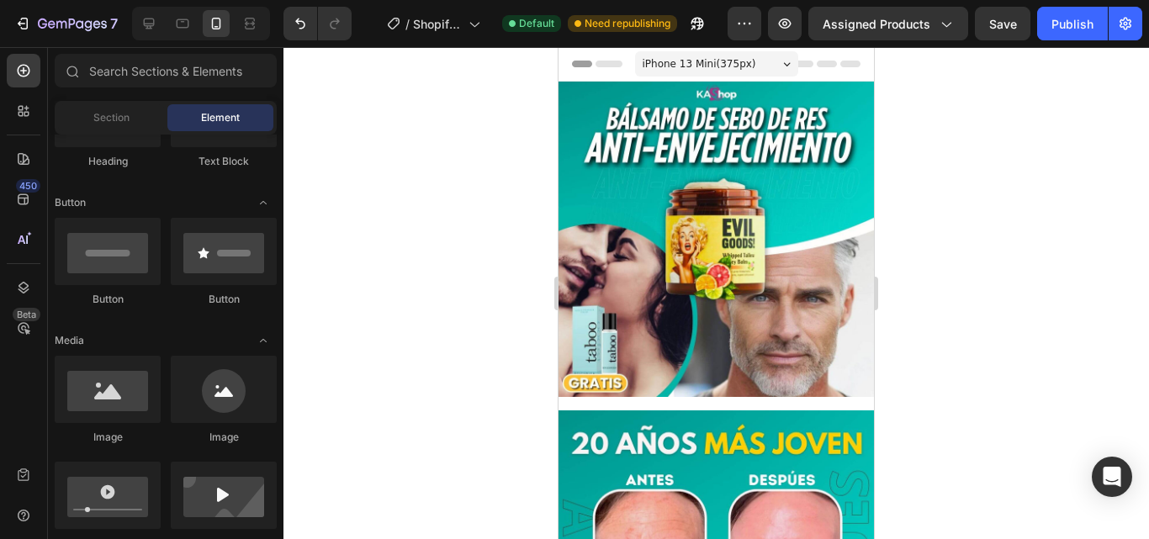
click at [1008, 118] on div at bounding box center [715, 293] width 865 height 492
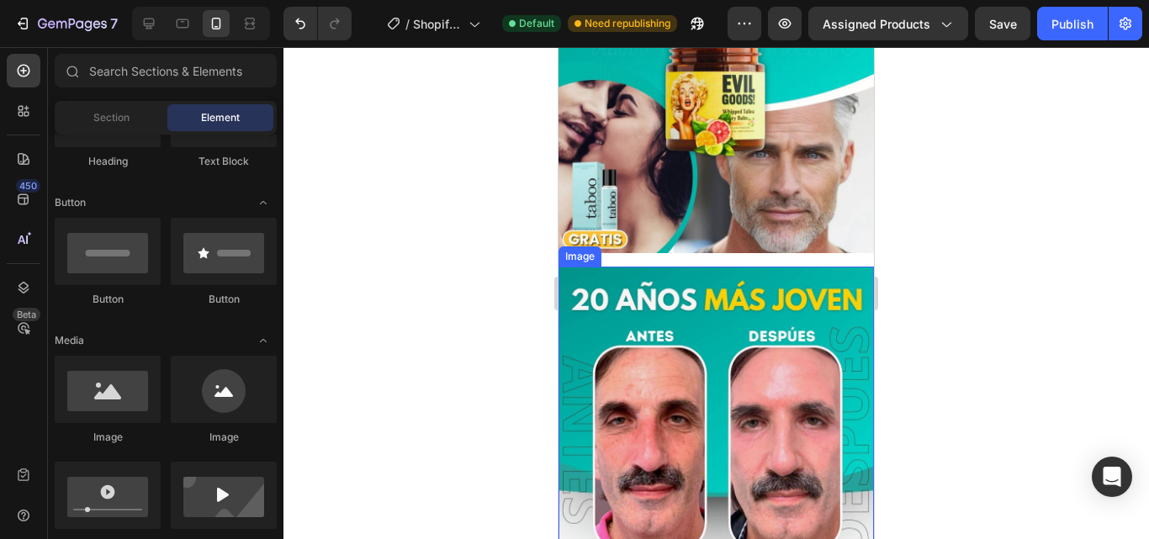
scroll to position [336, 0]
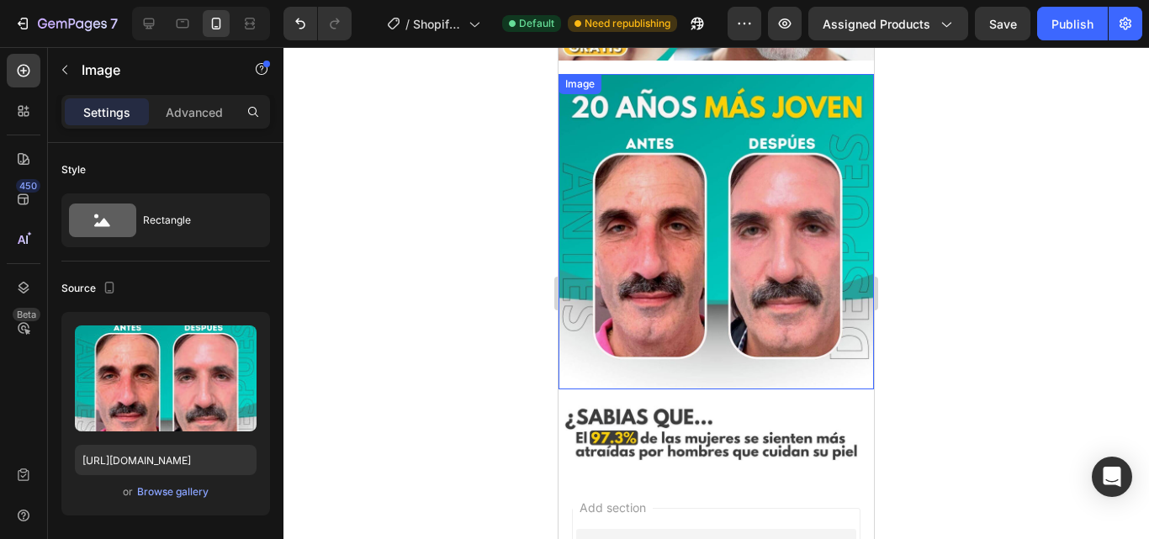
drag, startPoint x: 636, startPoint y: 207, endPoint x: 628, endPoint y: 337, distance: 130.6
click at [628, 337] on img at bounding box center [715, 231] width 315 height 315
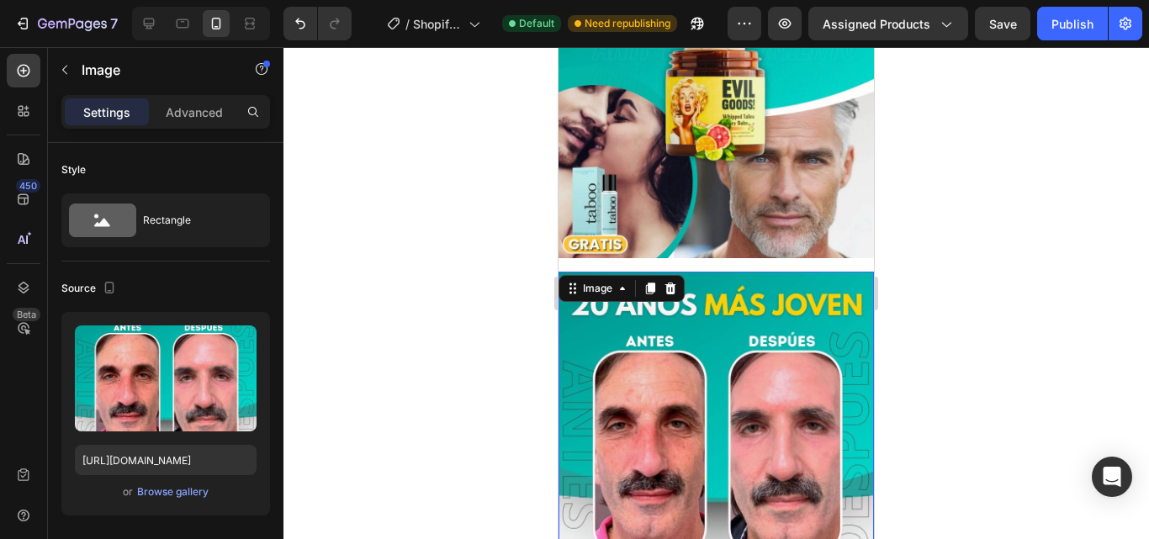
scroll to position [112, 0]
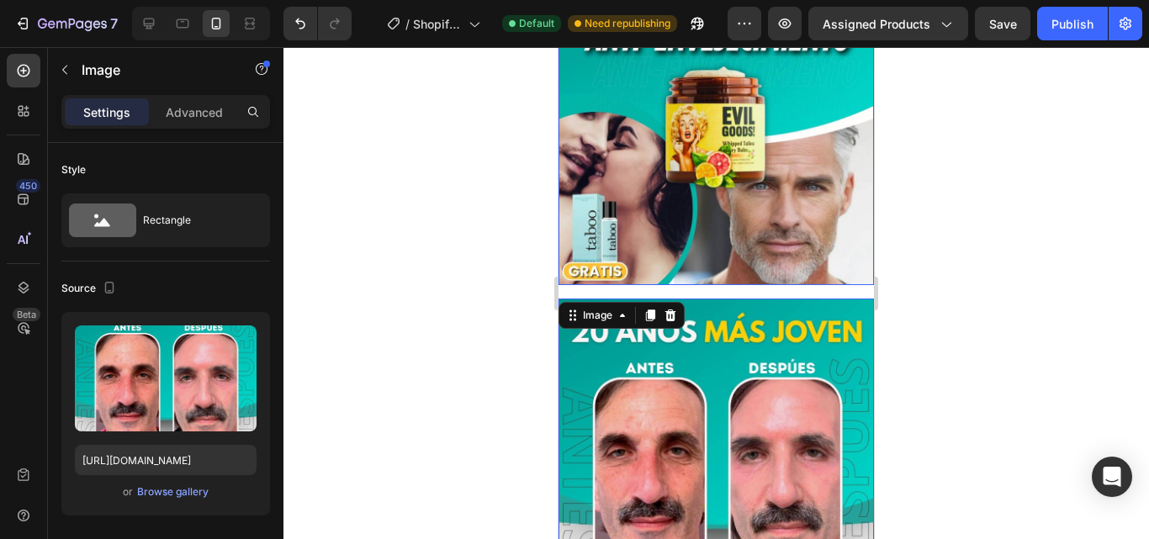
click at [638, 209] on img at bounding box center [715, 127] width 315 height 315
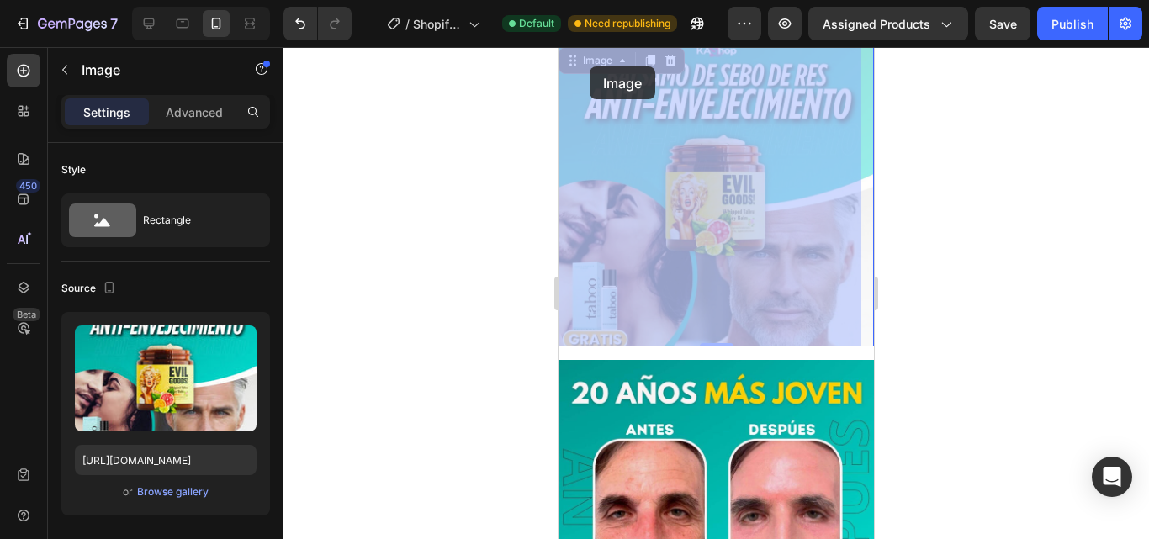
scroll to position [0, 0]
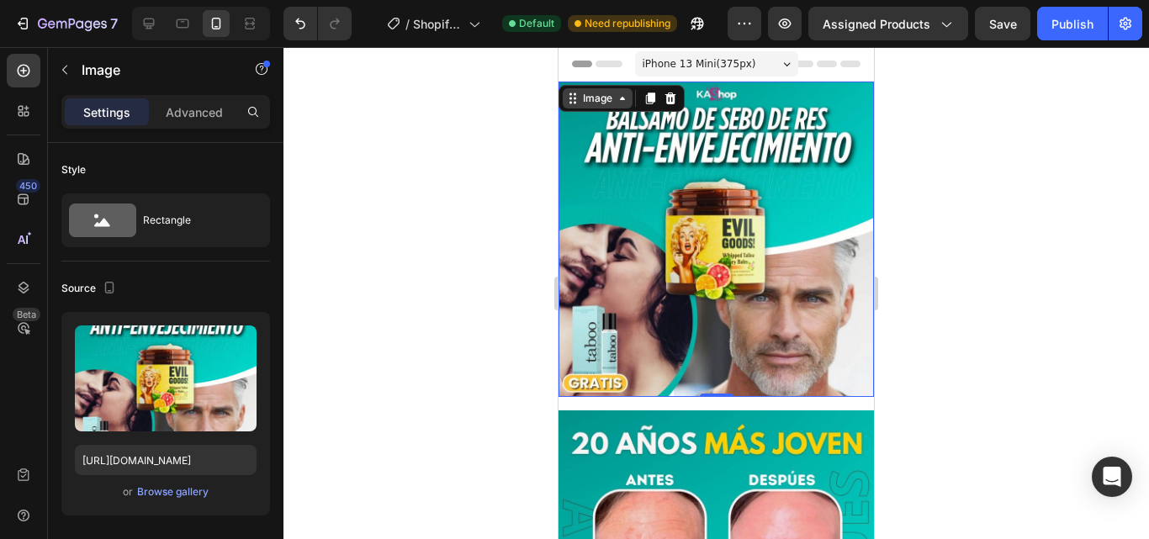
click at [627, 105] on div "Image" at bounding box center [598, 98] width 70 height 20
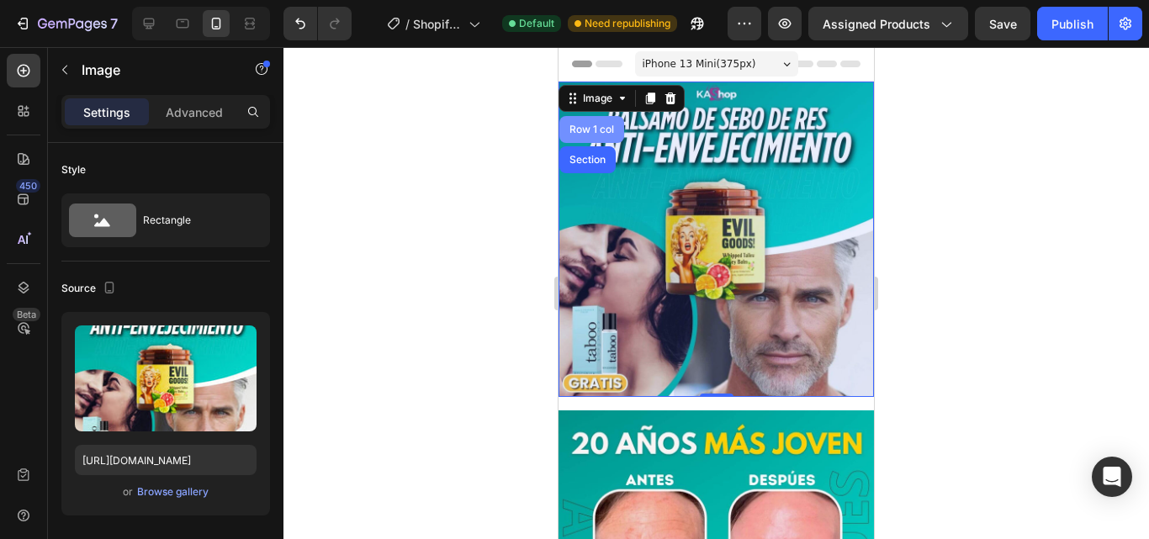
click at [586, 124] on div "Row 1 col" at bounding box center [591, 129] width 65 height 27
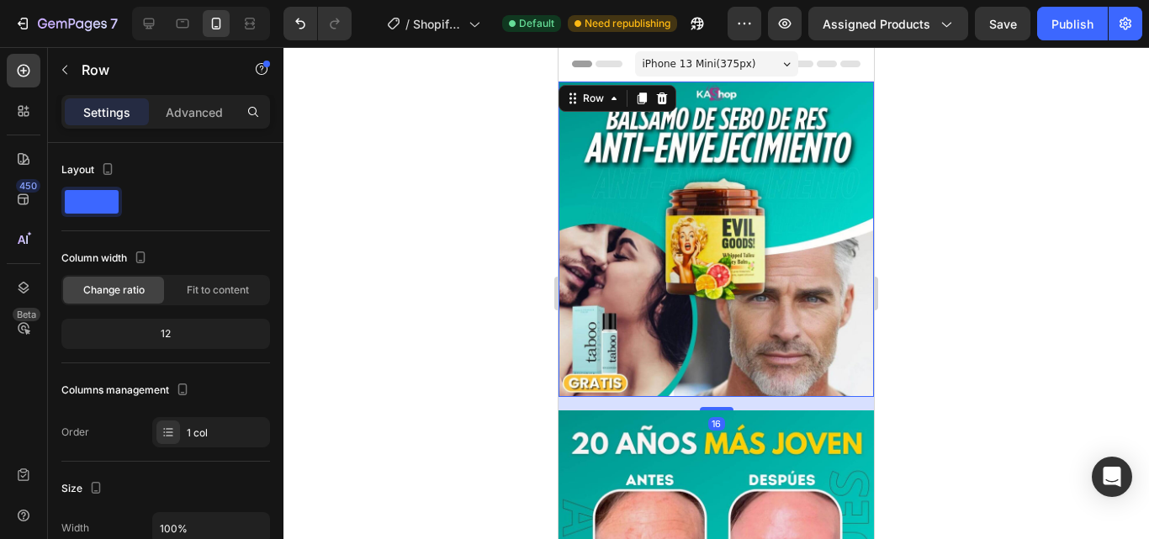
drag, startPoint x: 342, startPoint y: 217, endPoint x: 516, endPoint y: 139, distance: 190.1
click at [341, 218] on div at bounding box center [715, 293] width 865 height 492
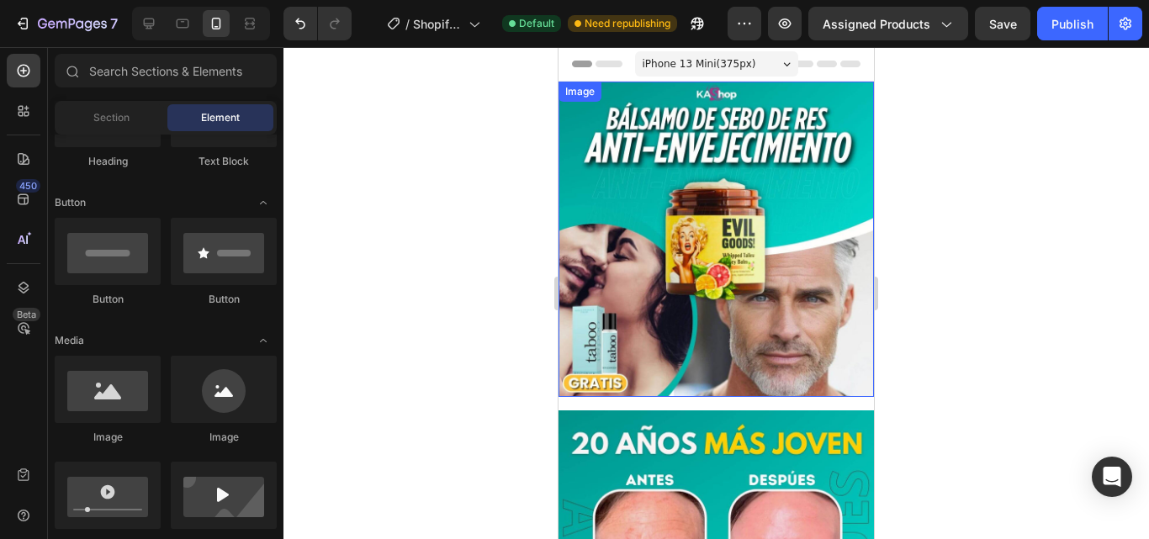
click at [582, 90] on div "Image" at bounding box center [580, 91] width 36 height 15
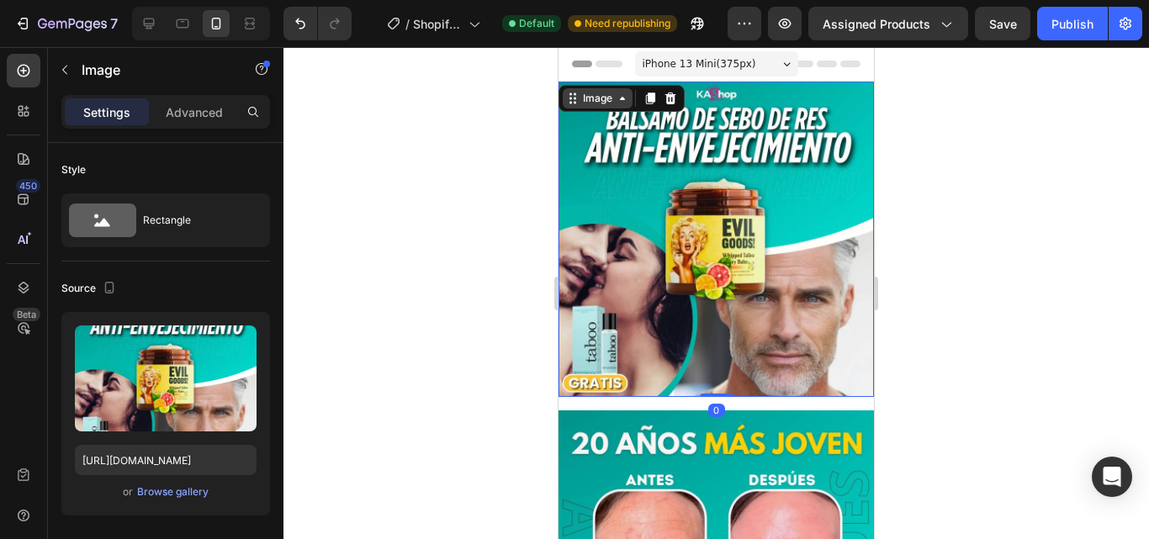
click at [626, 98] on icon at bounding box center [622, 98] width 13 height 13
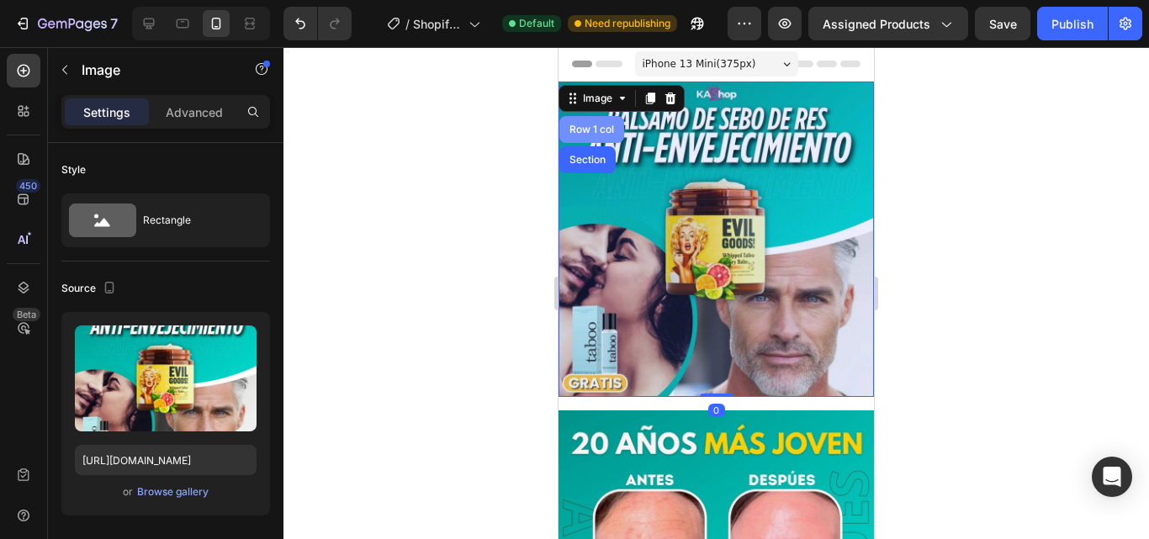
click at [582, 130] on div "Row 1 col" at bounding box center [591, 129] width 51 height 10
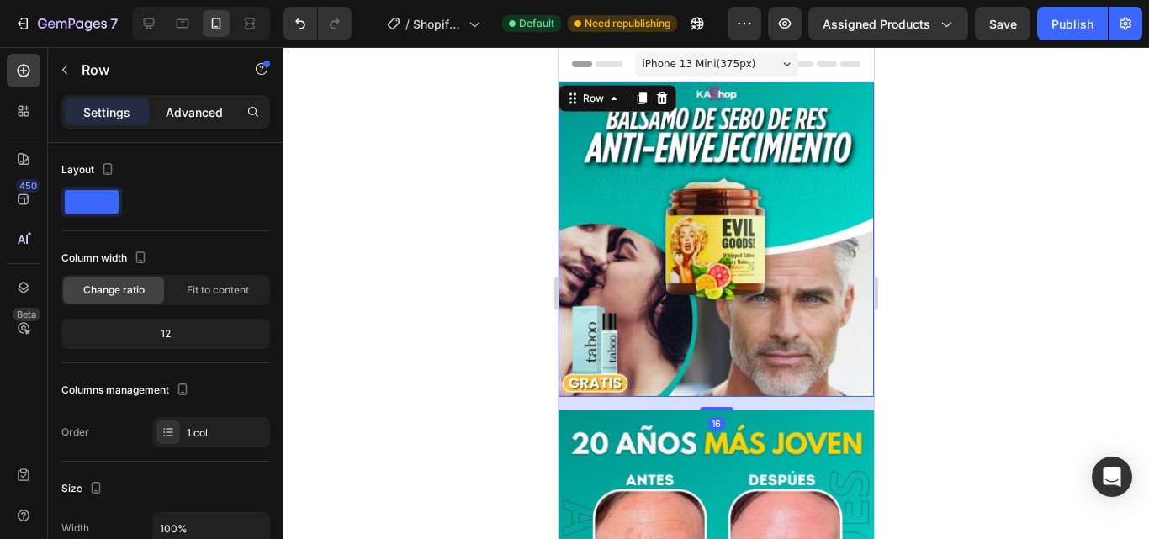
click at [177, 108] on p "Advanced" at bounding box center [194, 112] width 57 height 18
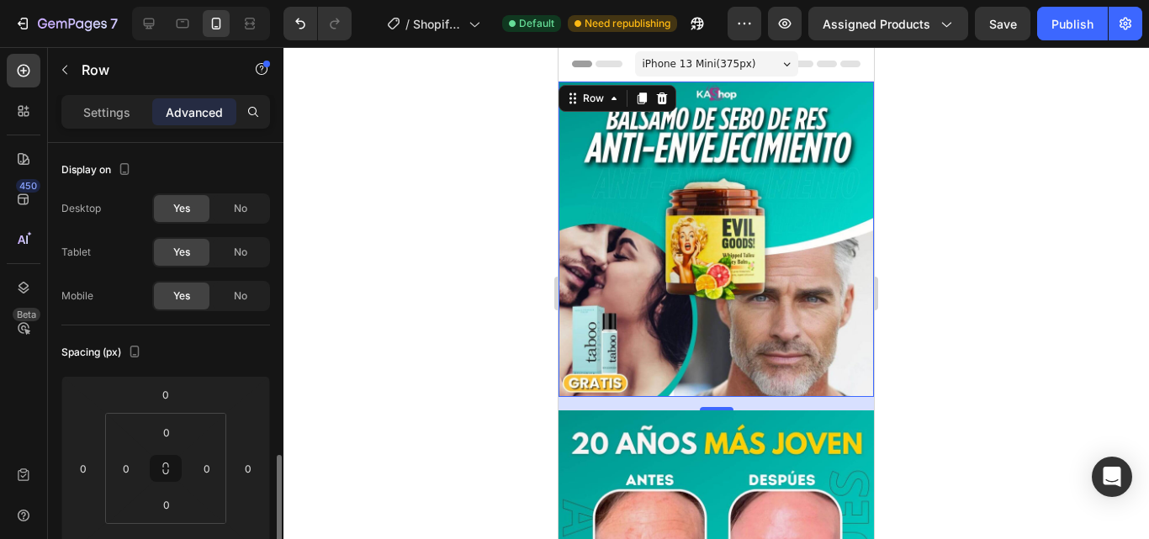
scroll to position [336, 0]
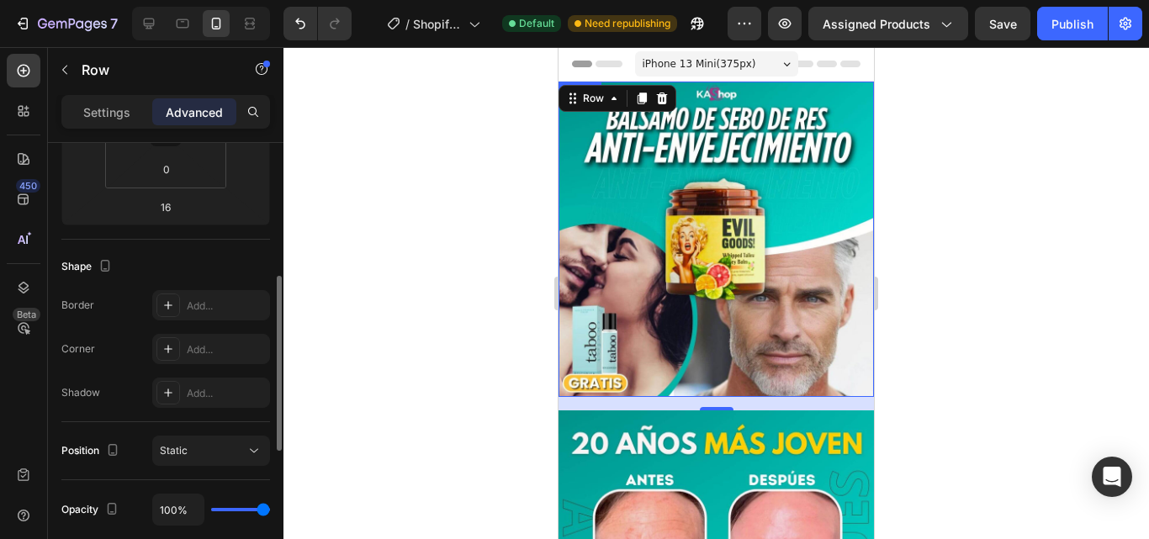
click at [784, 201] on img at bounding box center [715, 239] width 315 height 315
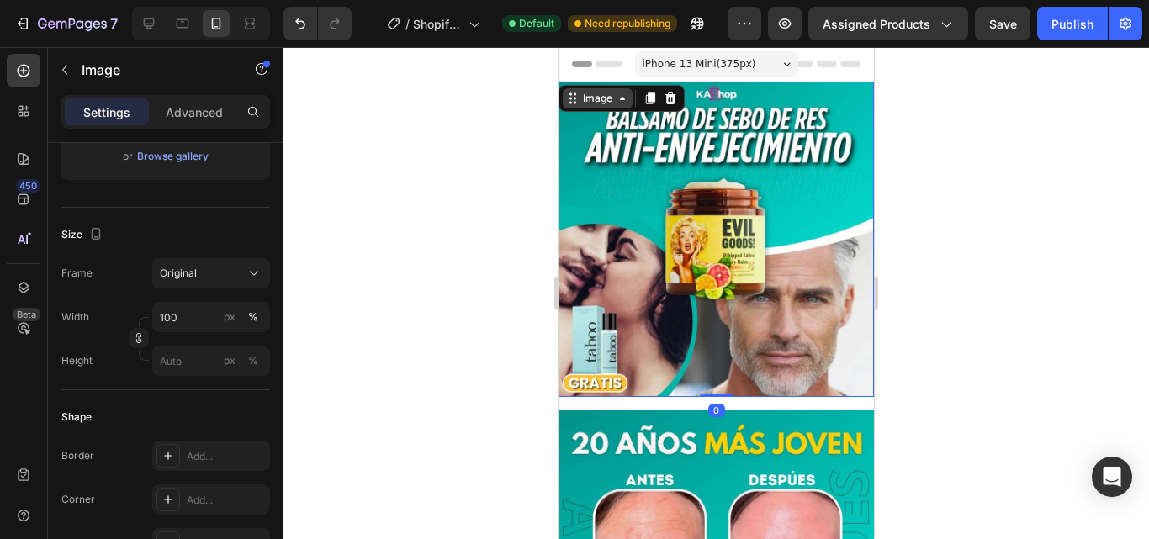
scroll to position [0, 0]
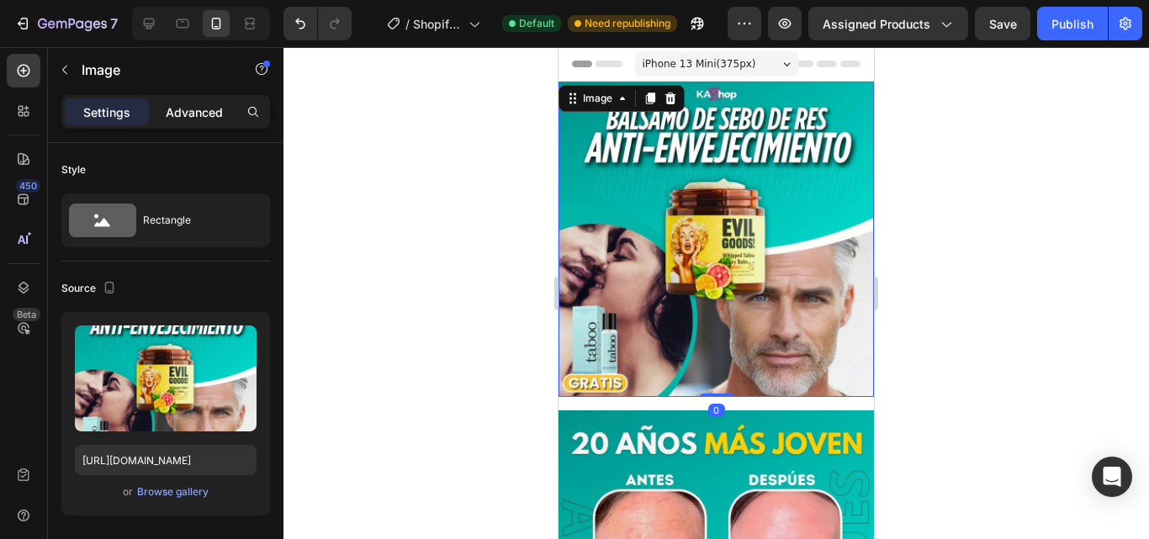
click at [209, 120] on p "Advanced" at bounding box center [194, 112] width 57 height 18
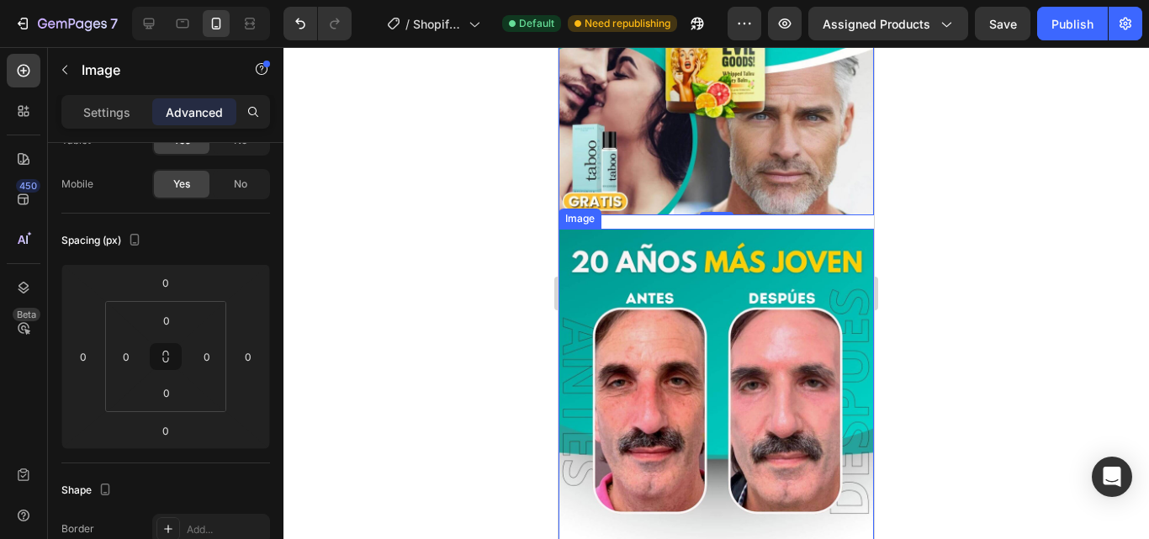
scroll to position [225, 0]
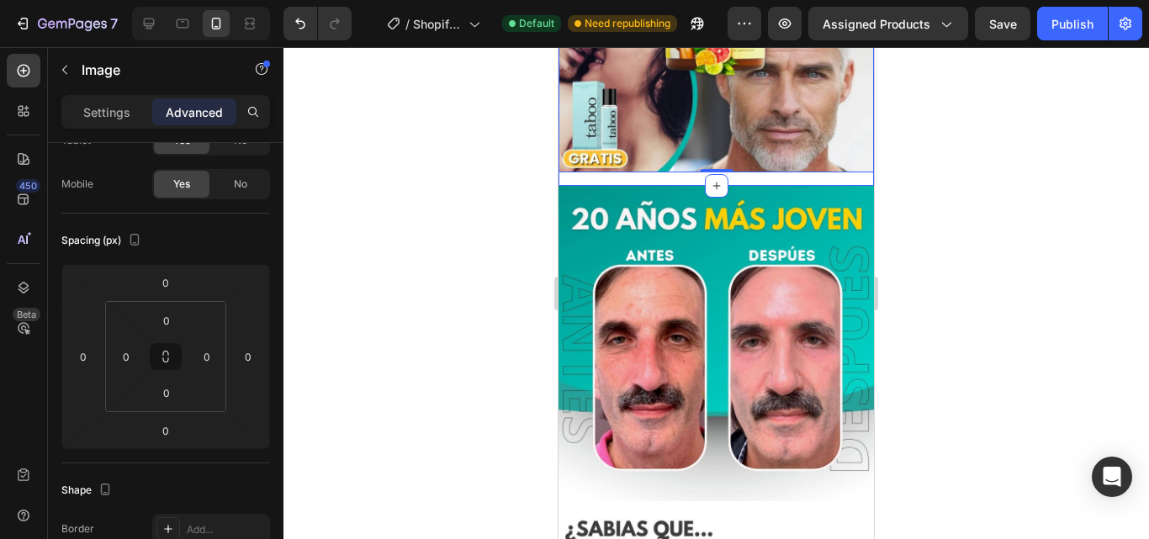
click at [749, 170] on div "Image 0 Row" at bounding box center [715, 21] width 315 height 329
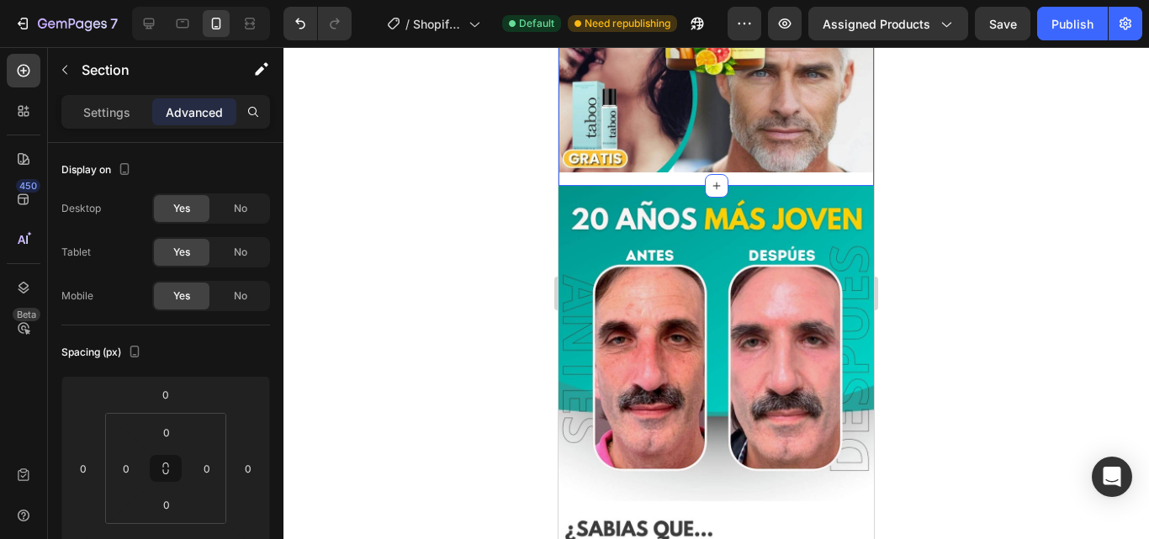
click at [775, 170] on div "Image Row" at bounding box center [715, 21] width 315 height 329
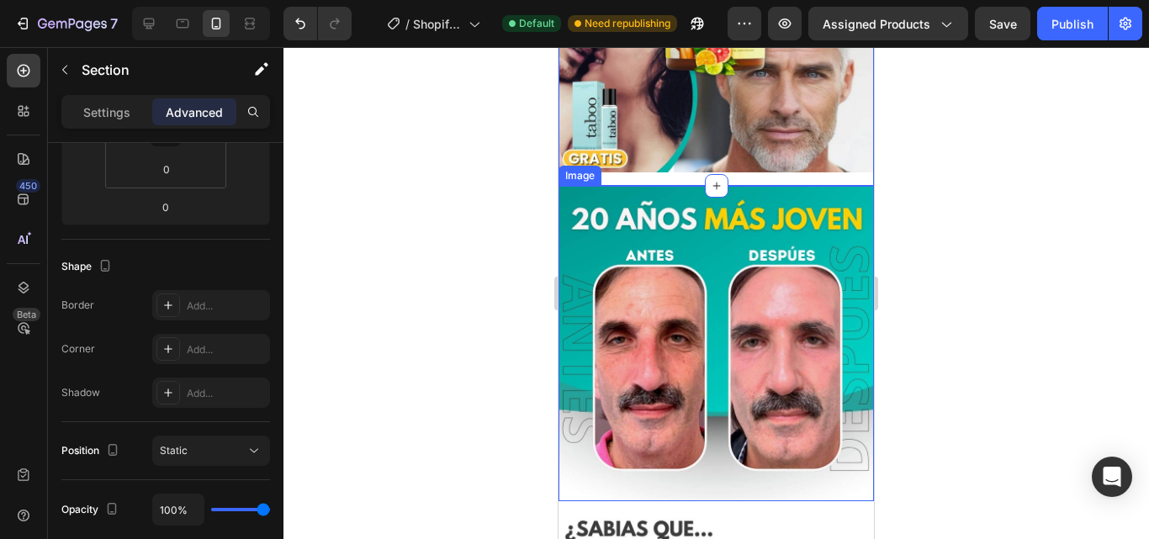
click at [759, 215] on img at bounding box center [715, 343] width 315 height 315
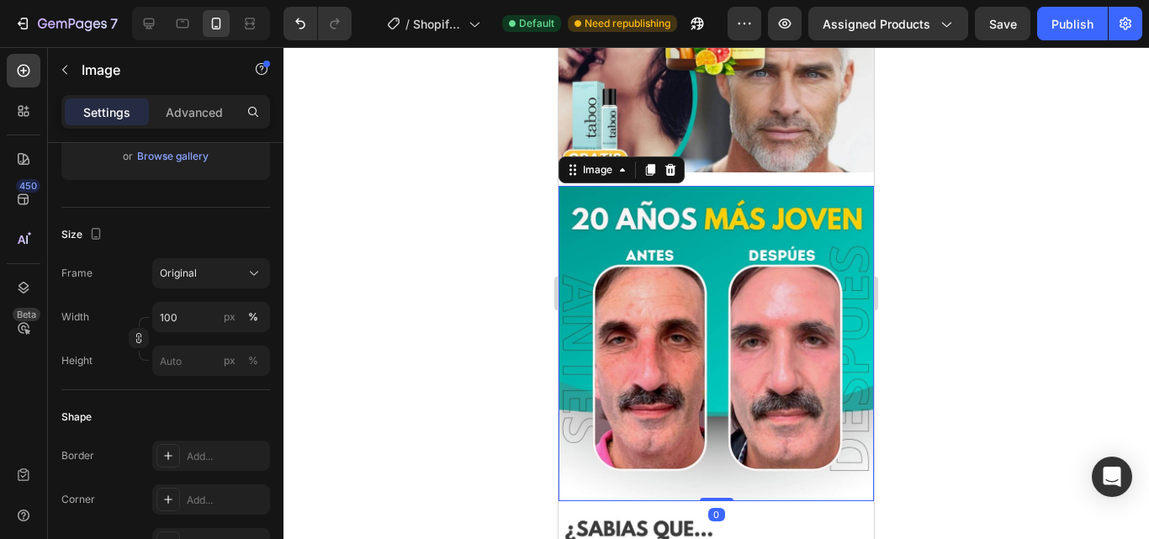
scroll to position [0, 0]
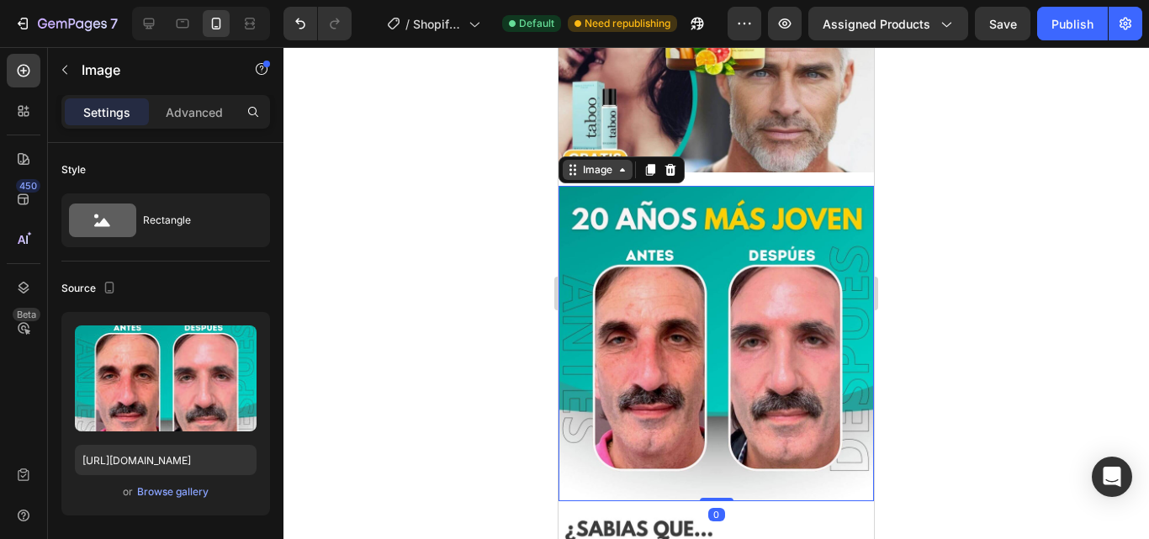
click at [616, 163] on icon at bounding box center [622, 169] width 13 height 13
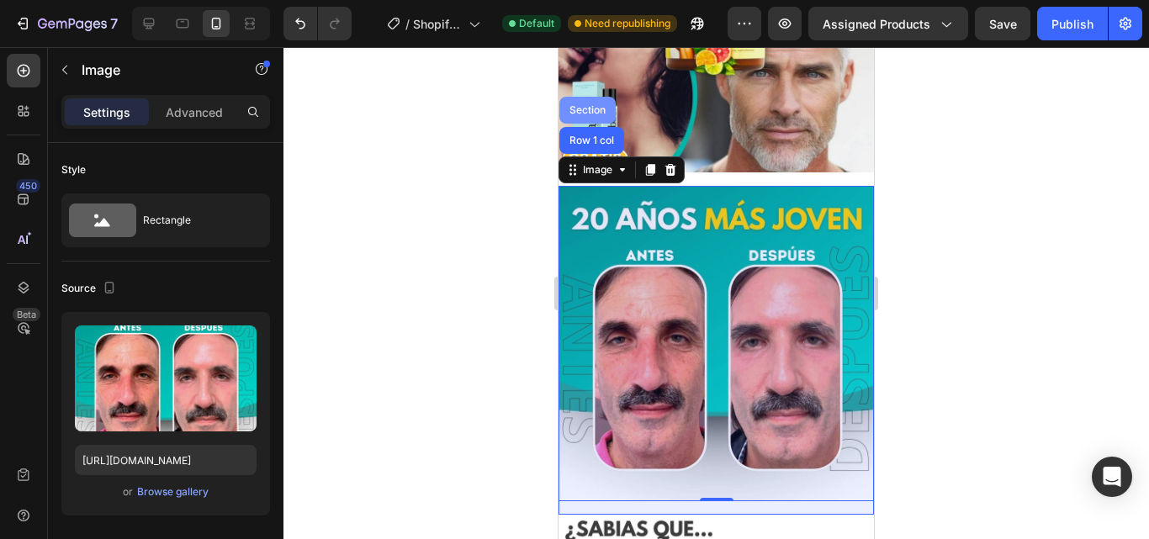
click at [585, 103] on div "Section" at bounding box center [587, 110] width 56 height 27
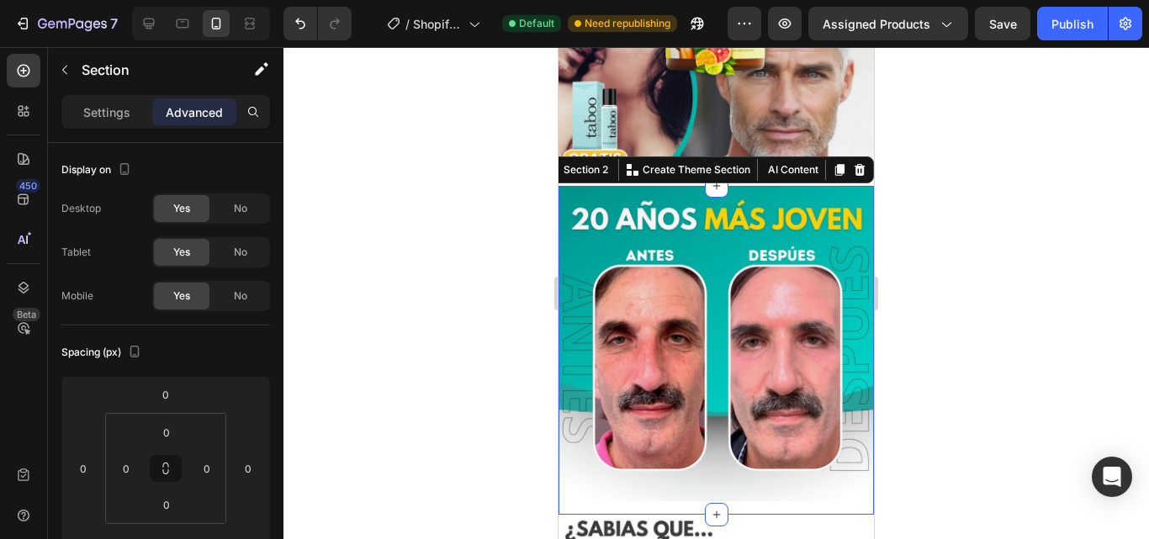
click at [180, 116] on p "Advanced" at bounding box center [194, 112] width 57 height 18
click at [579, 160] on div "Section 2" at bounding box center [578, 170] width 71 height 20
click at [581, 162] on div "Section 2" at bounding box center [585, 169] width 51 height 15
click at [433, 225] on div at bounding box center [715, 293] width 865 height 492
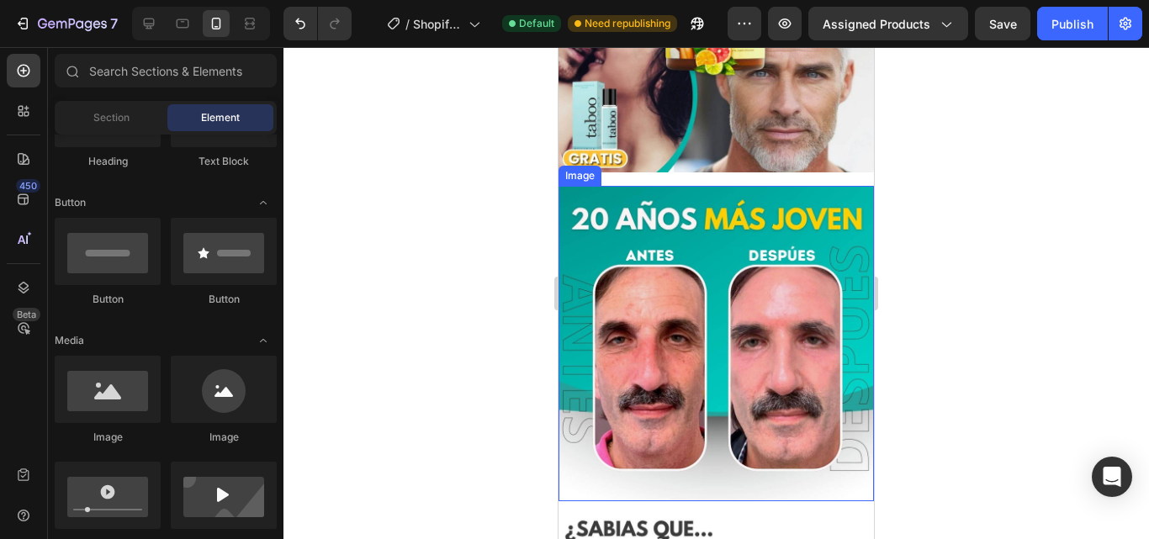
click at [620, 194] on img at bounding box center [715, 343] width 315 height 315
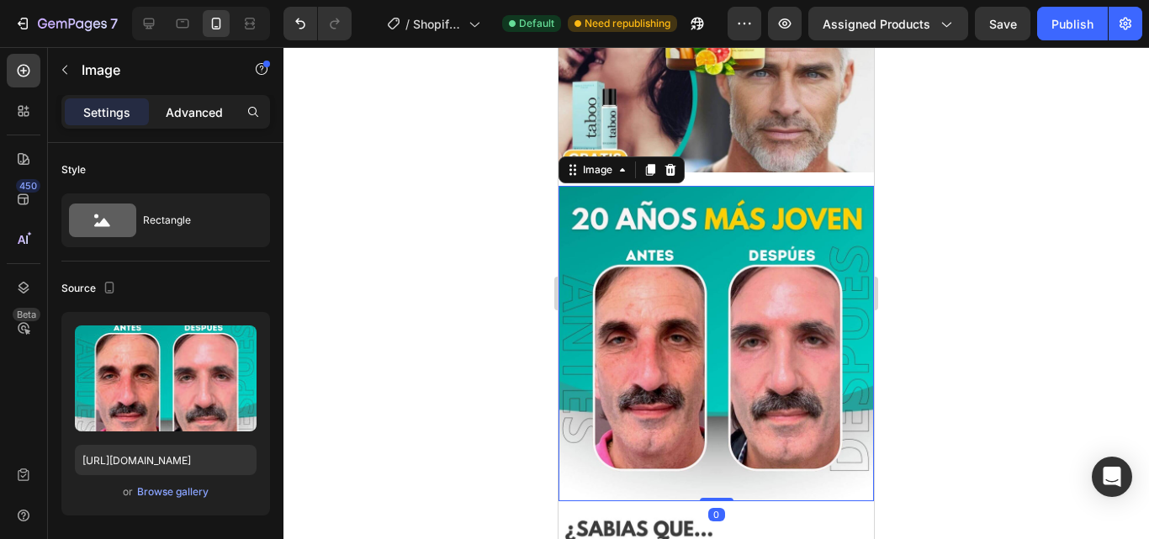
click at [187, 119] on p "Advanced" at bounding box center [194, 112] width 57 height 18
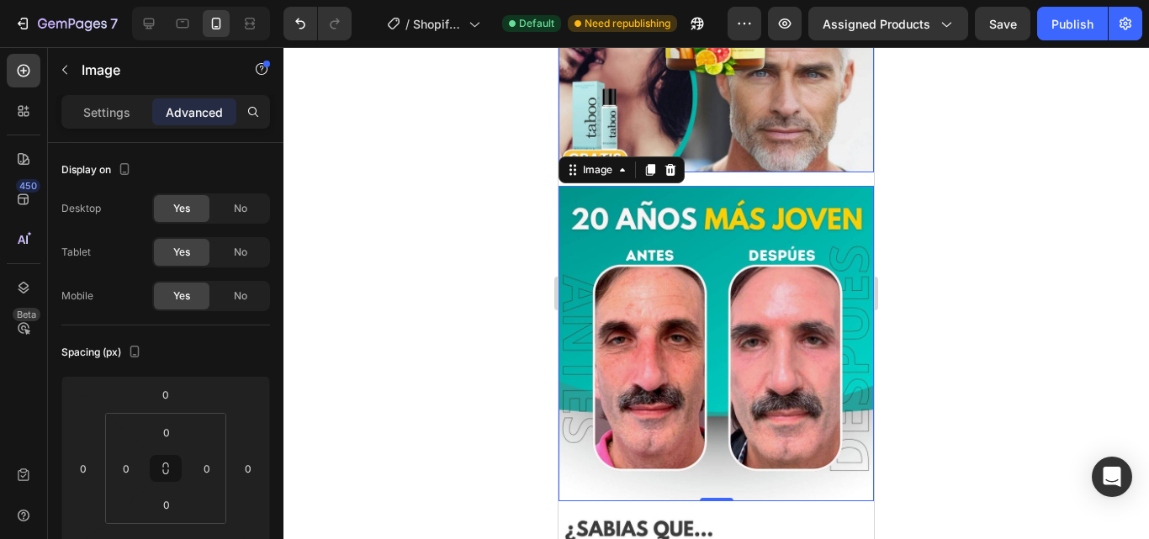
click at [738, 118] on img at bounding box center [715, 14] width 315 height 315
click at [689, 156] on img at bounding box center [715, 14] width 315 height 315
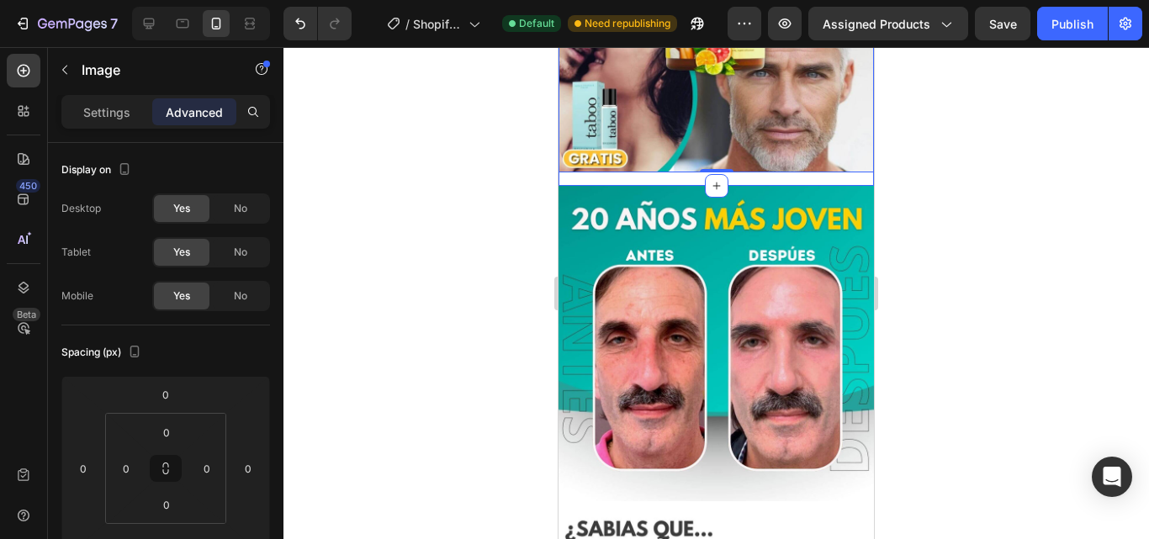
click at [689, 160] on div "Image 0 Row" at bounding box center [715, 21] width 315 height 329
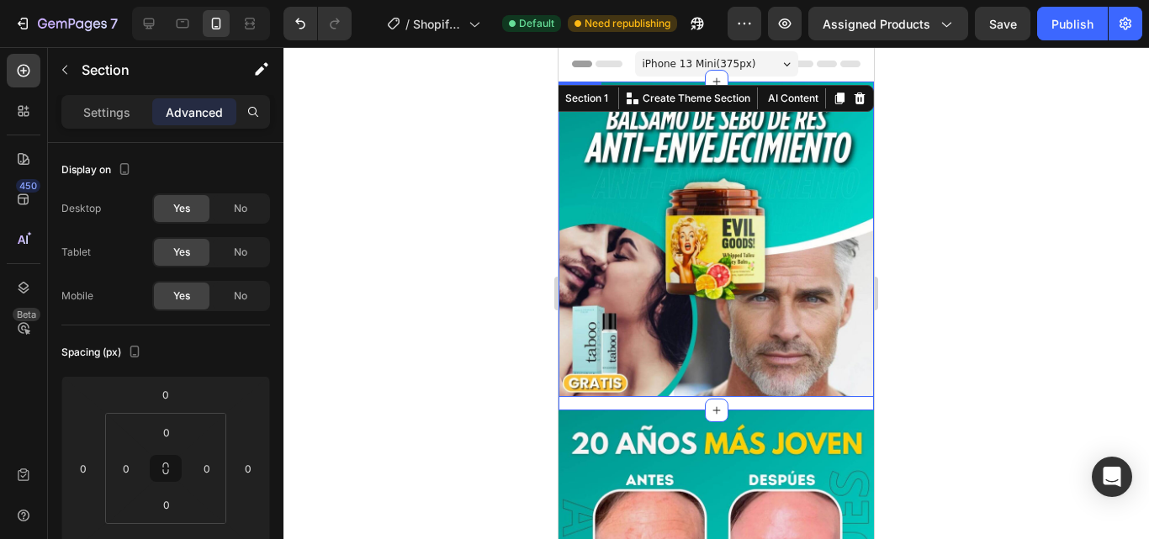
click at [695, 290] on img at bounding box center [715, 239] width 315 height 315
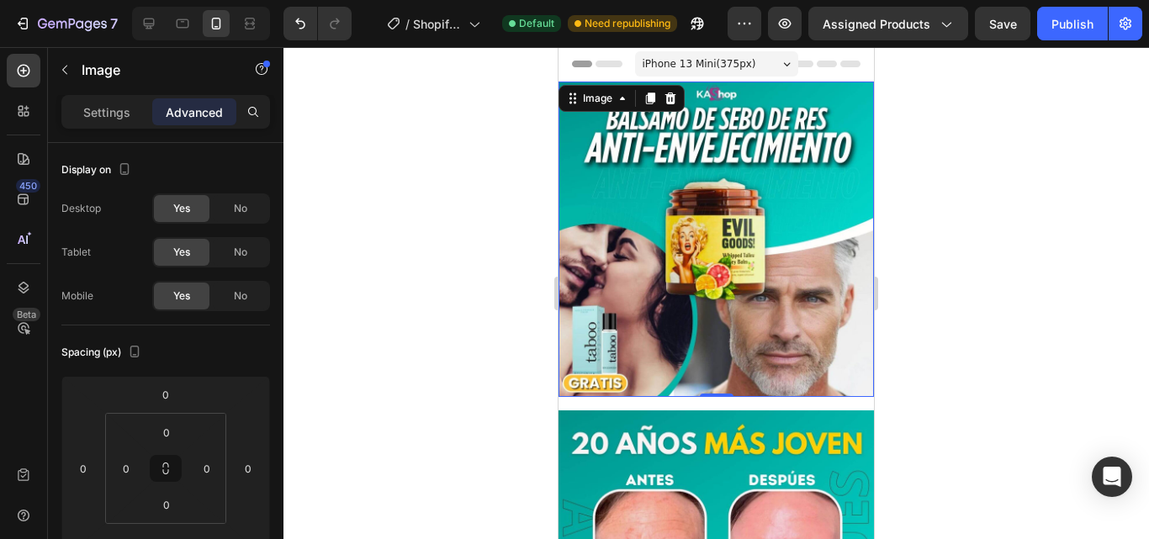
click at [695, 290] on img at bounding box center [715, 239] width 315 height 315
drag, startPoint x: 708, startPoint y: 379, endPoint x: 723, endPoint y: 333, distance: 48.7
click at [723, 333] on div "Image 0" at bounding box center [715, 239] width 315 height 315
drag, startPoint x: 694, startPoint y: 397, endPoint x: 682, endPoint y: 394, distance: 12.2
click at [692, 398] on div "Image 0 Row Section 1 Image Row Section 2 Root" at bounding box center [715, 445] width 315 height 727
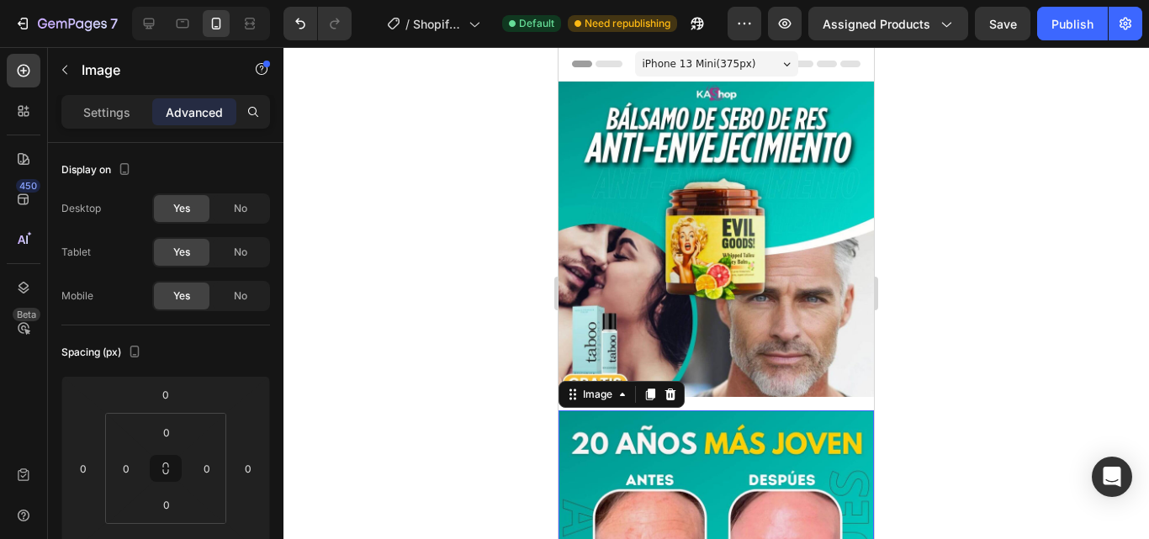
click at [715, 372] on img at bounding box center [715, 239] width 315 height 315
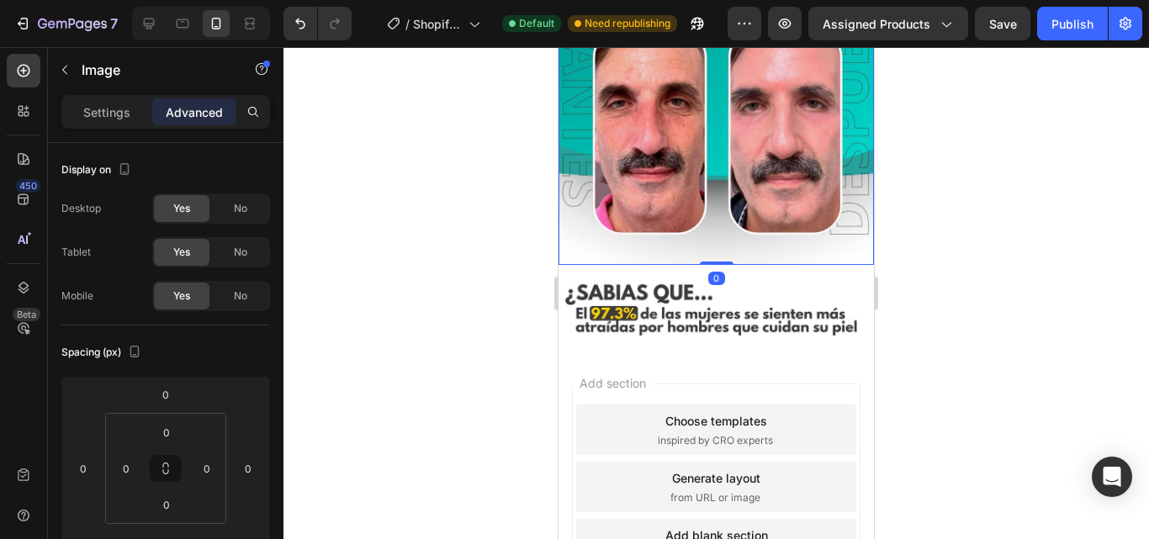
click at [706, 185] on img at bounding box center [715, 107] width 315 height 315
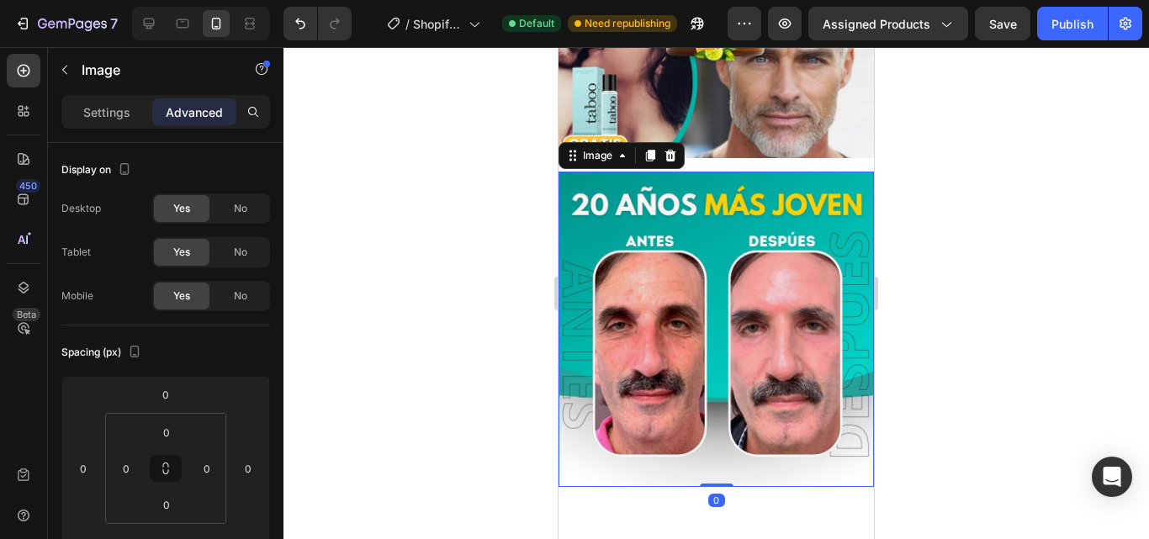
scroll to position [112, 0]
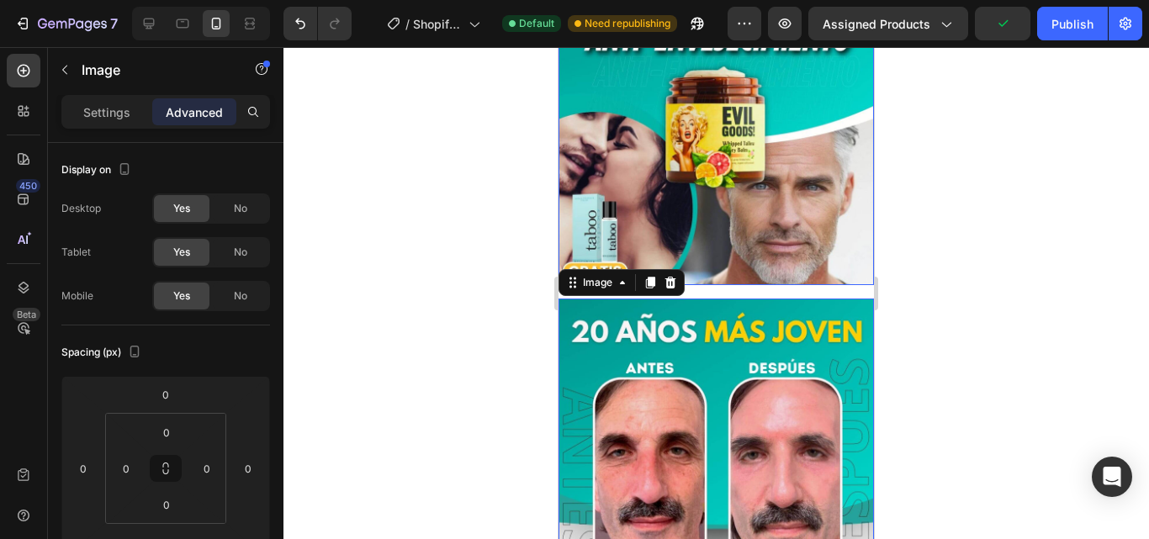
drag, startPoint x: 710, startPoint y: 285, endPoint x: 722, endPoint y: 208, distance: 78.3
click at [722, 208] on div "Image Row Section 1" at bounding box center [715, 134] width 315 height 329
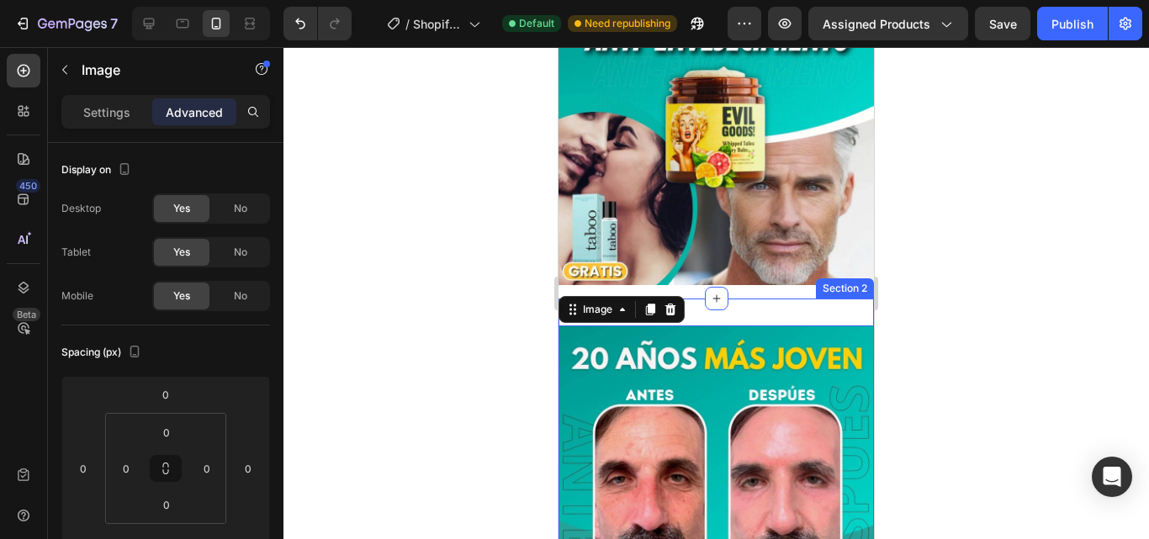
click at [738, 308] on div "Image 0 Section 2" at bounding box center [715, 483] width 315 height 369
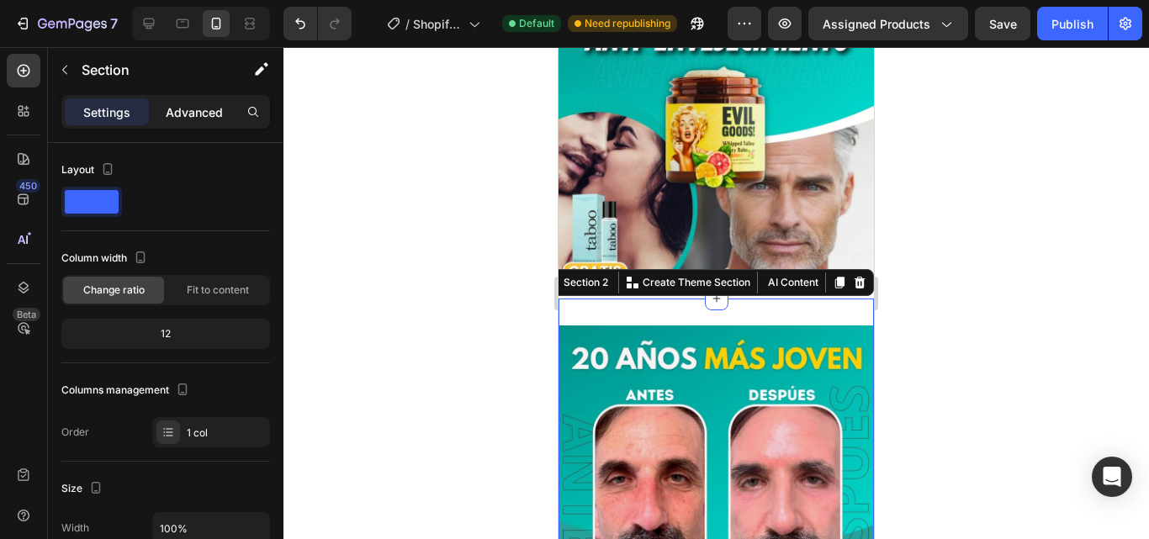
click at [188, 103] on p "Advanced" at bounding box center [194, 112] width 57 height 18
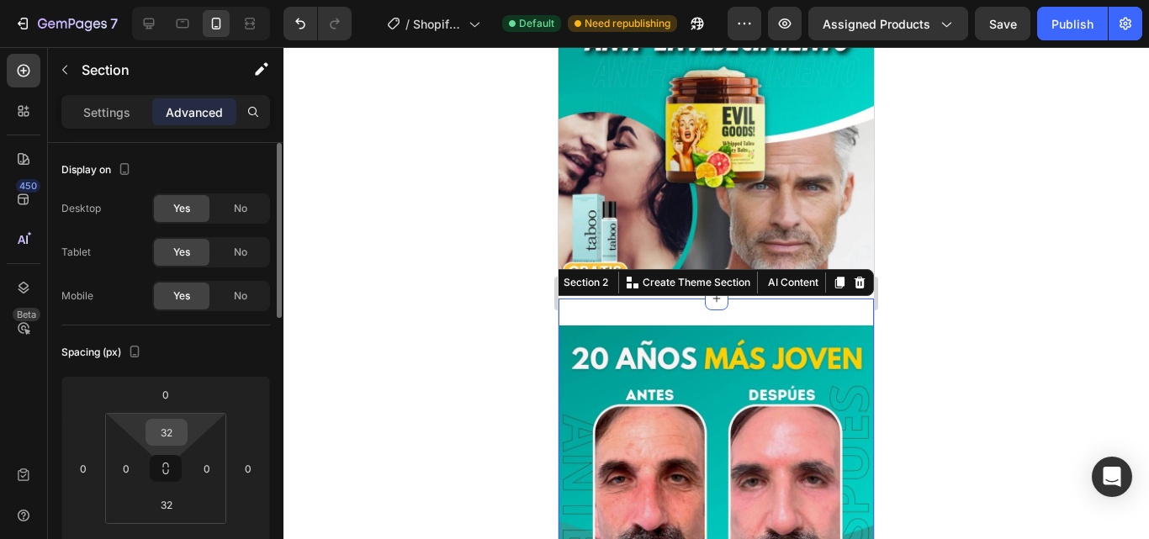
click at [161, 429] on input "32" at bounding box center [167, 432] width 34 height 25
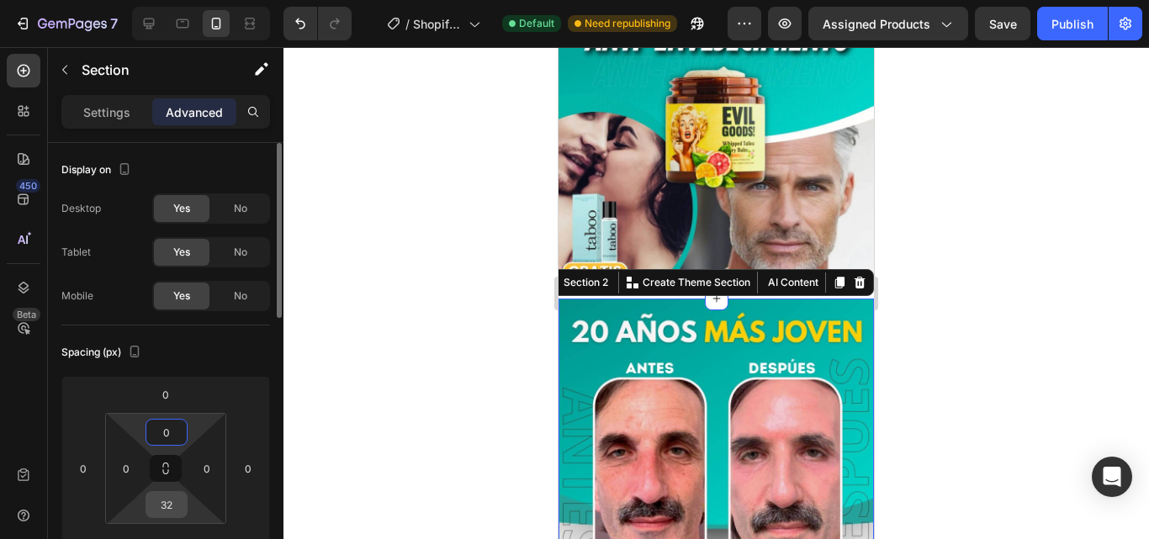
type input "0"
click at [161, 497] on input "32" at bounding box center [167, 504] width 34 height 25
type input "0"
click at [1012, 273] on div at bounding box center [715, 293] width 865 height 492
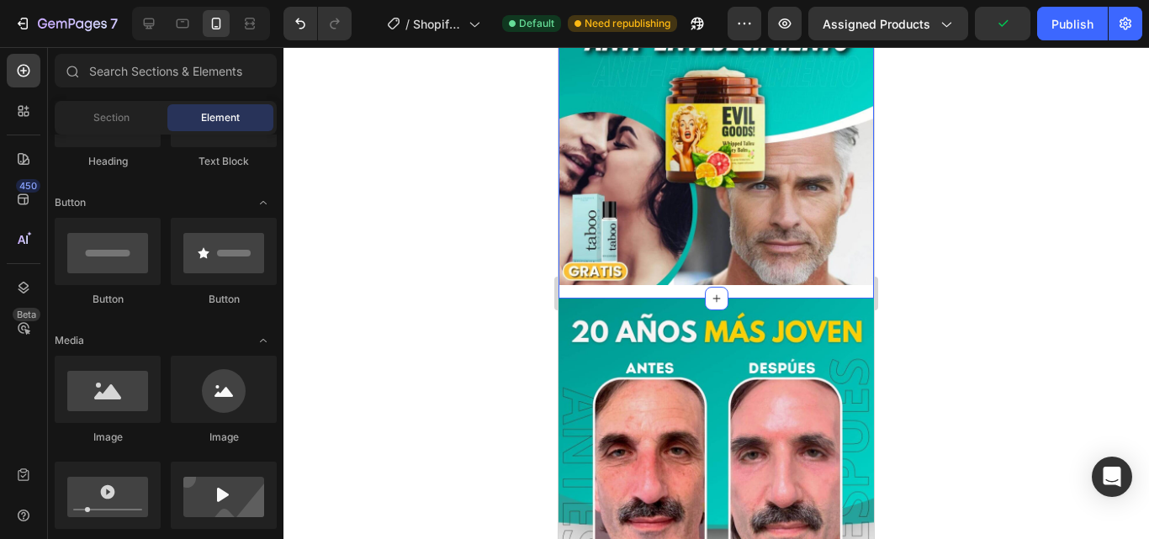
click at [611, 278] on div "Image Row" at bounding box center [715, 134] width 315 height 329
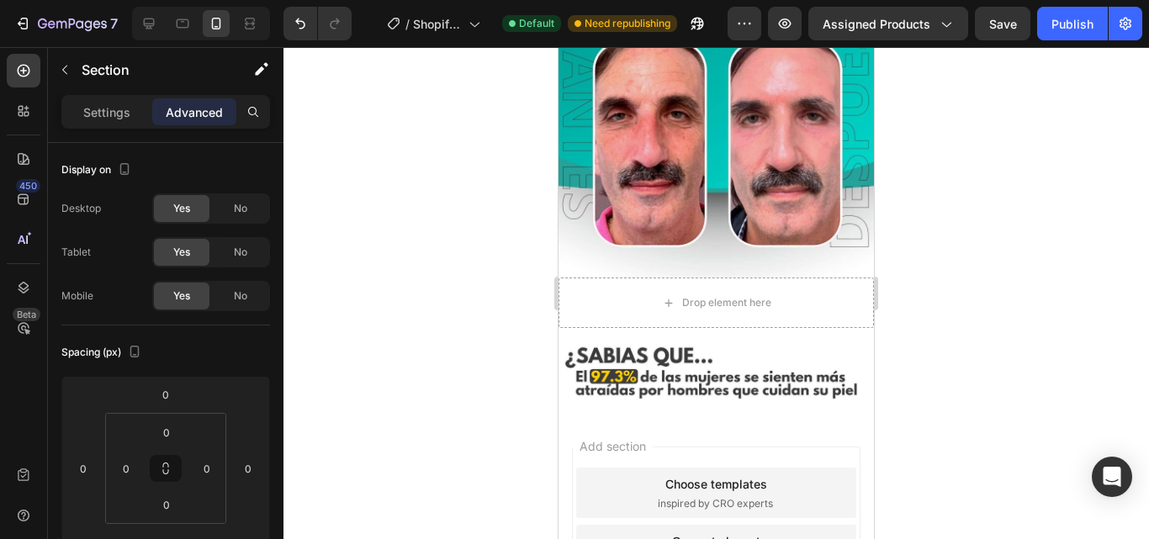
scroll to position [448, 0]
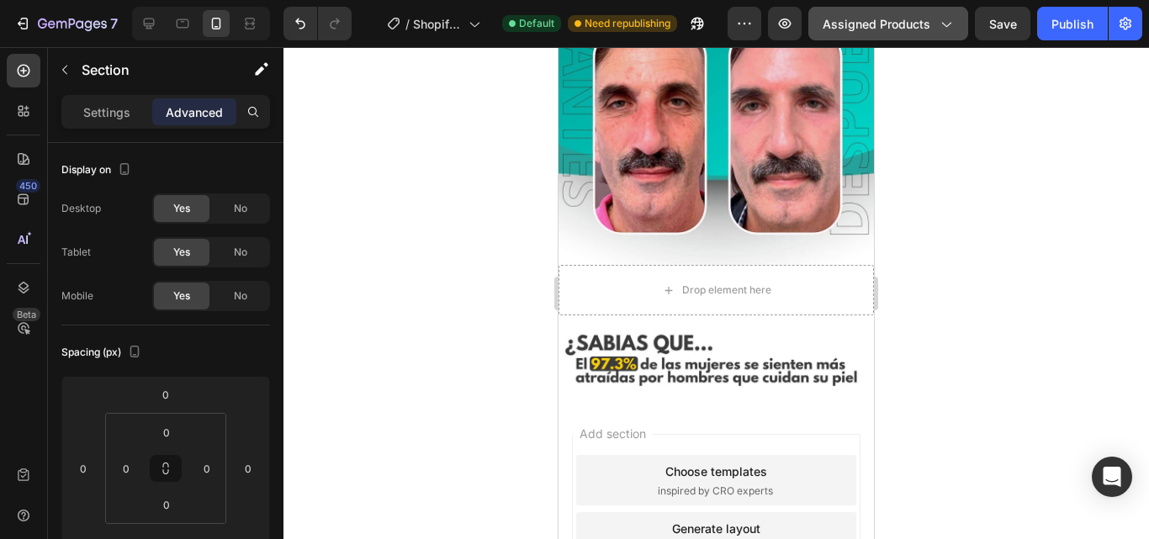
click at [843, 15] on span "Assigned Products" at bounding box center [877, 24] width 108 height 18
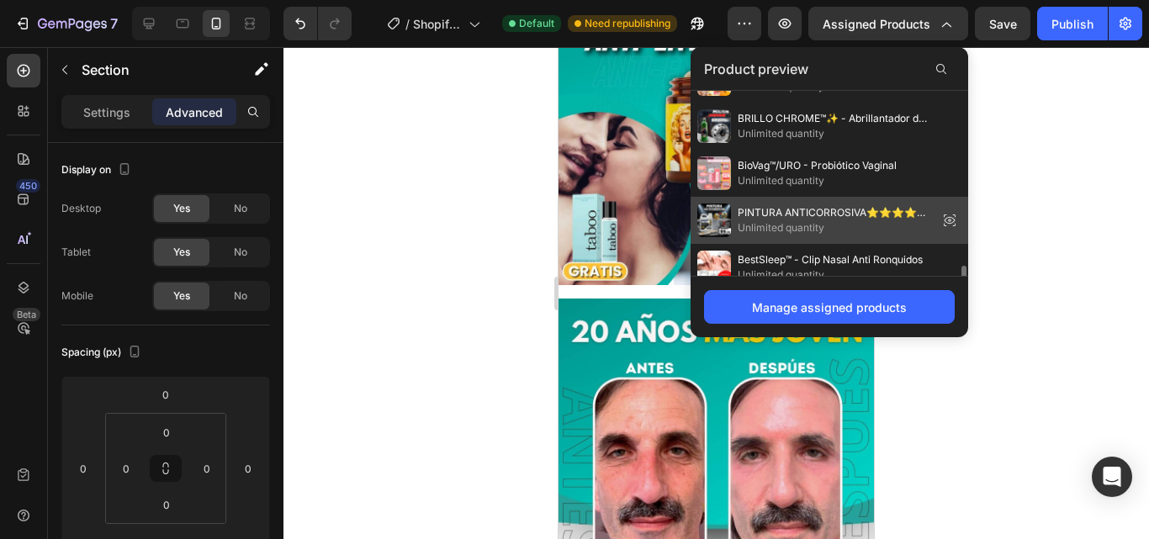
scroll to position [286, 0]
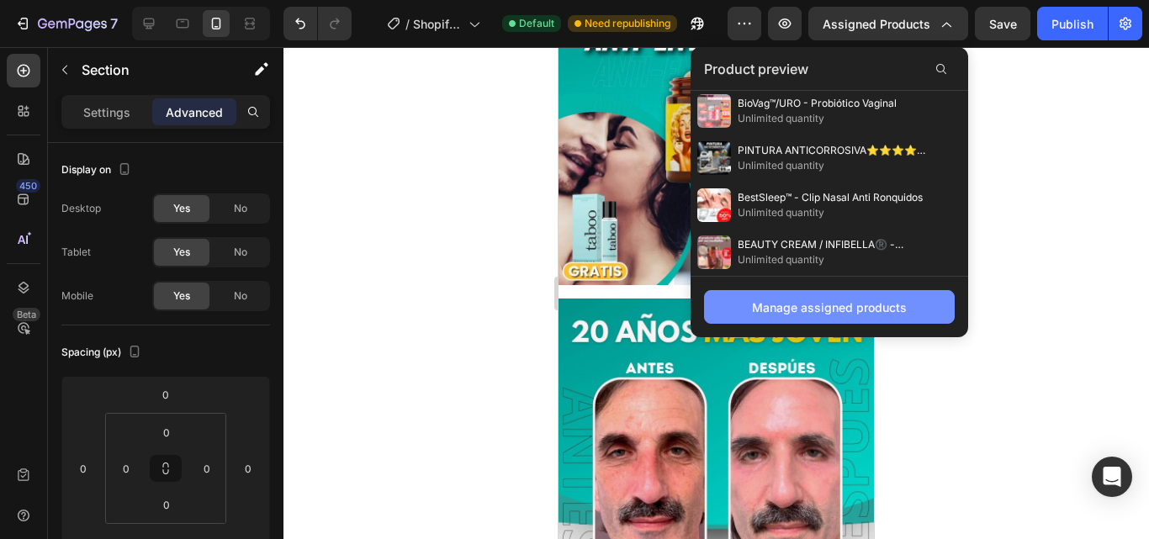
click at [842, 305] on div "Manage assigned products" at bounding box center [829, 308] width 155 height 18
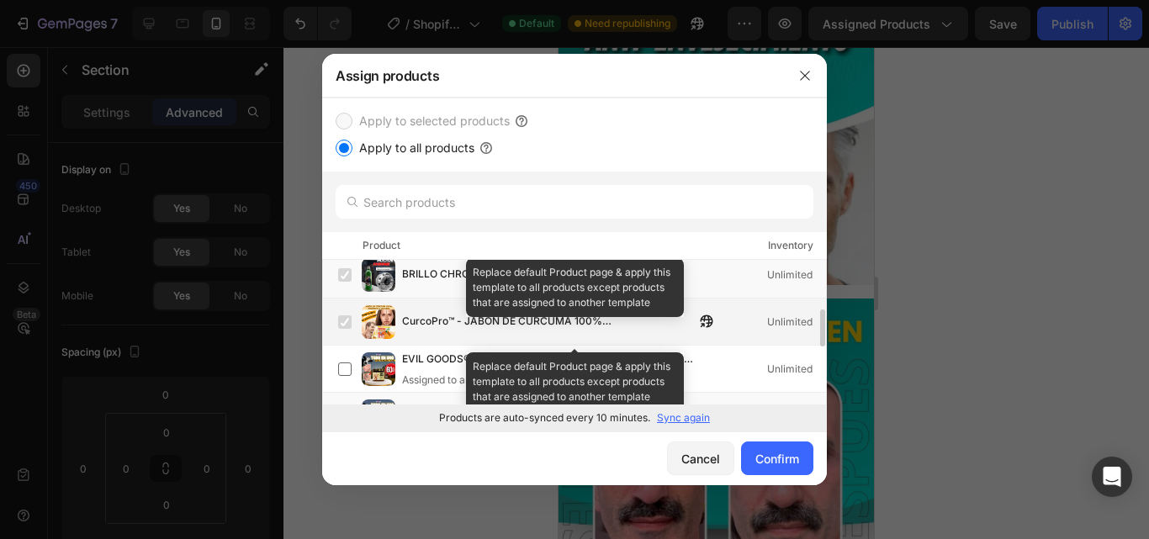
scroll to position [421, 0]
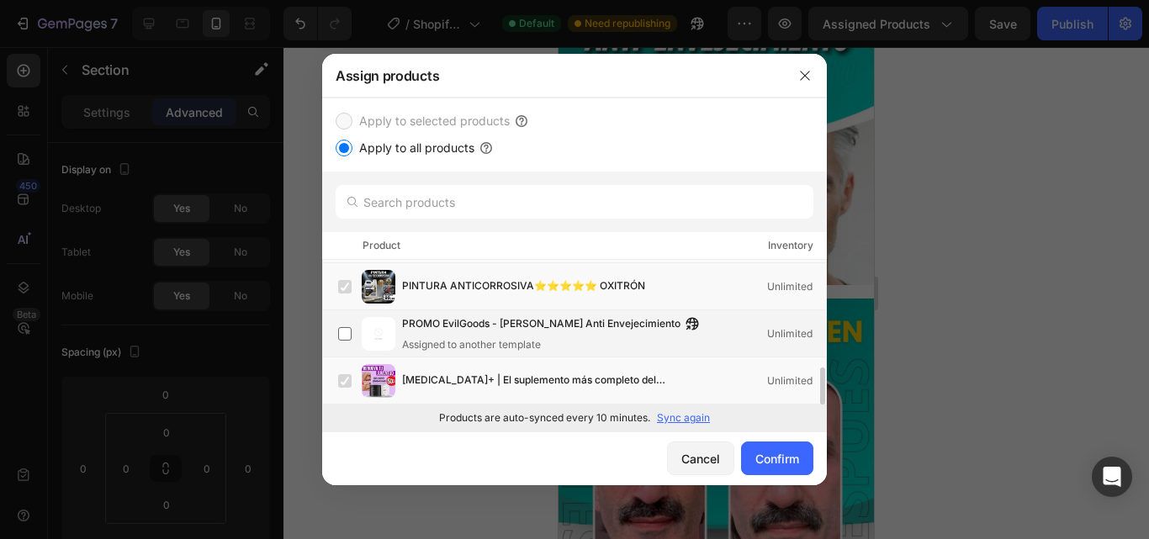
click at [454, 332] on span "PROMO EvilGoods - [PERSON_NAME] Anti Envejecimiento" at bounding box center [541, 324] width 278 height 19
click at [344, 336] on label at bounding box center [344, 333] width 13 height 13
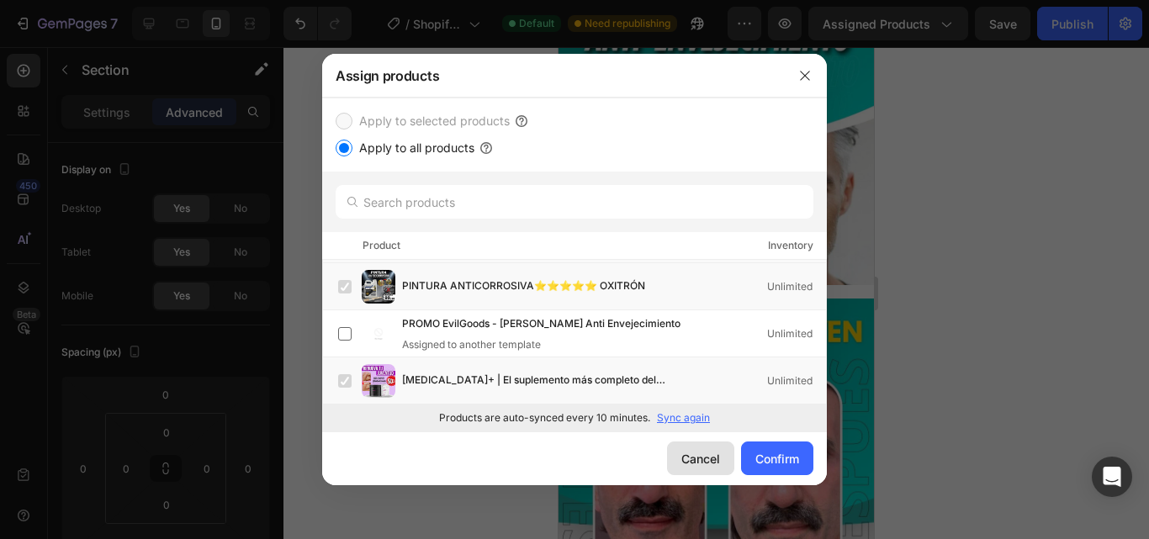
click at [714, 467] on div "Cancel" at bounding box center [700, 459] width 39 height 18
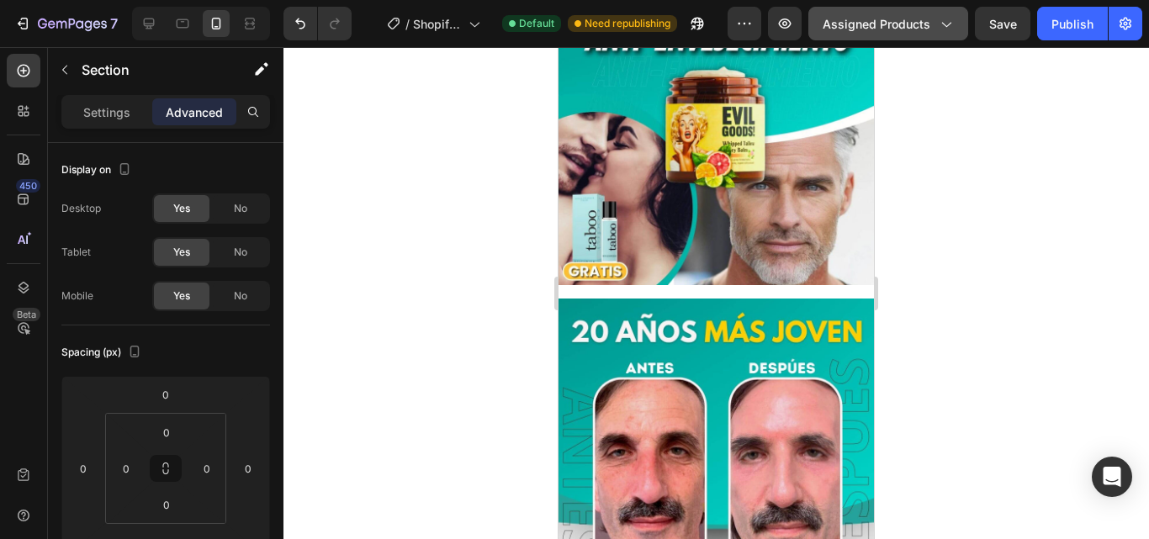
click at [895, 16] on span "Assigned Products" at bounding box center [877, 24] width 108 height 18
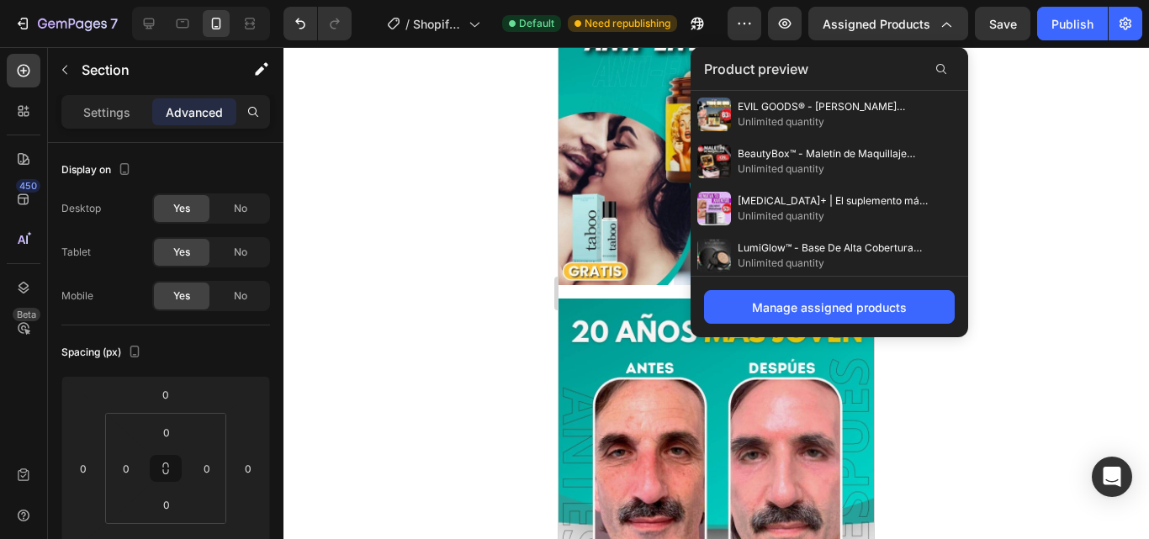
click at [949, 108] on icon at bounding box center [950, 115] width 24 height 24
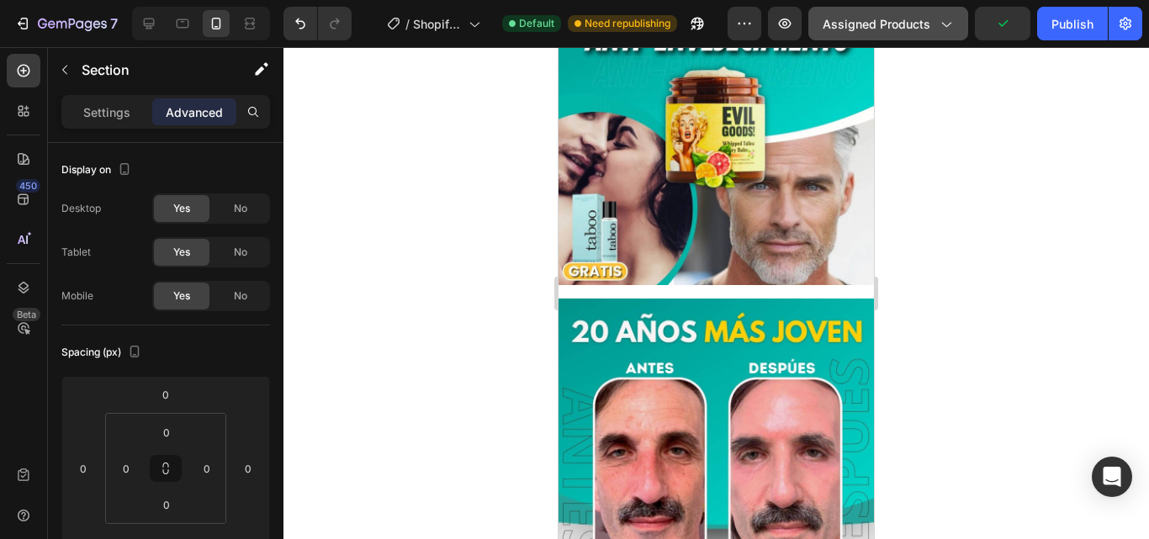
click at [949, 20] on icon "button" at bounding box center [945, 23] width 17 height 17
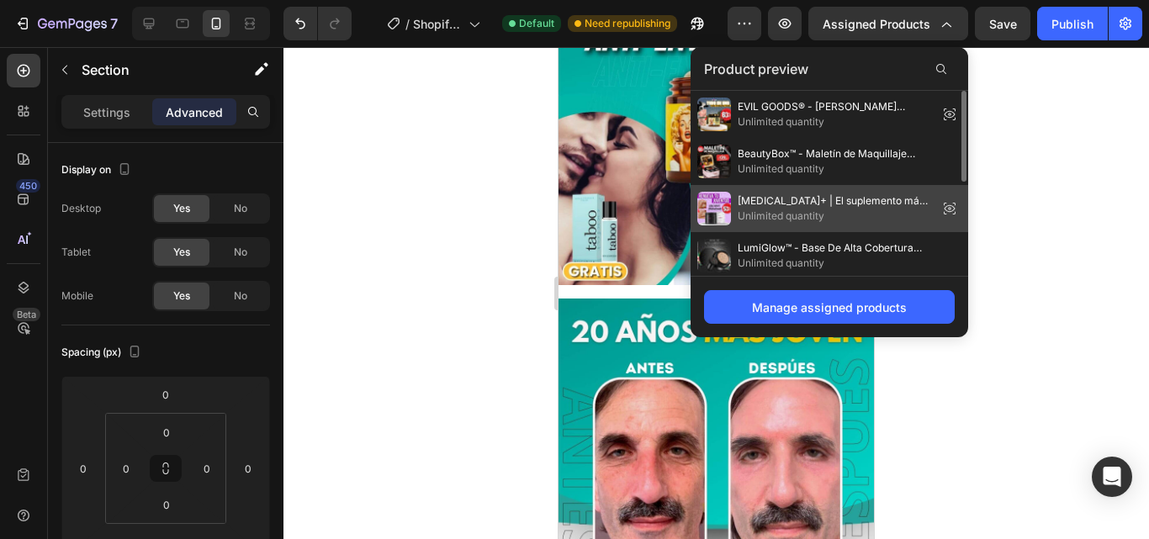
scroll to position [239, 0]
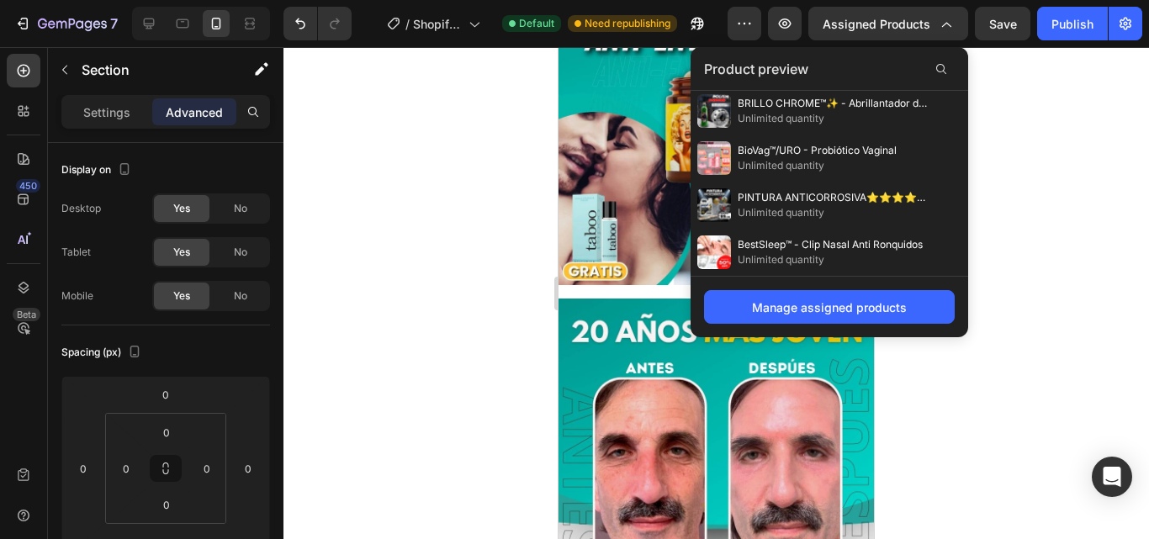
click at [409, 135] on div at bounding box center [715, 293] width 865 height 492
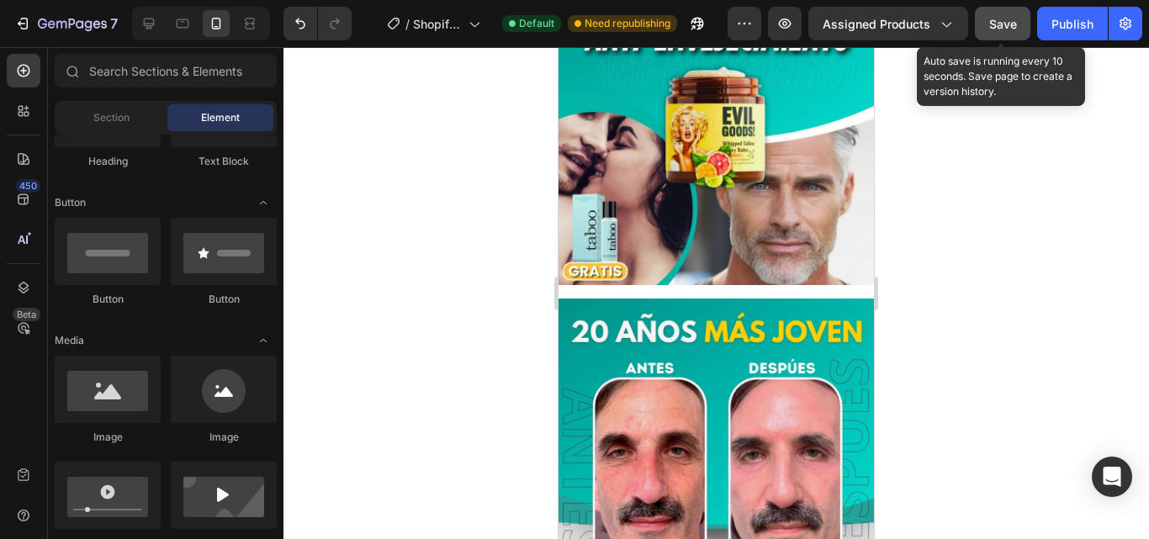
click at [993, 25] on span "Save" at bounding box center [1003, 24] width 28 height 14
